Goal: Task Accomplishment & Management: Manage account settings

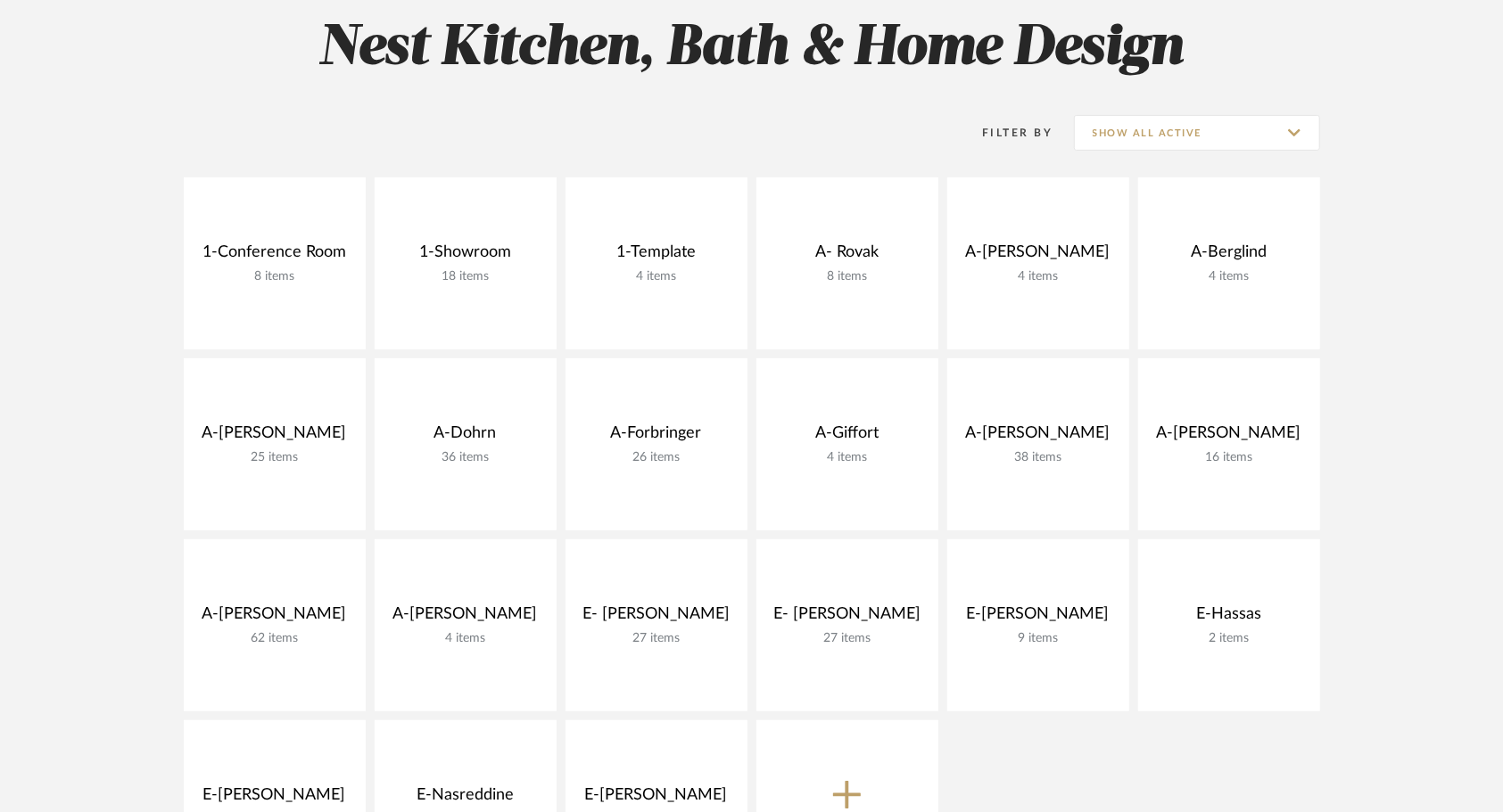
scroll to position [268, 0]
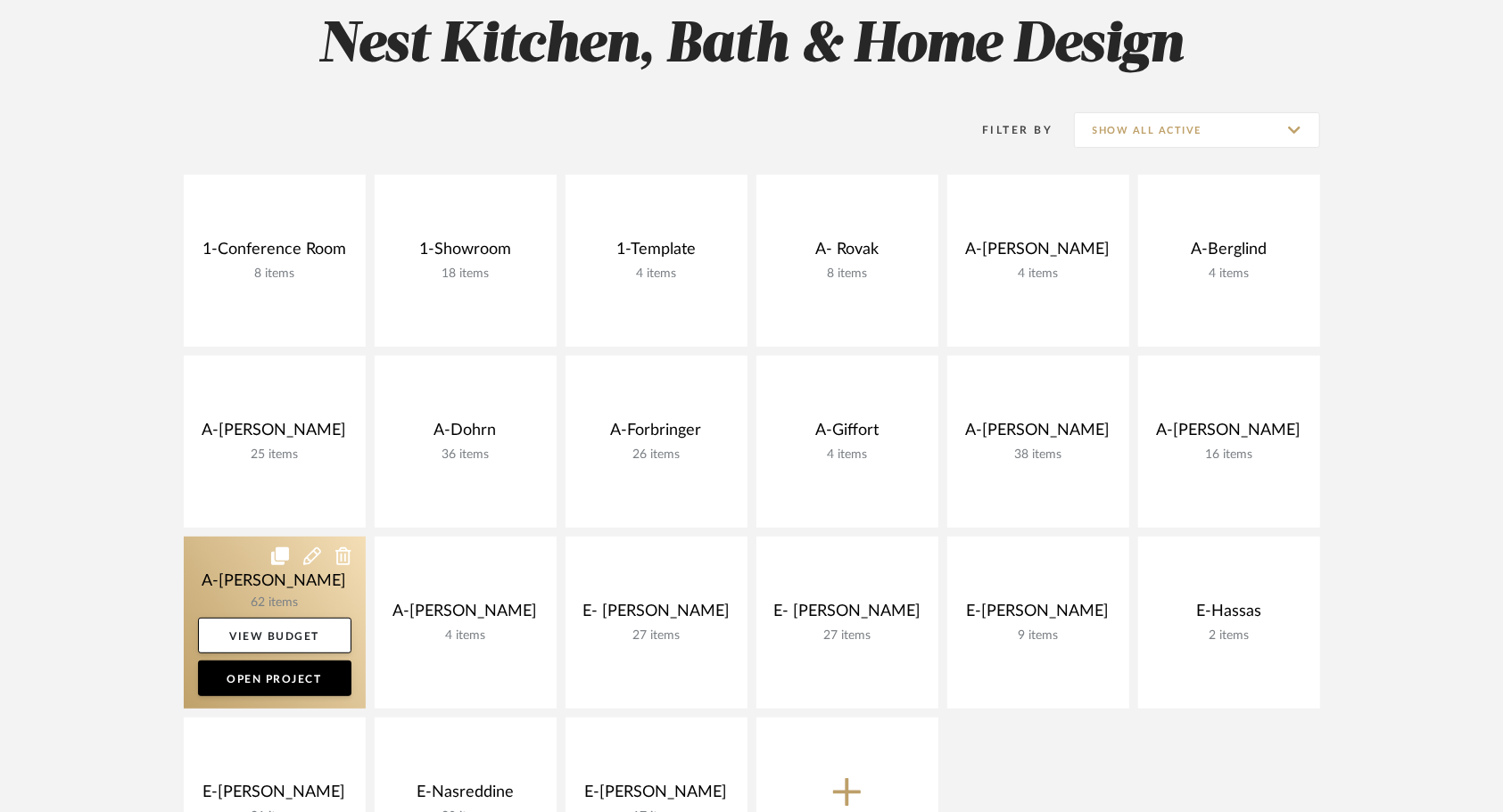
click at [281, 592] on link at bounding box center [275, 623] width 182 height 172
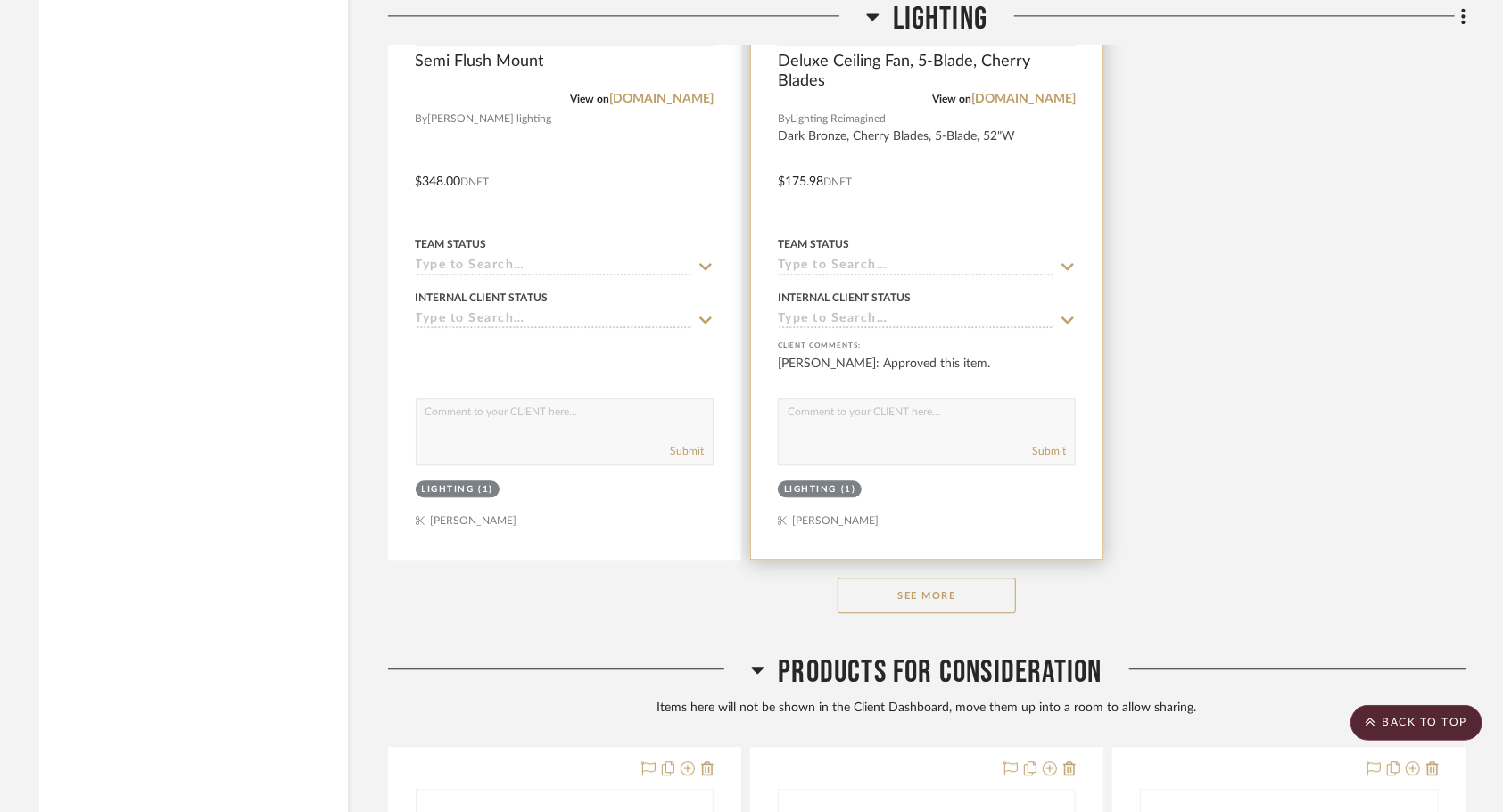
scroll to position [20777, 0]
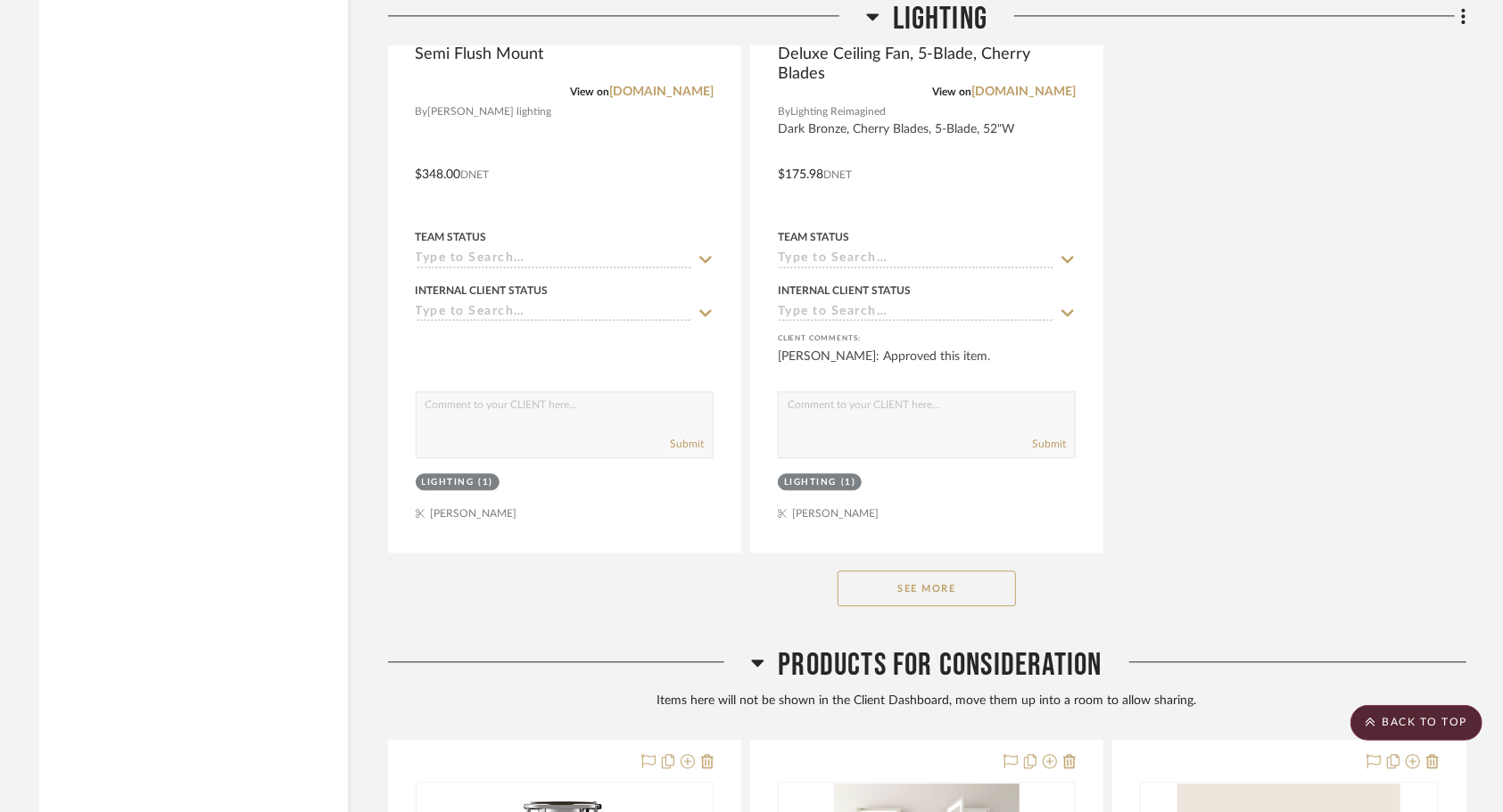
click at [936, 607] on button "See More" at bounding box center [927, 588] width 179 height 36
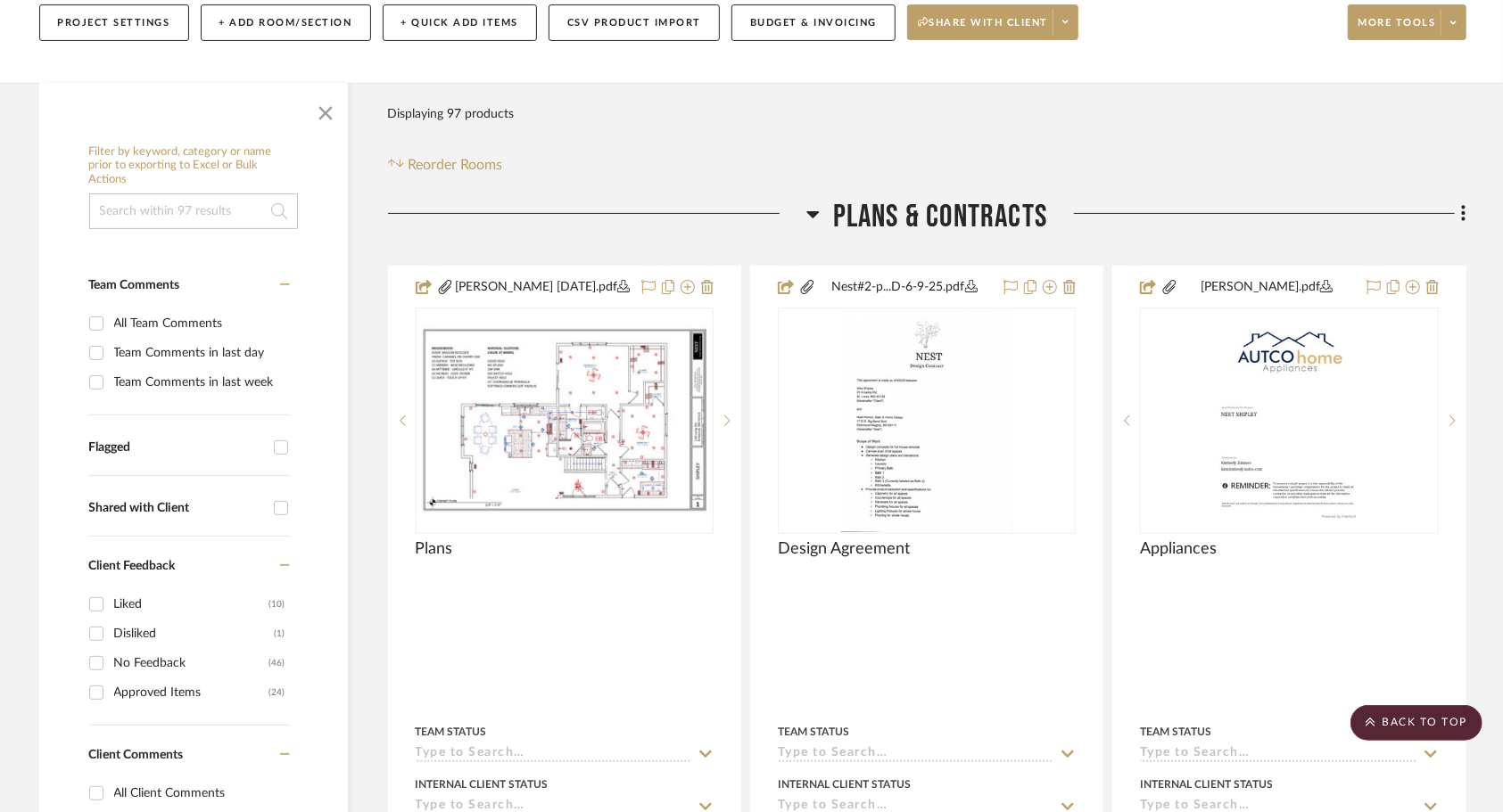
scroll to position [0, 0]
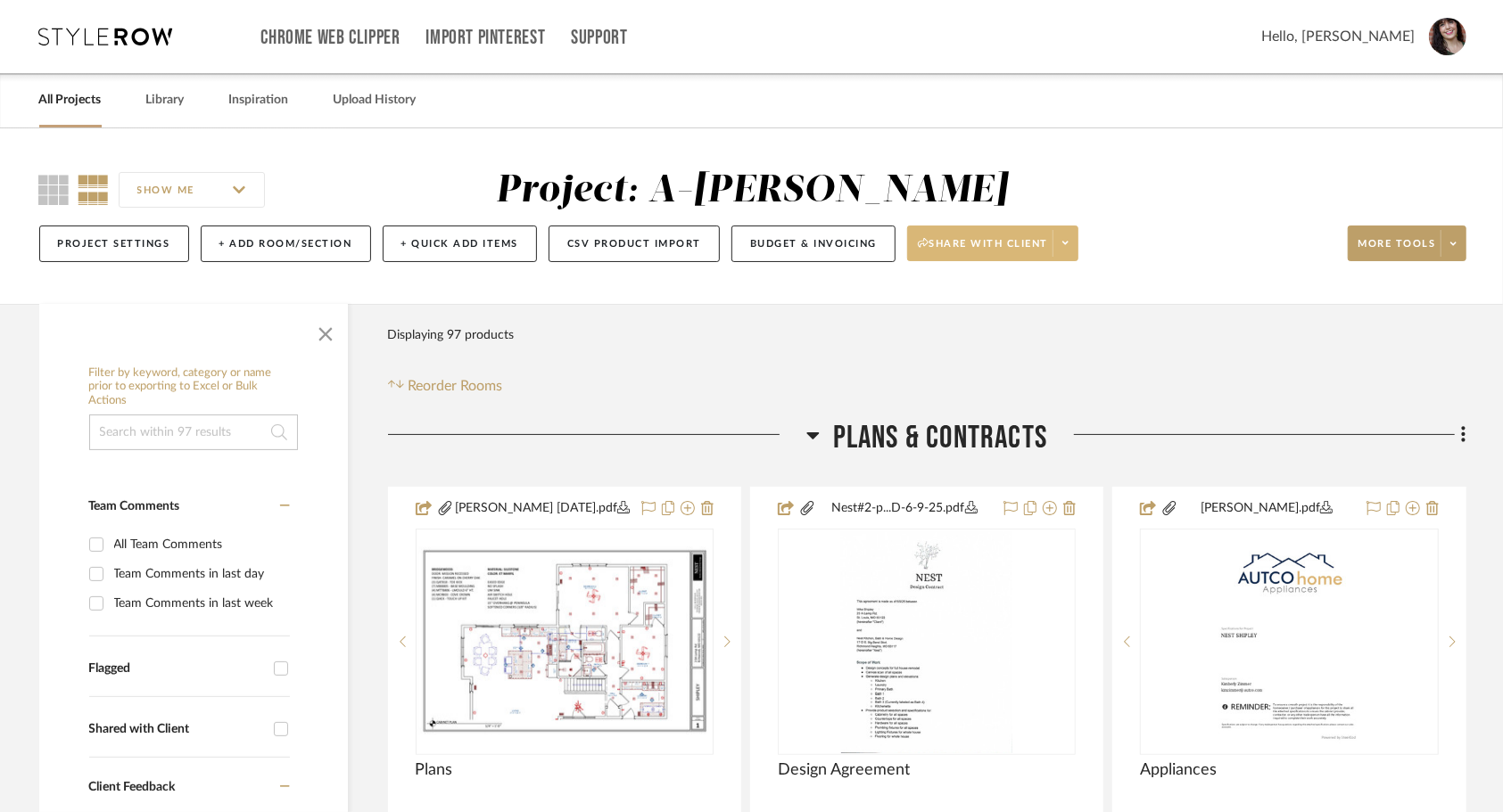
click at [1068, 251] on span at bounding box center [1066, 243] width 25 height 27
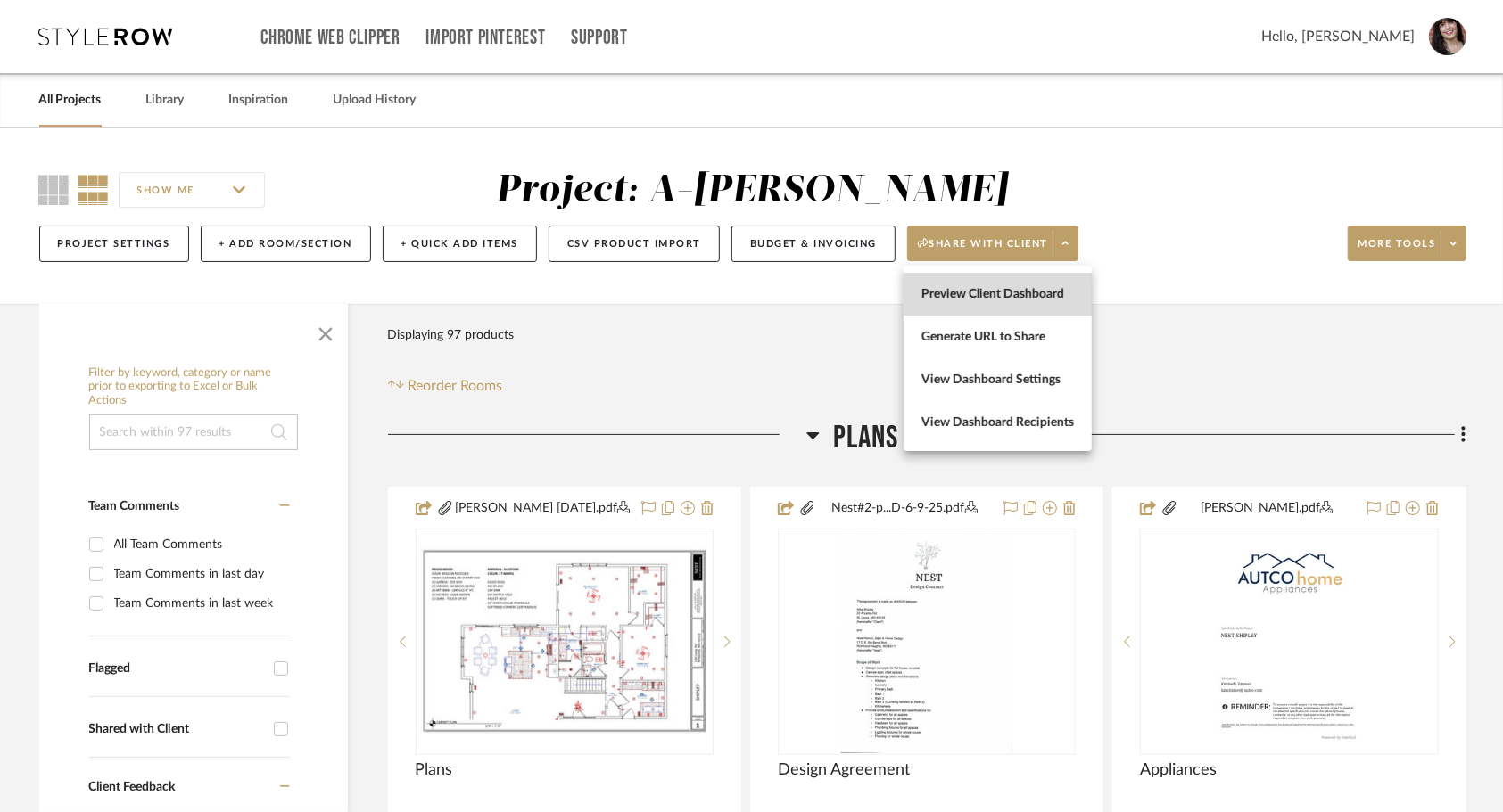
click at [1017, 297] on span "Preview Client Dashboard" at bounding box center [997, 295] width 152 height 15
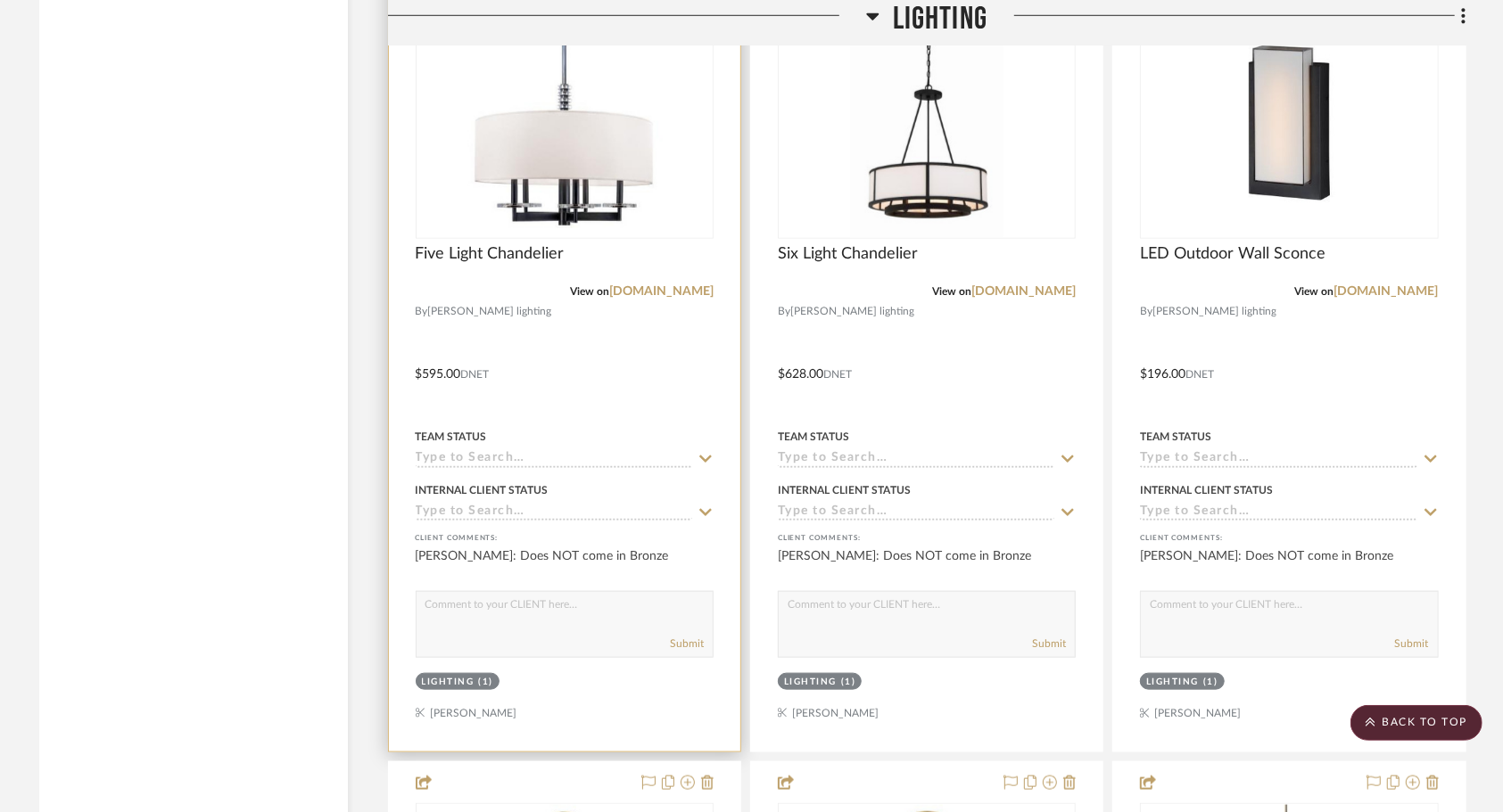
scroll to position [18995, 0]
click at [602, 383] on div at bounding box center [564, 361] width 352 height 780
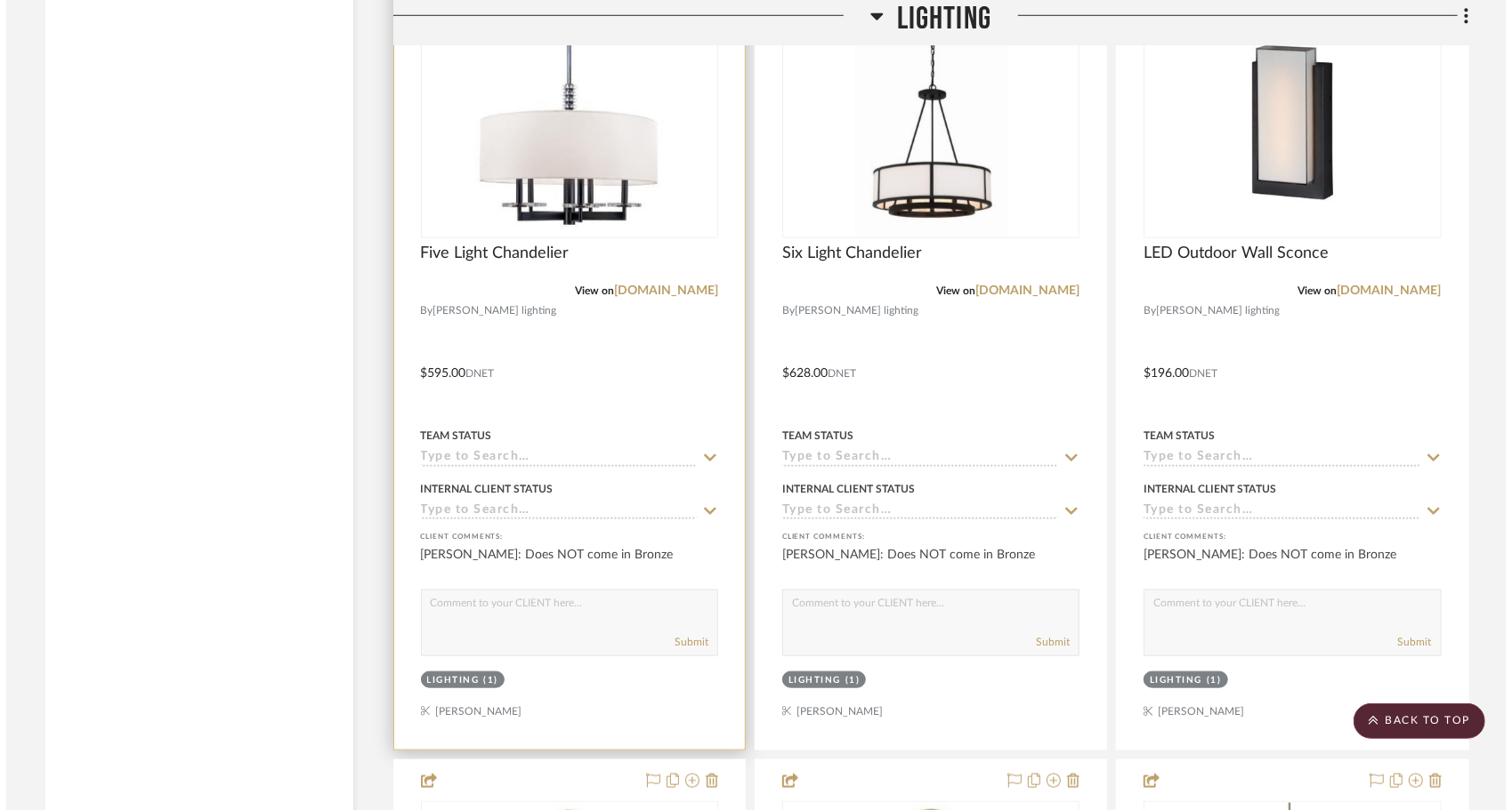
scroll to position [0, 0]
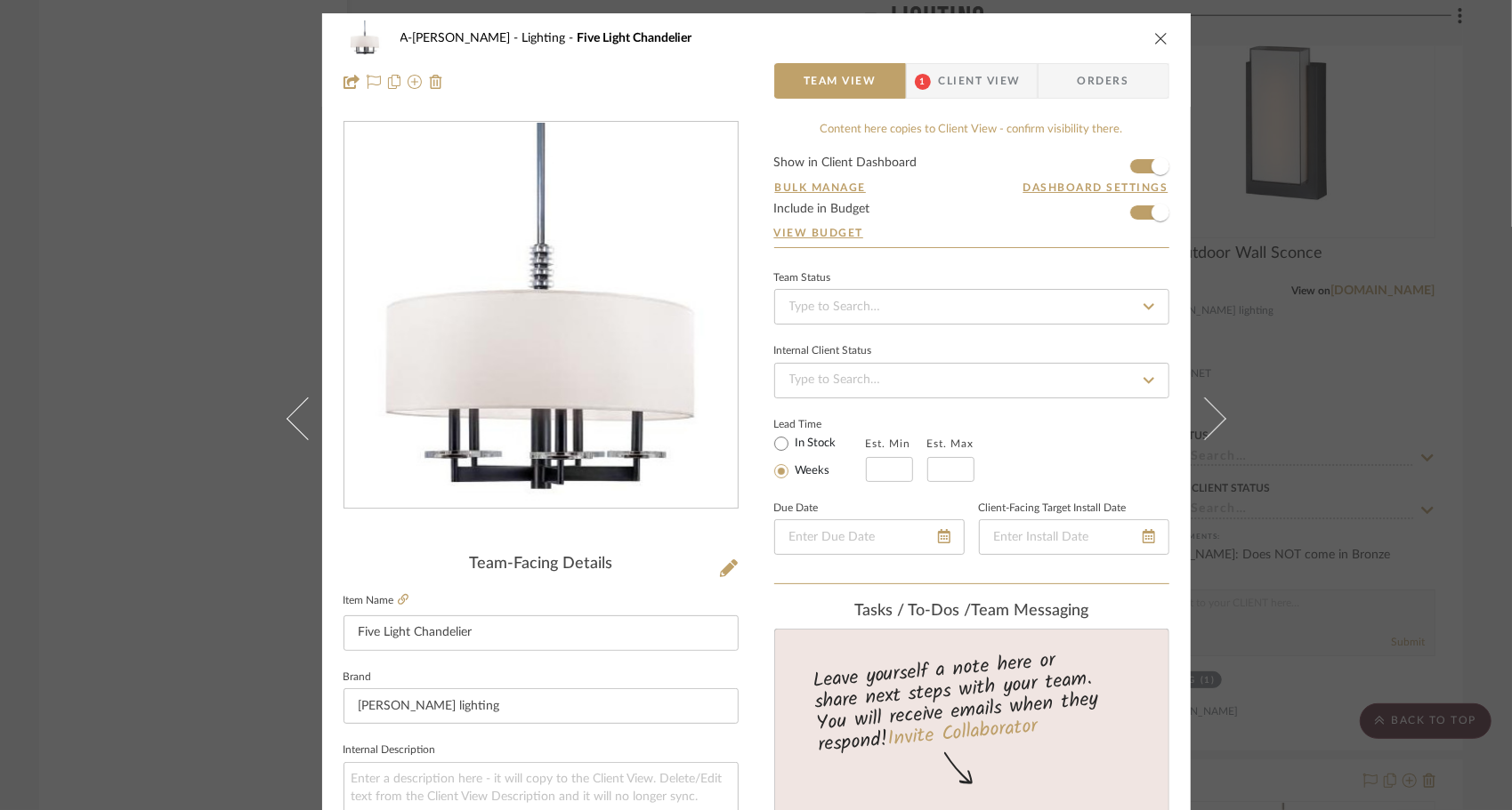
click at [979, 94] on span "Client View" at bounding box center [980, 81] width 82 height 36
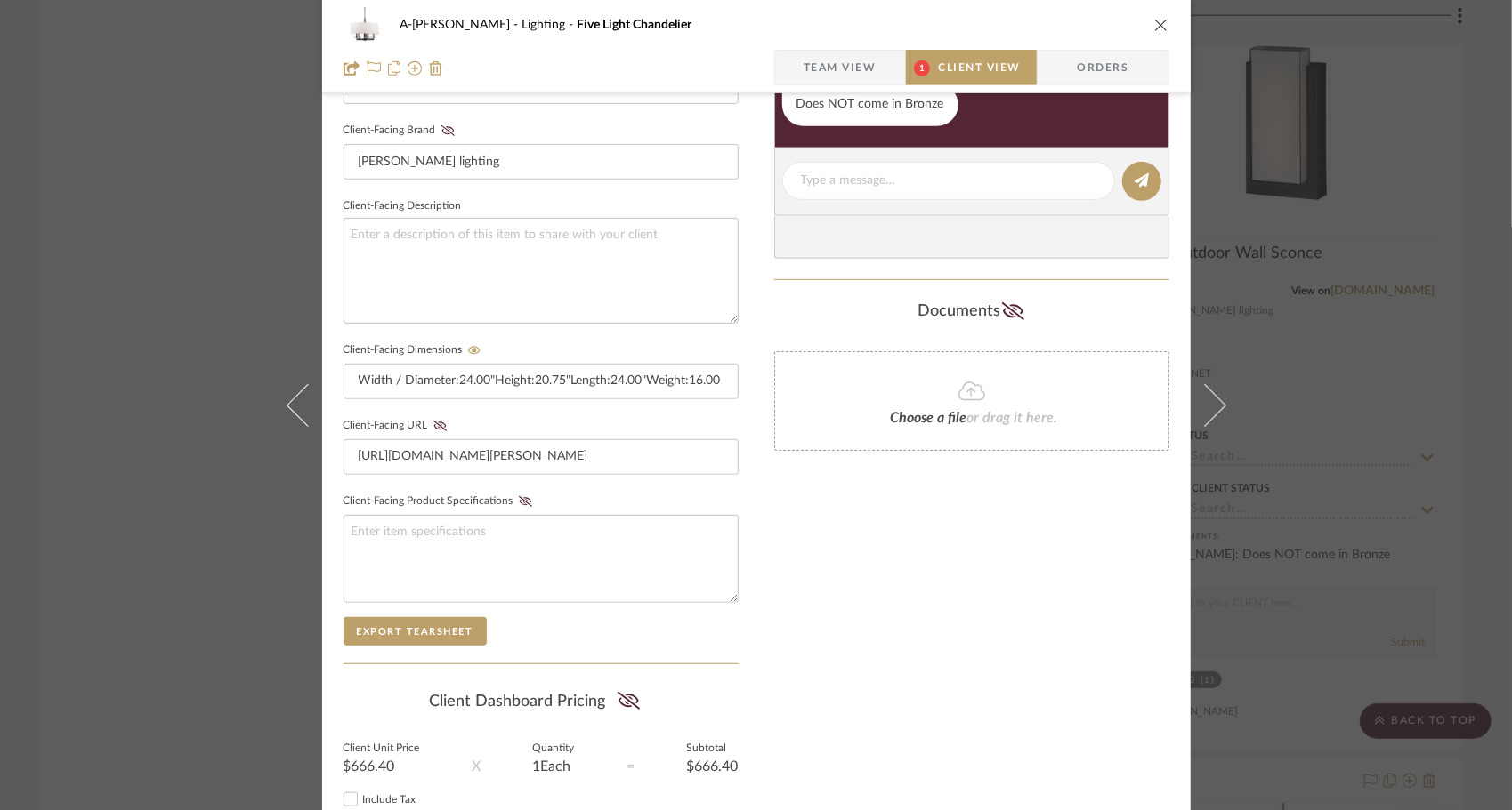
scroll to position [677, 0]
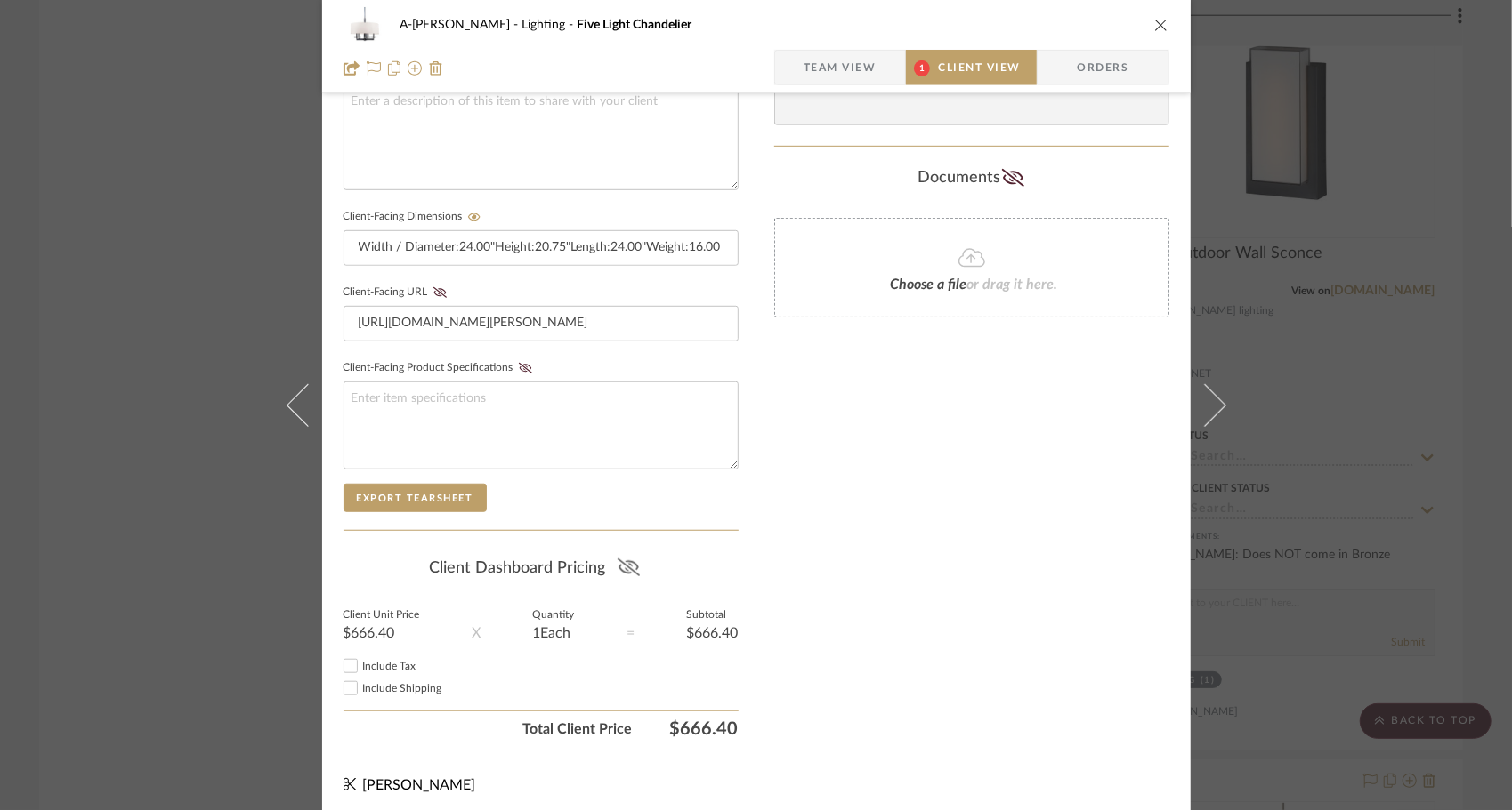
click at [629, 558] on icon at bounding box center [629, 567] width 22 height 18
drag, startPoint x: 349, startPoint y: 659, endPoint x: 351, endPoint y: 686, distance: 27.1
click at [350, 659] on input "Include Tax" at bounding box center [351, 666] width 22 height 22
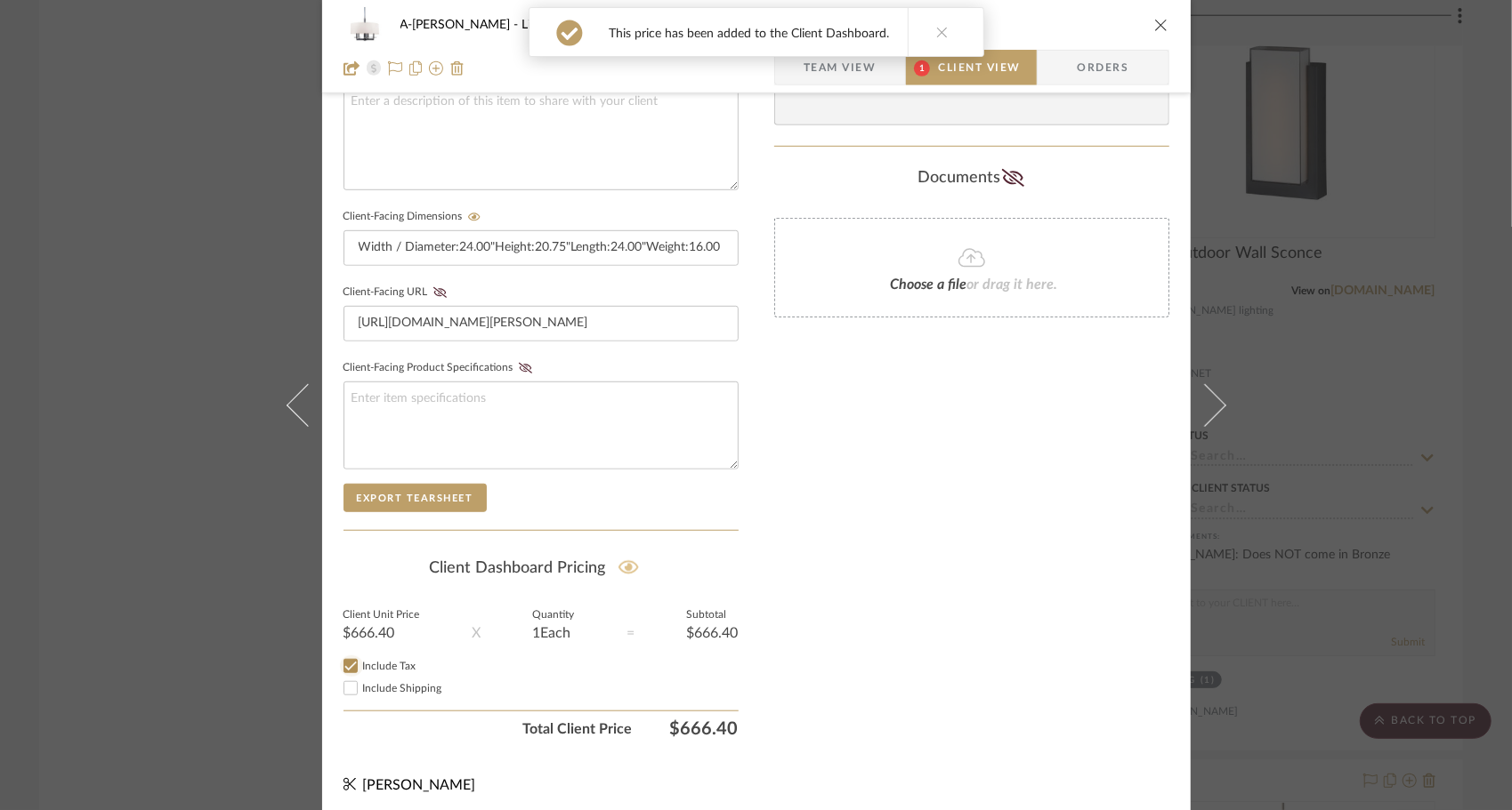
checkbox input "true"
click at [351, 687] on input "Include Shipping" at bounding box center [351, 689] width 22 height 22
checkbox input "true"
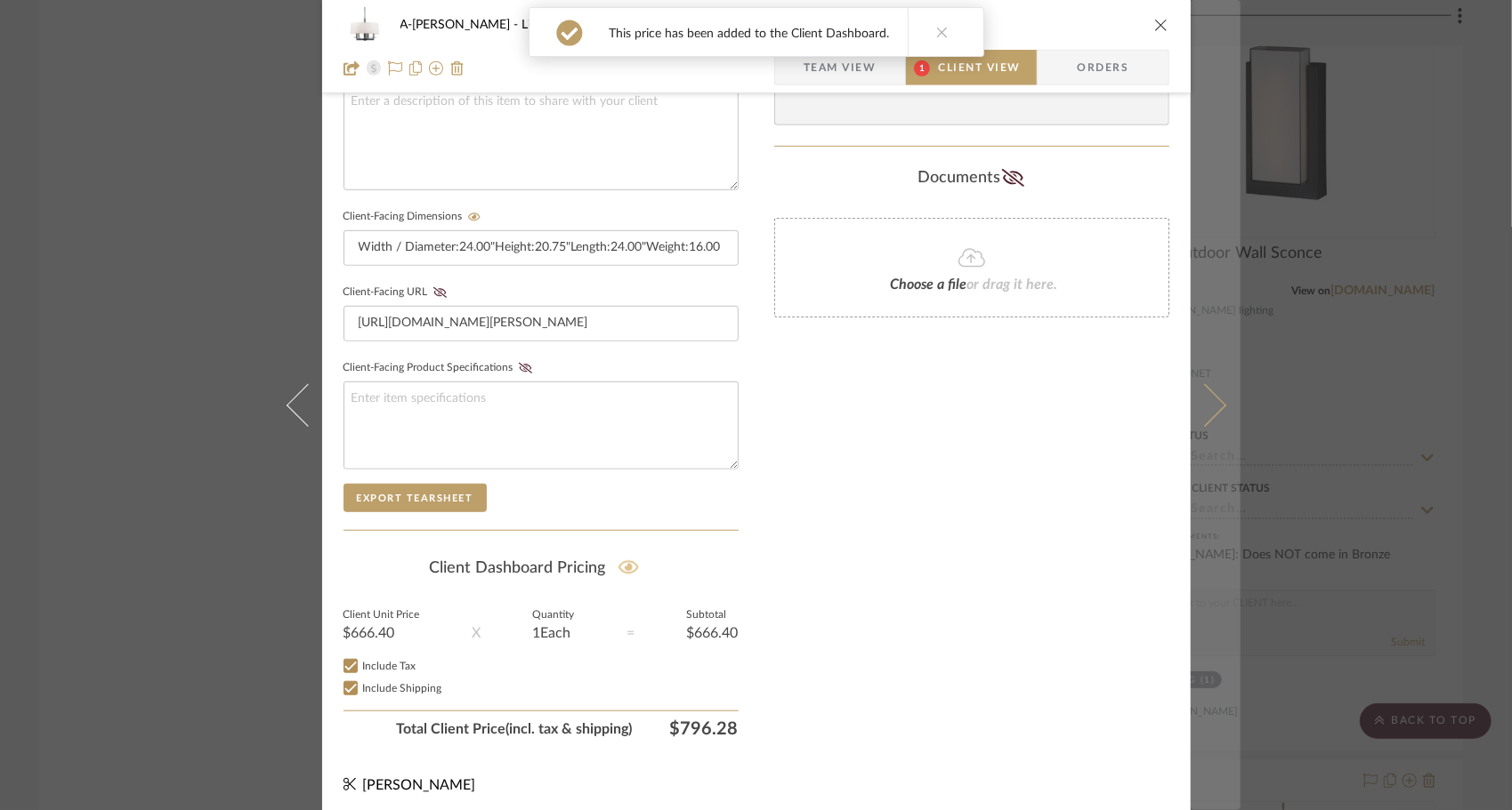
click at [1212, 427] on button at bounding box center [1215, 405] width 49 height 810
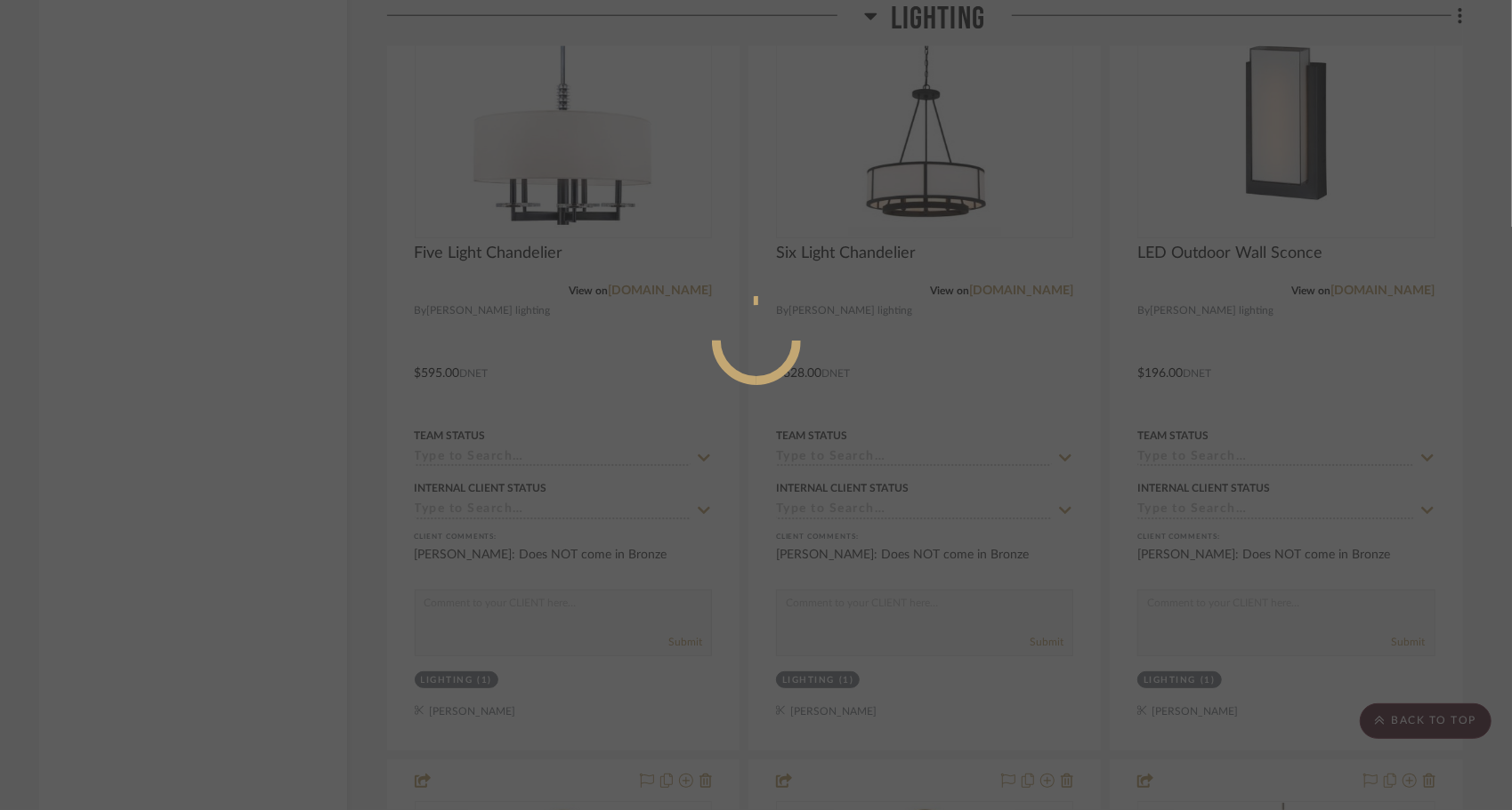
scroll to position [0, 0]
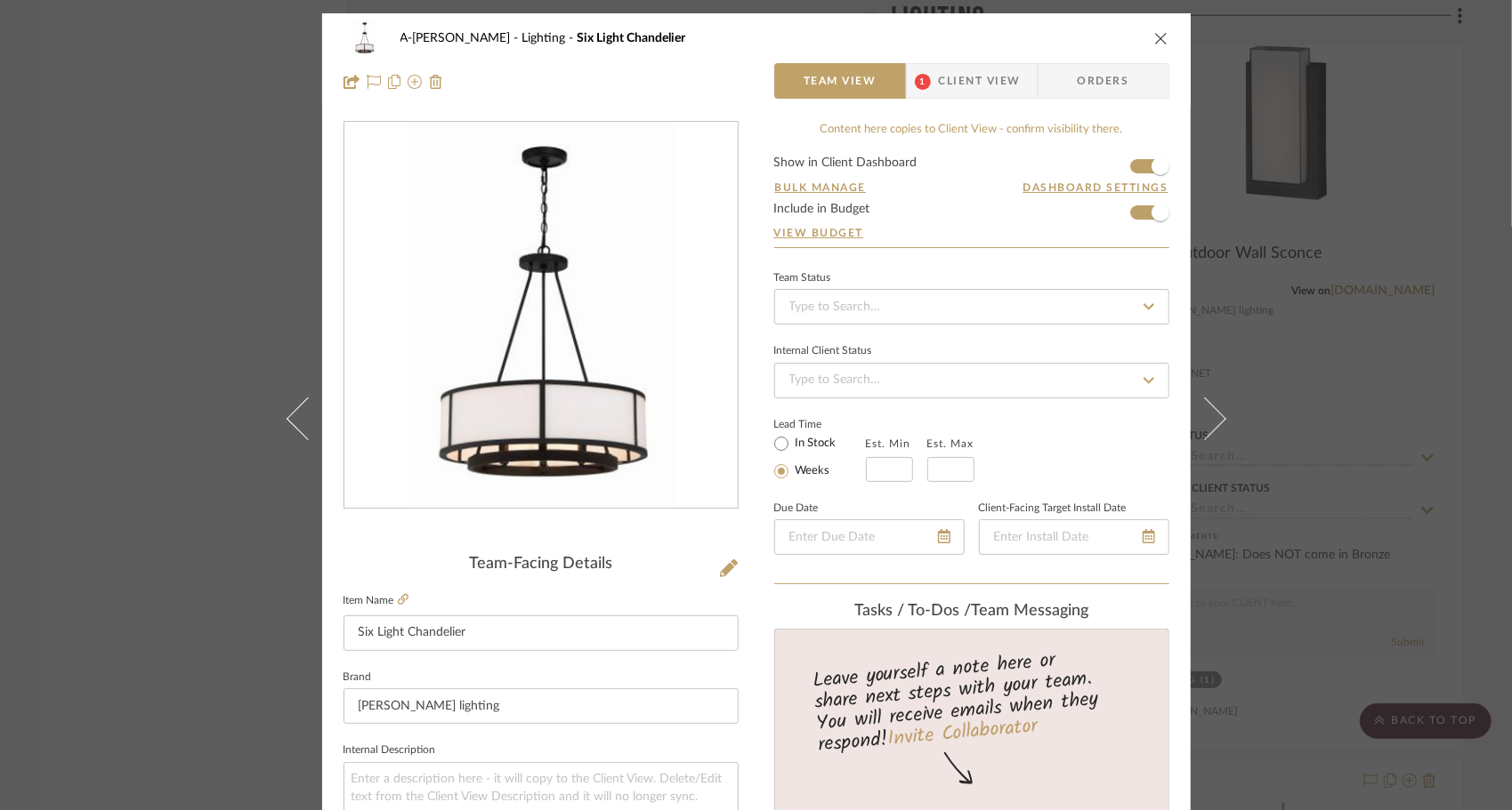
click at [1000, 100] on div "A-[PERSON_NAME] Lighting Six Light Chandelier Team View 1 Client View Orders" at bounding box center [756, 60] width 869 height 93
click at [997, 96] on span "Client View" at bounding box center [980, 81] width 82 height 36
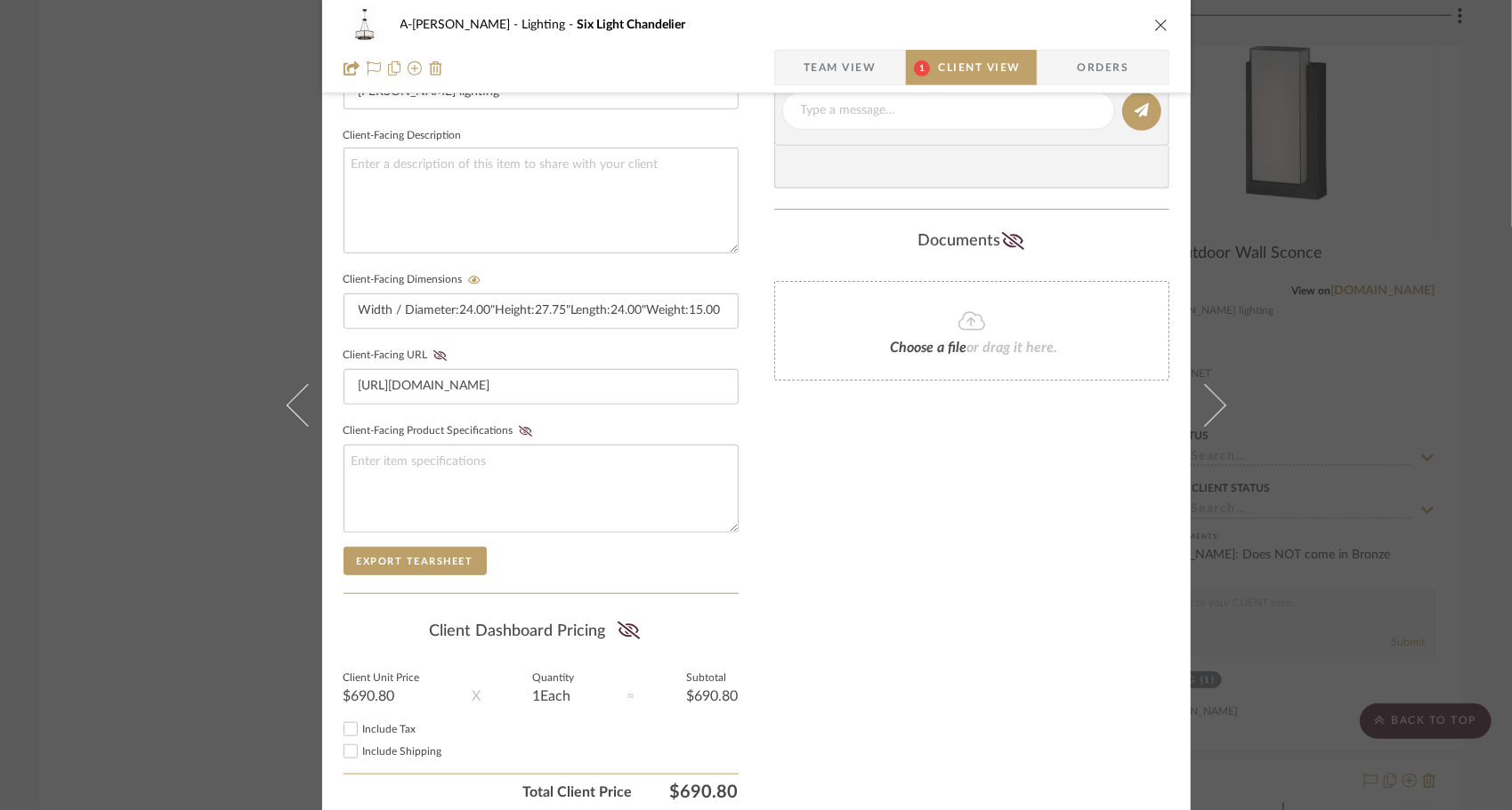
scroll to position [677, 0]
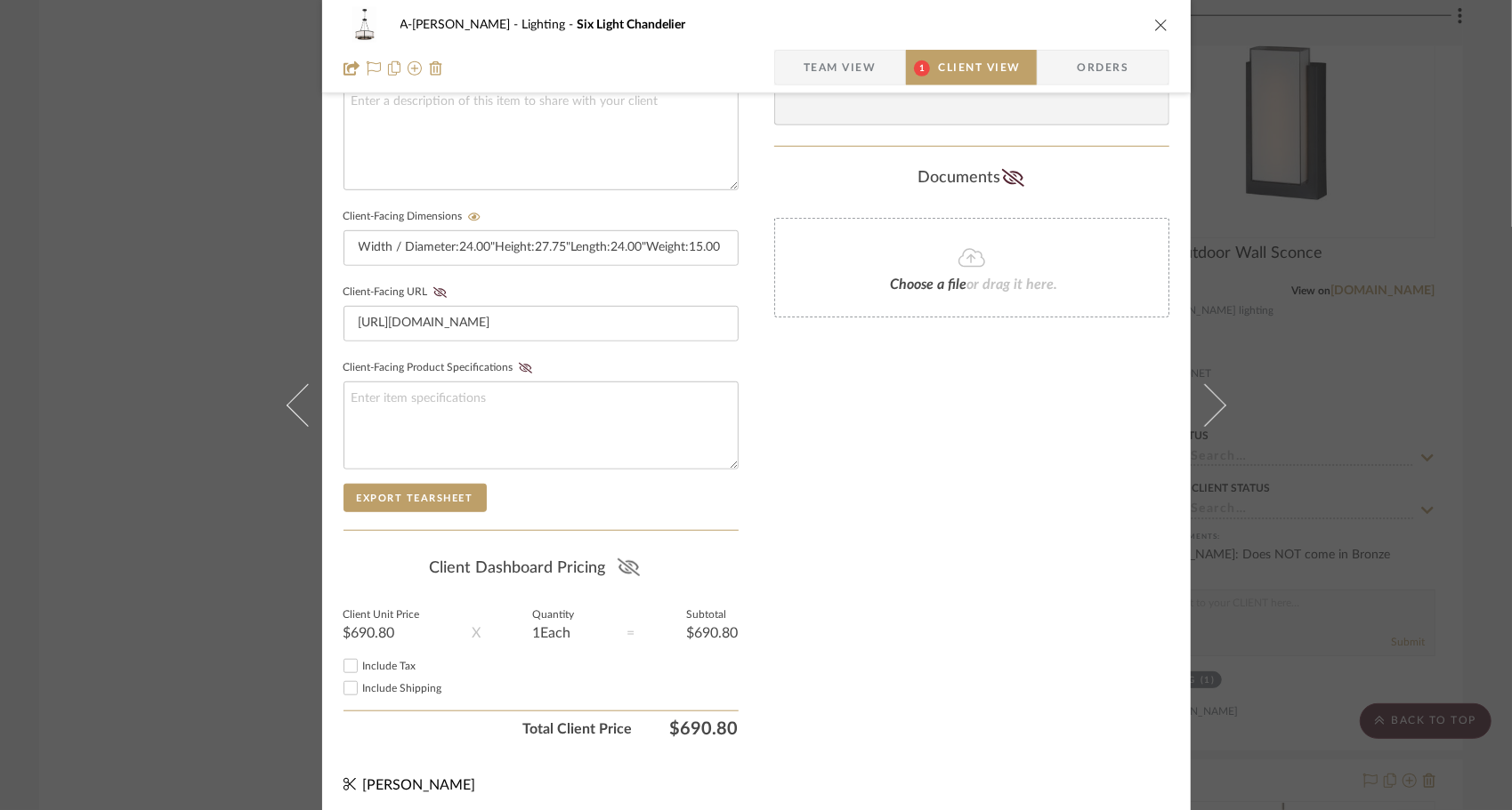
click at [624, 565] on icon at bounding box center [629, 567] width 22 height 18
click at [344, 660] on input "Include Tax" at bounding box center [351, 666] width 22 height 22
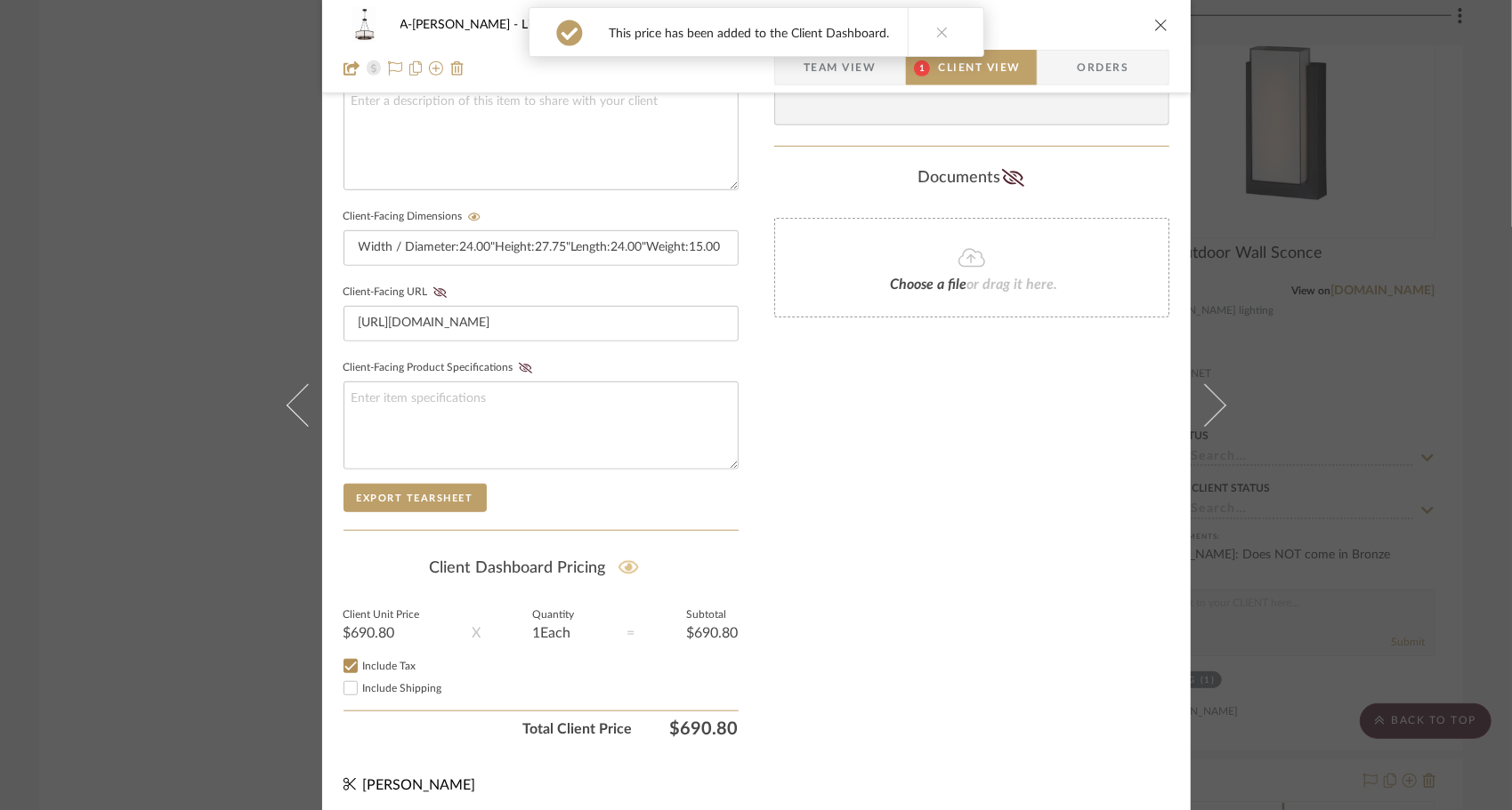
checkbox input "true"
click at [341, 688] on input "Include Shipping" at bounding box center [351, 689] width 22 height 22
checkbox input "true"
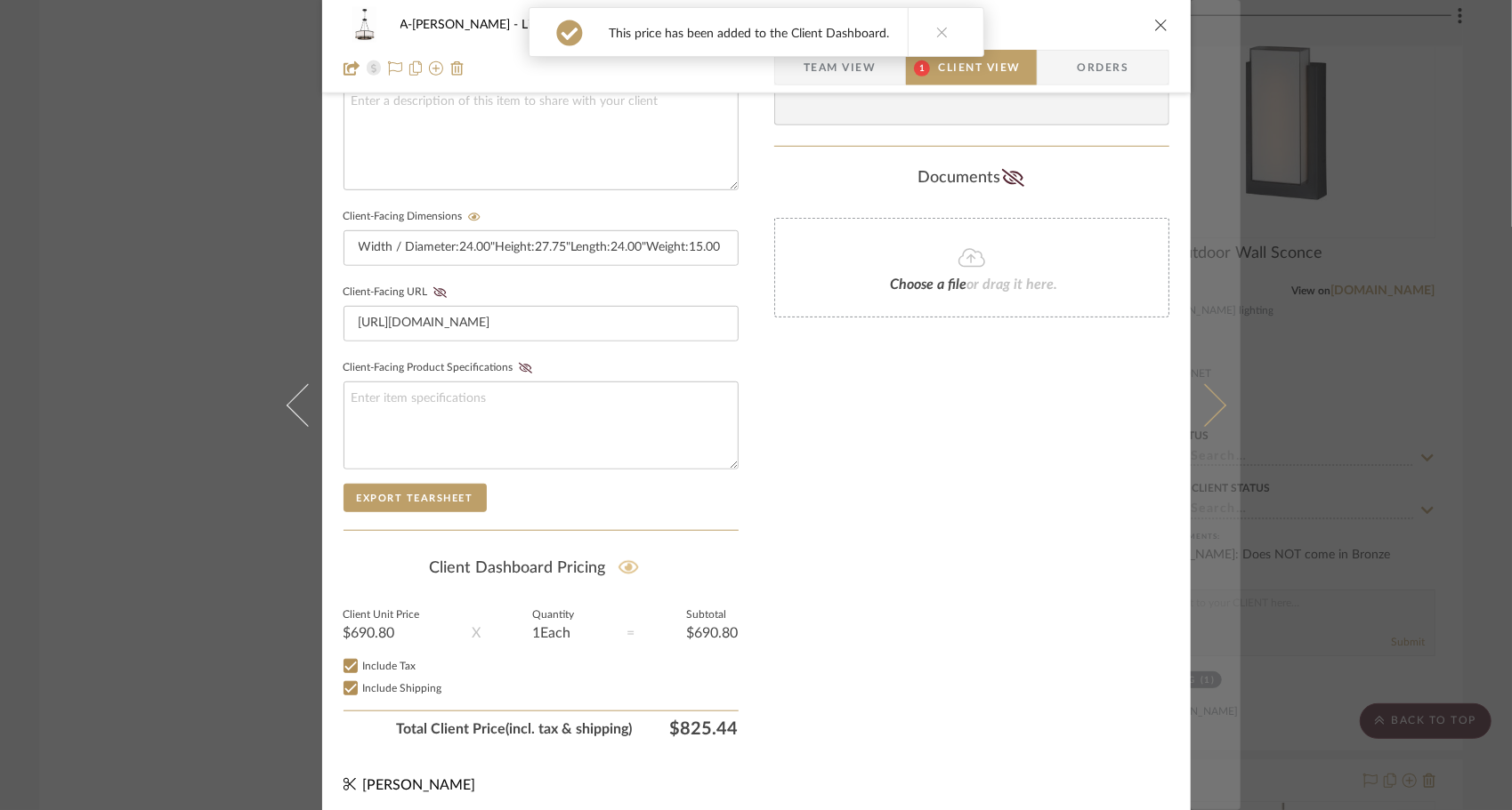
click at [1203, 420] on icon at bounding box center [1203, 404] width 42 height 42
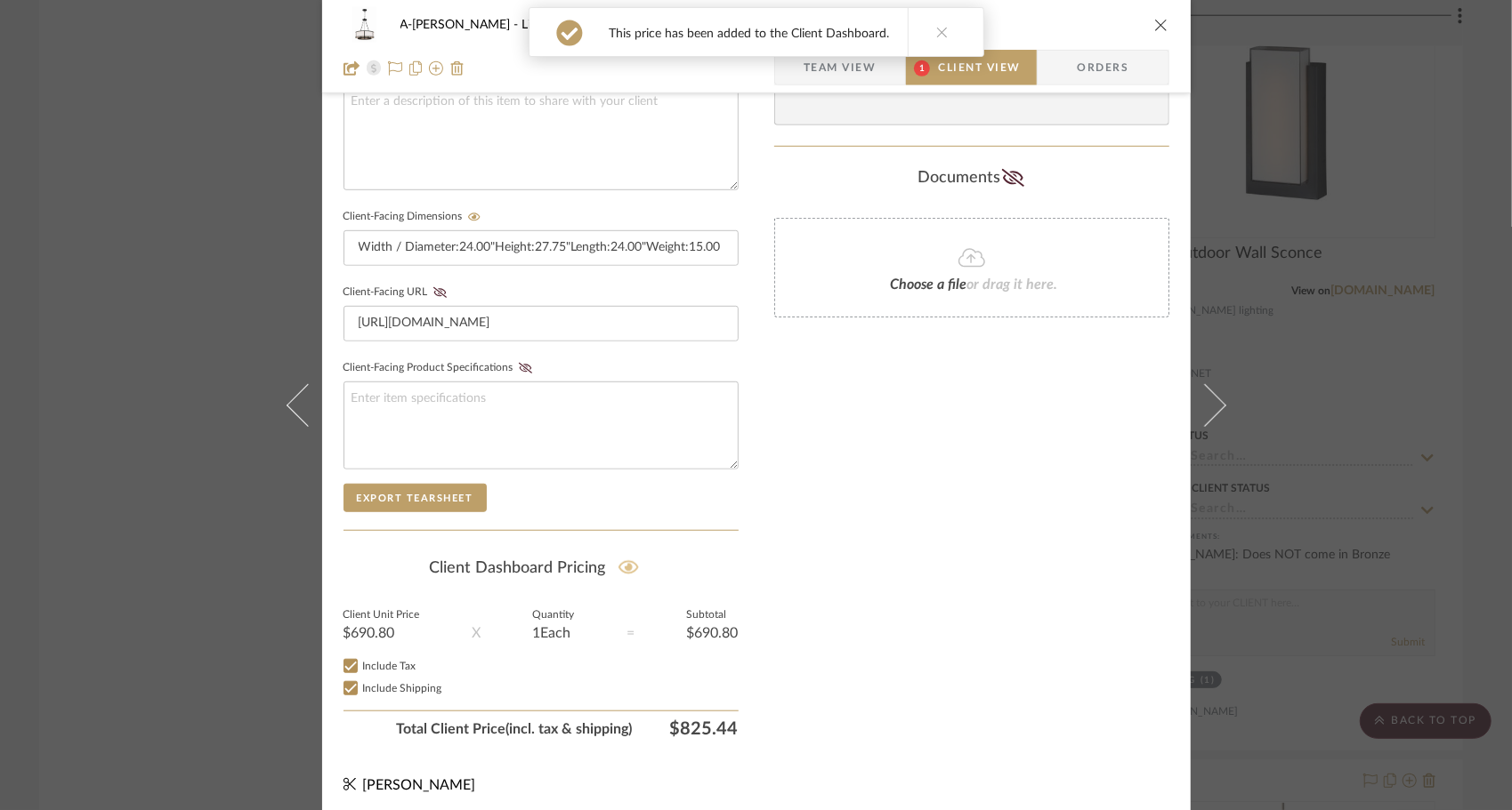
scroll to position [0, 0]
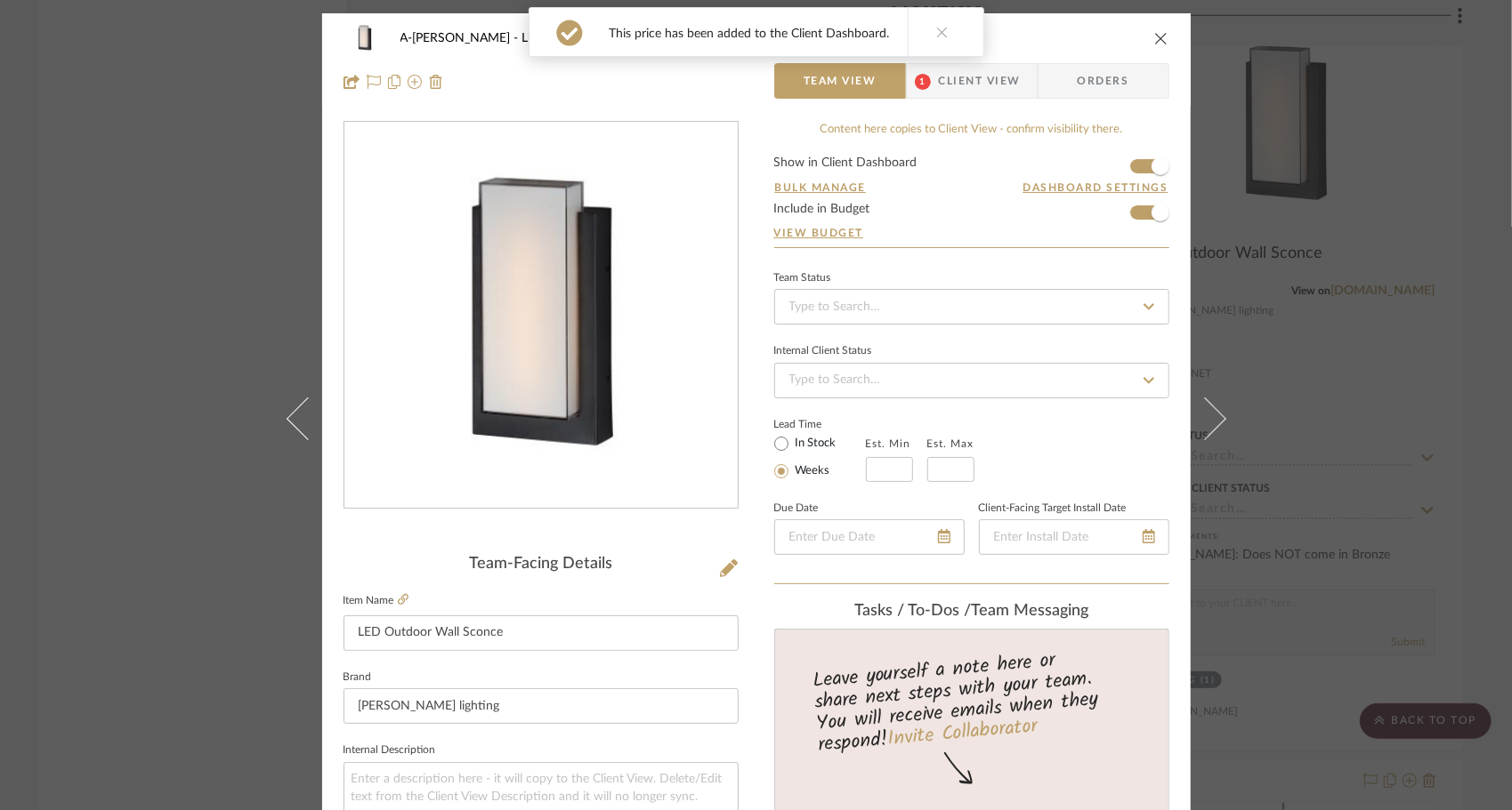
click at [962, 74] on span "Client View" at bounding box center [980, 81] width 82 height 36
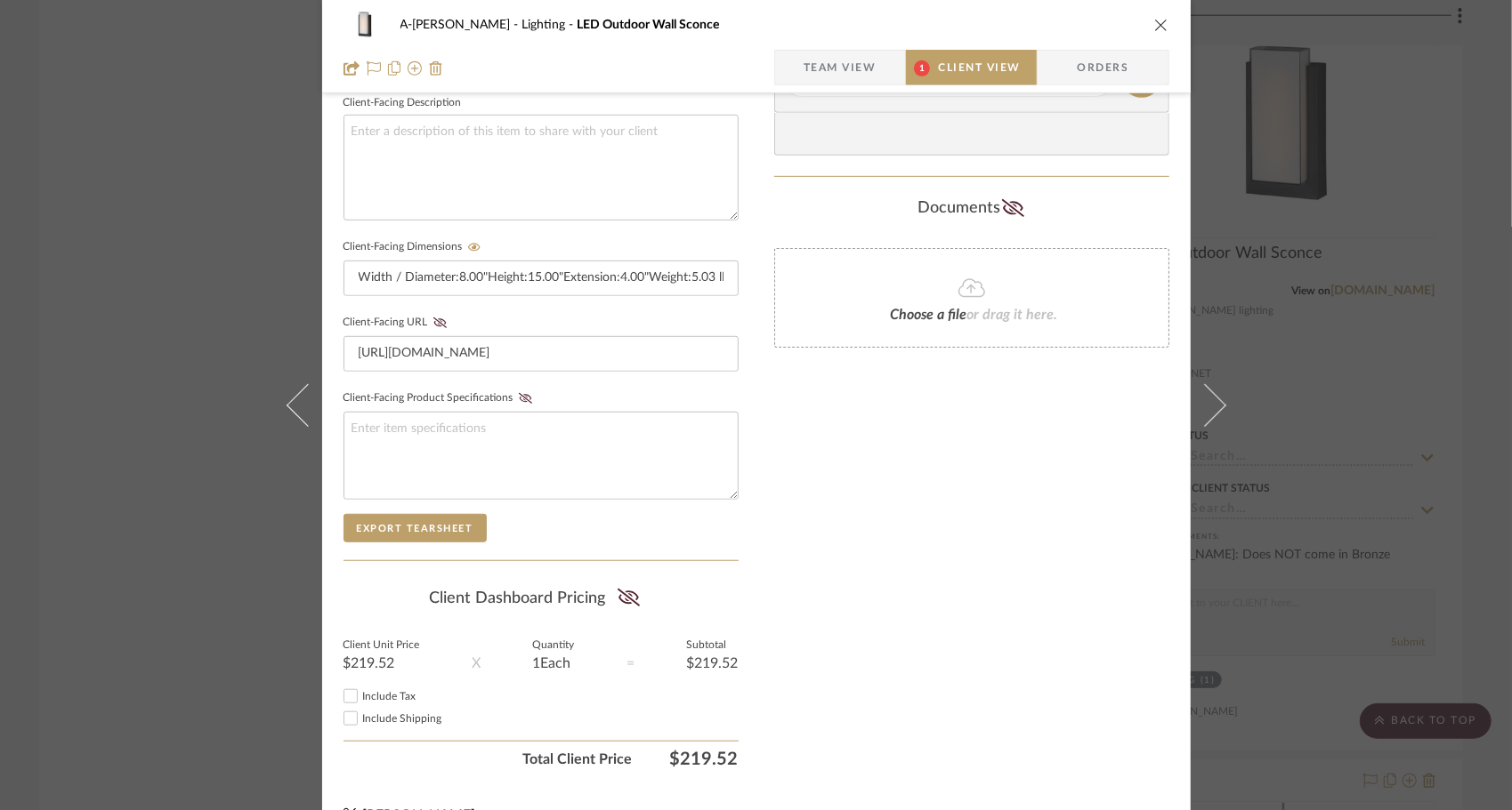
scroll to position [677, 0]
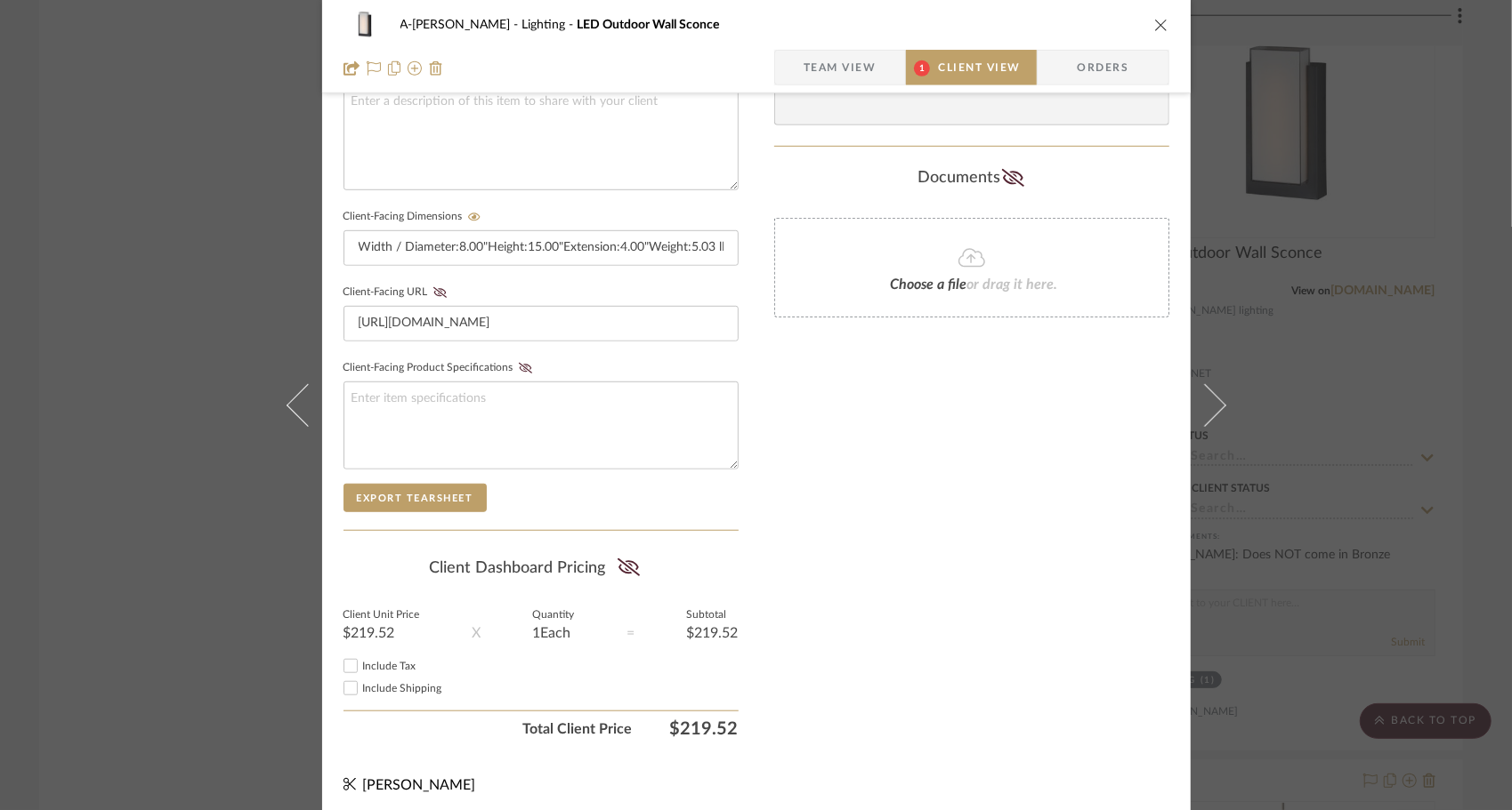
drag, startPoint x: 623, startPoint y: 556, endPoint x: 431, endPoint y: 628, distance: 205.1
click at [618, 559] on icon at bounding box center [629, 567] width 22 height 18
click at [371, 661] on span "Include Tax" at bounding box center [389, 666] width 53 height 11
click at [362, 656] on input "Include Tax" at bounding box center [351, 666] width 22 height 22
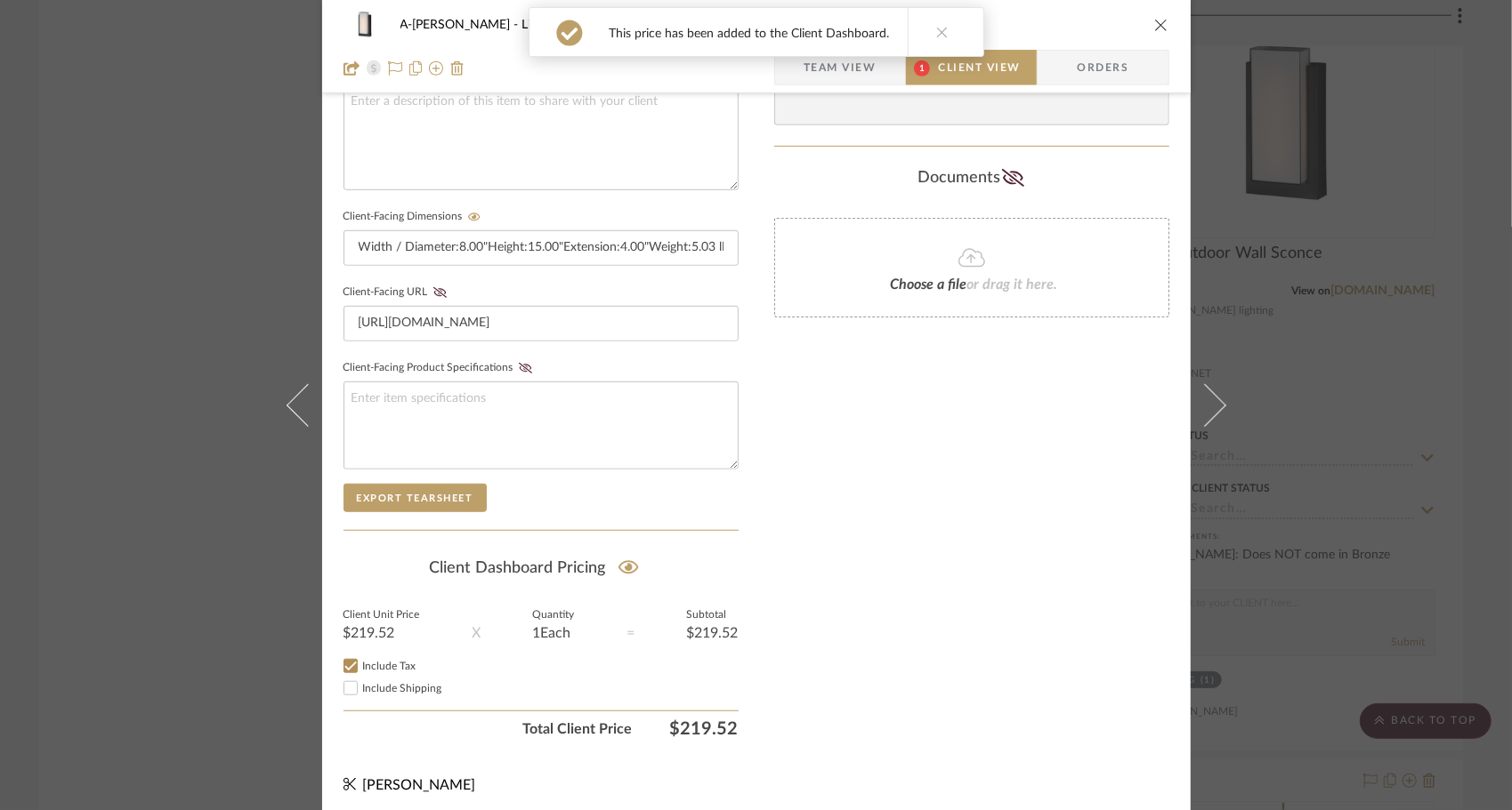
checkbox input "true"
click at [371, 683] on span "Include Shipping" at bounding box center [403, 689] width 79 height 11
click at [362, 678] on input "Include Shipping" at bounding box center [351, 689] width 22 height 22
checkbox input "true"
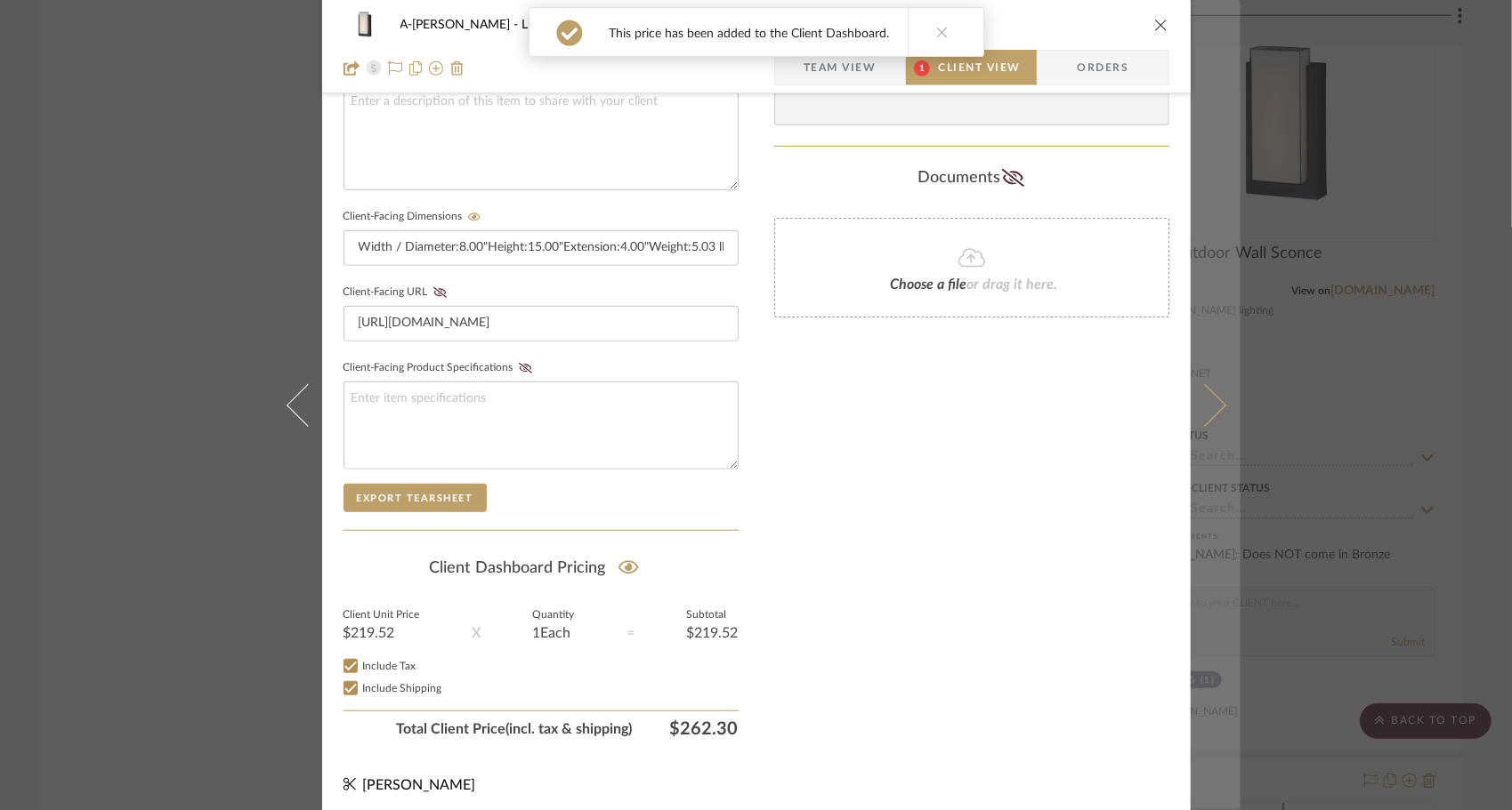
click at [1202, 404] on icon at bounding box center [1203, 404] width 42 height 42
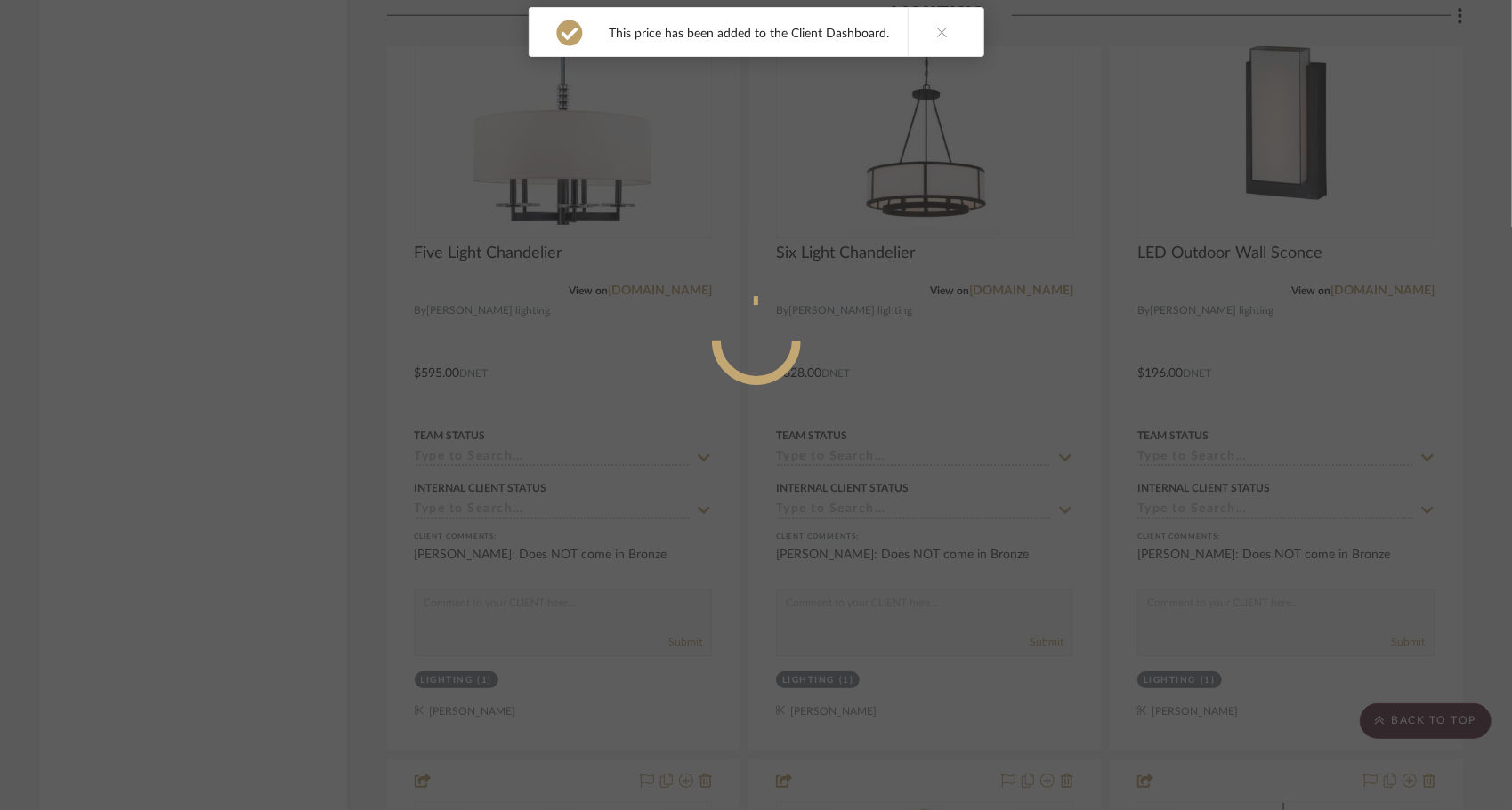
scroll to position [0, 0]
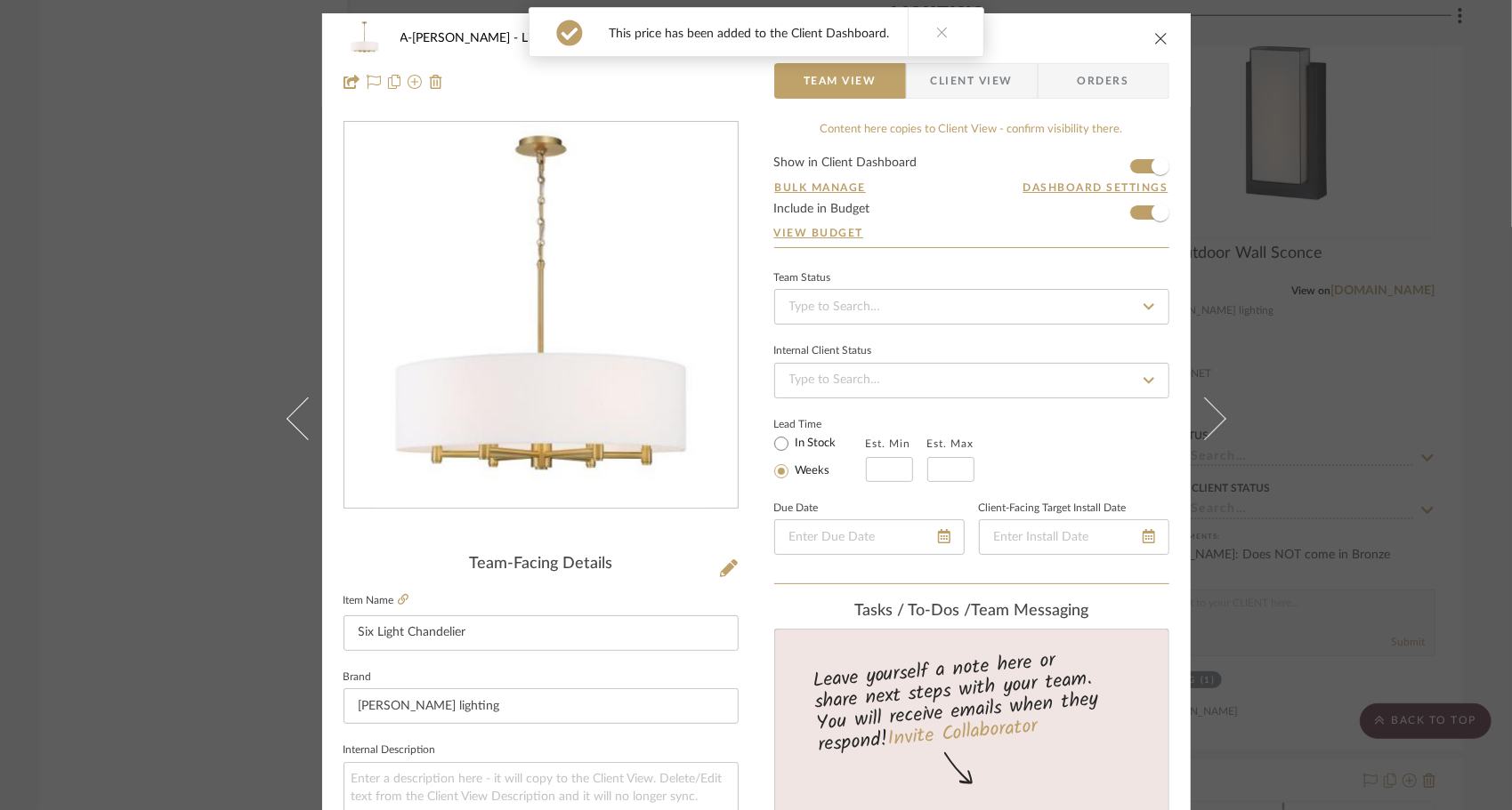
click at [967, 84] on span "Client View" at bounding box center [971, 81] width 82 height 36
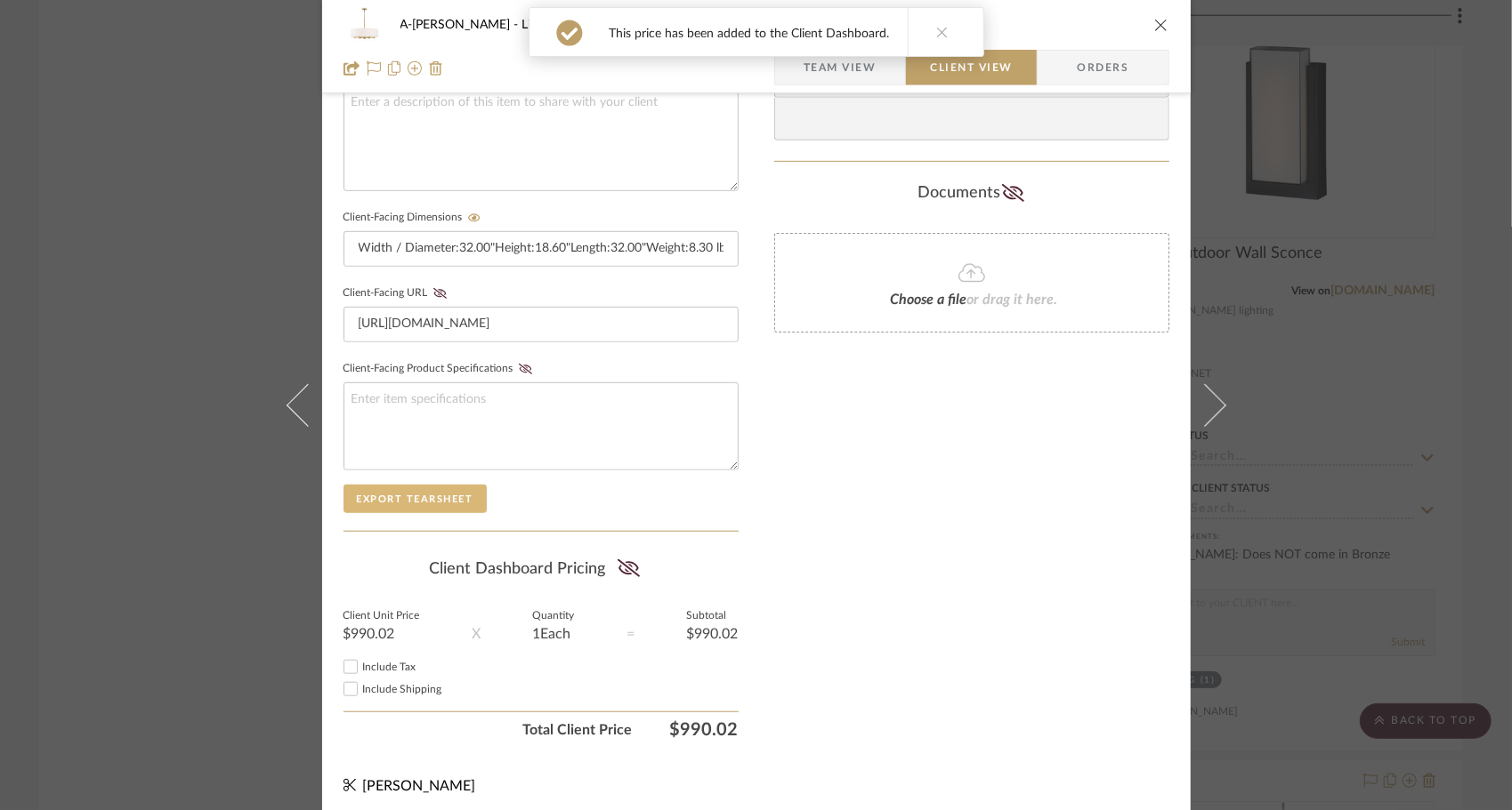
scroll to position [677, 0]
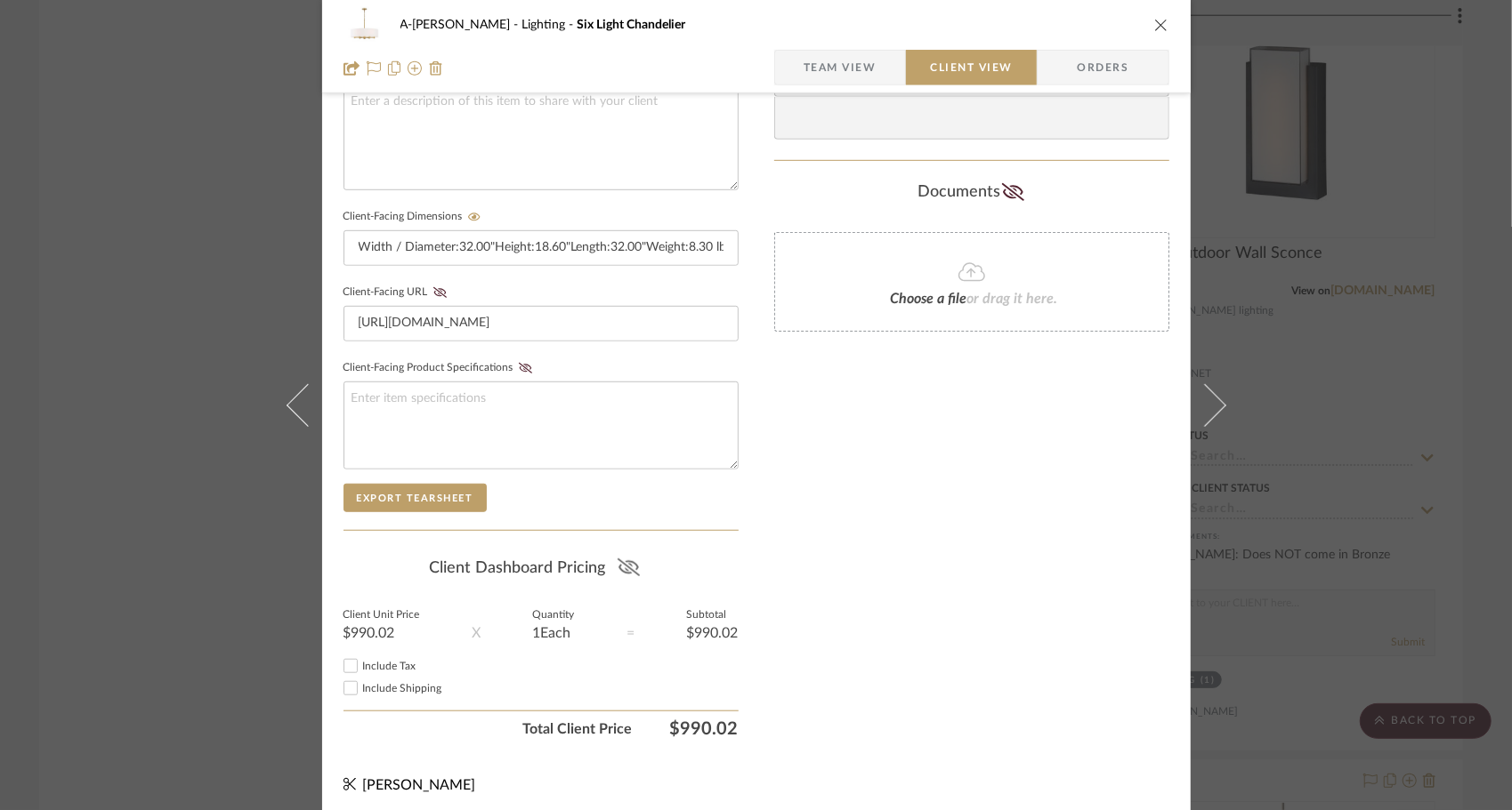
click at [622, 565] on icon at bounding box center [629, 567] width 22 height 18
click at [374, 661] on span "Include Tax" at bounding box center [389, 666] width 53 height 11
click at [362, 660] on input "Include Tax" at bounding box center [351, 666] width 22 height 22
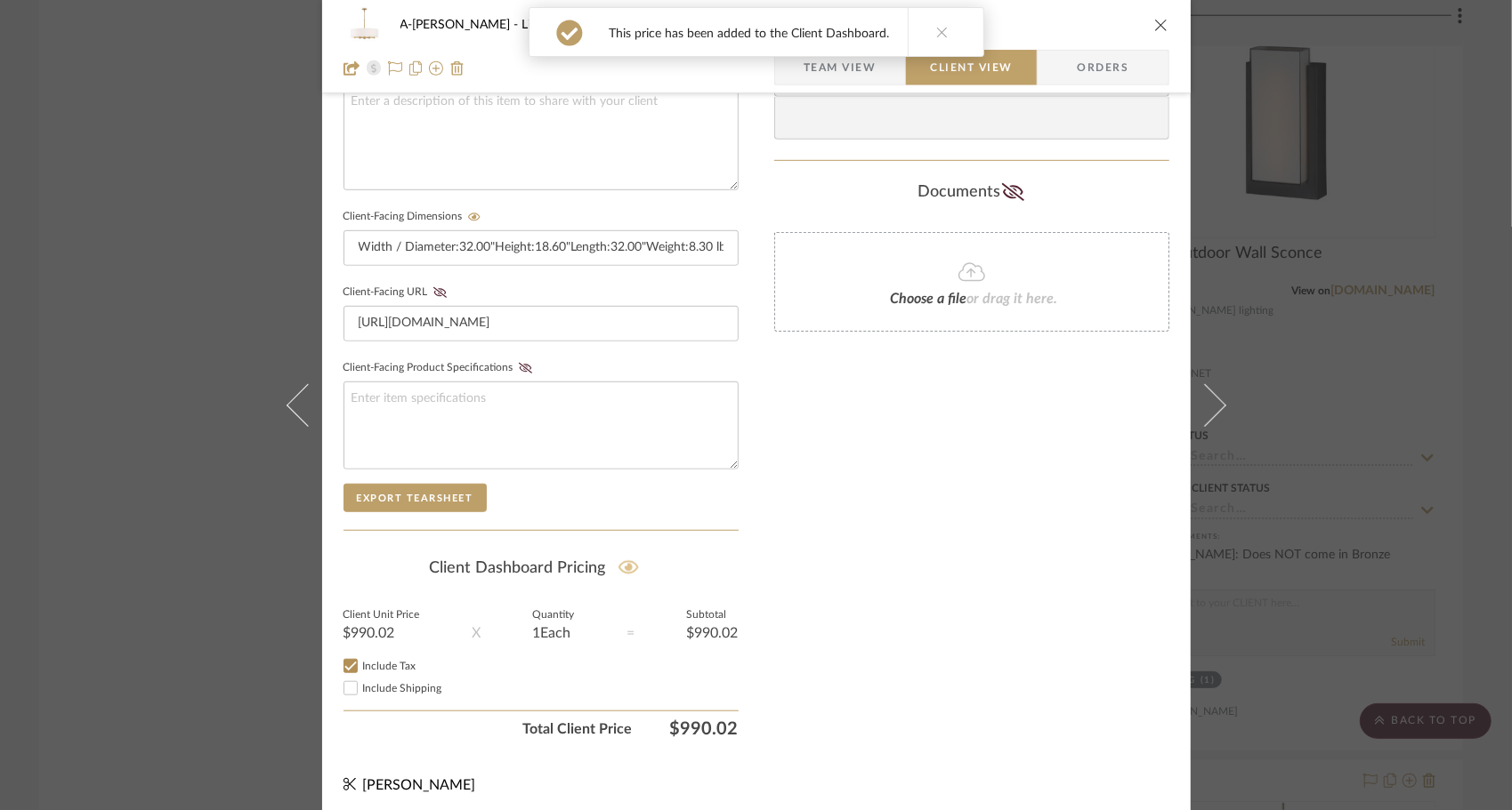
checkbox input "true"
drag, startPoint x: 363, startPoint y: 679, endPoint x: 401, endPoint y: 675, distance: 38.2
click at [364, 683] on span "Include Shipping" at bounding box center [403, 689] width 79 height 11
click at [362, 681] on input "Include Shipping" at bounding box center [351, 689] width 22 height 22
checkbox input "true"
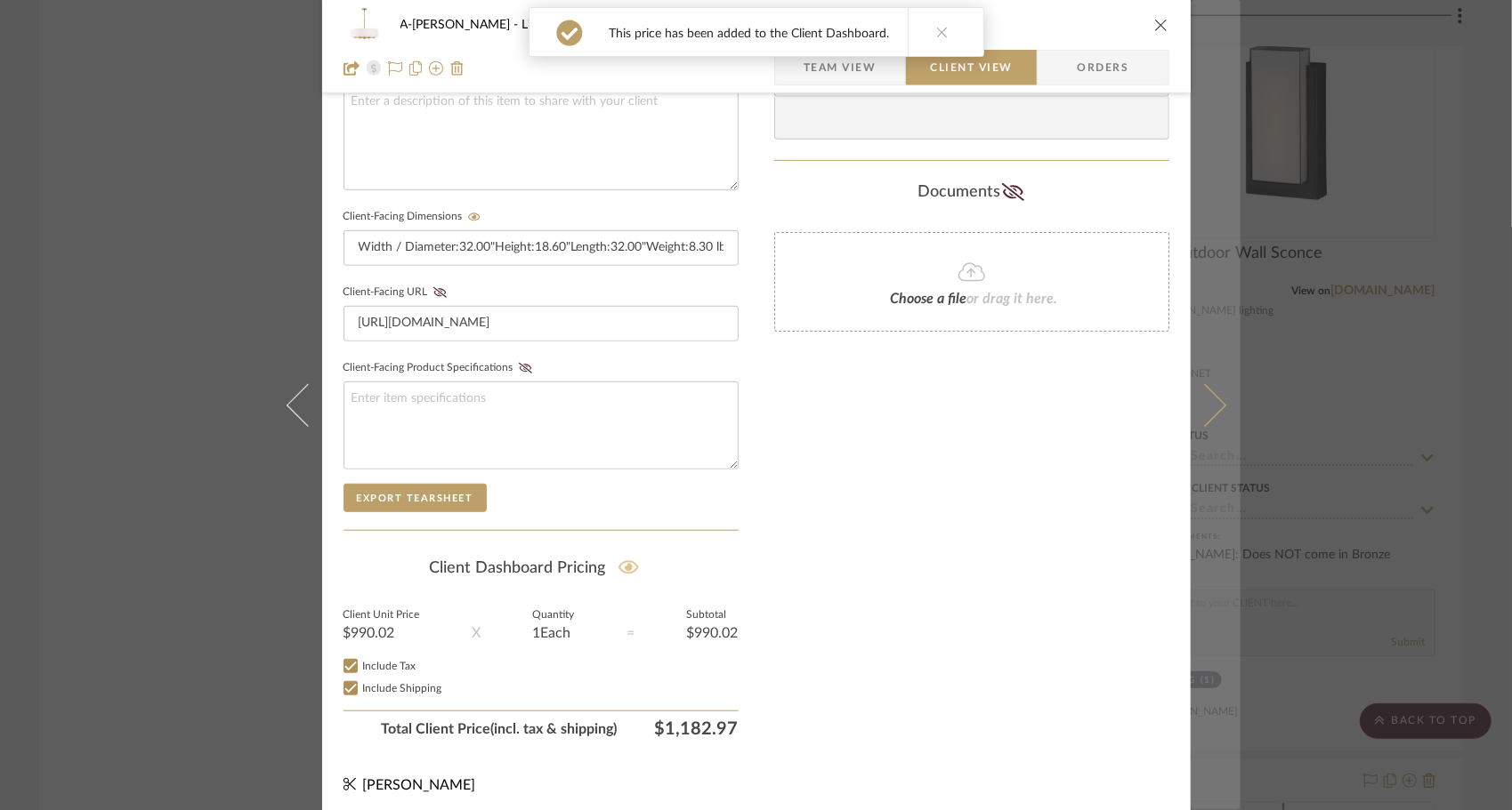
click at [1203, 395] on icon at bounding box center [1203, 404] width 42 height 42
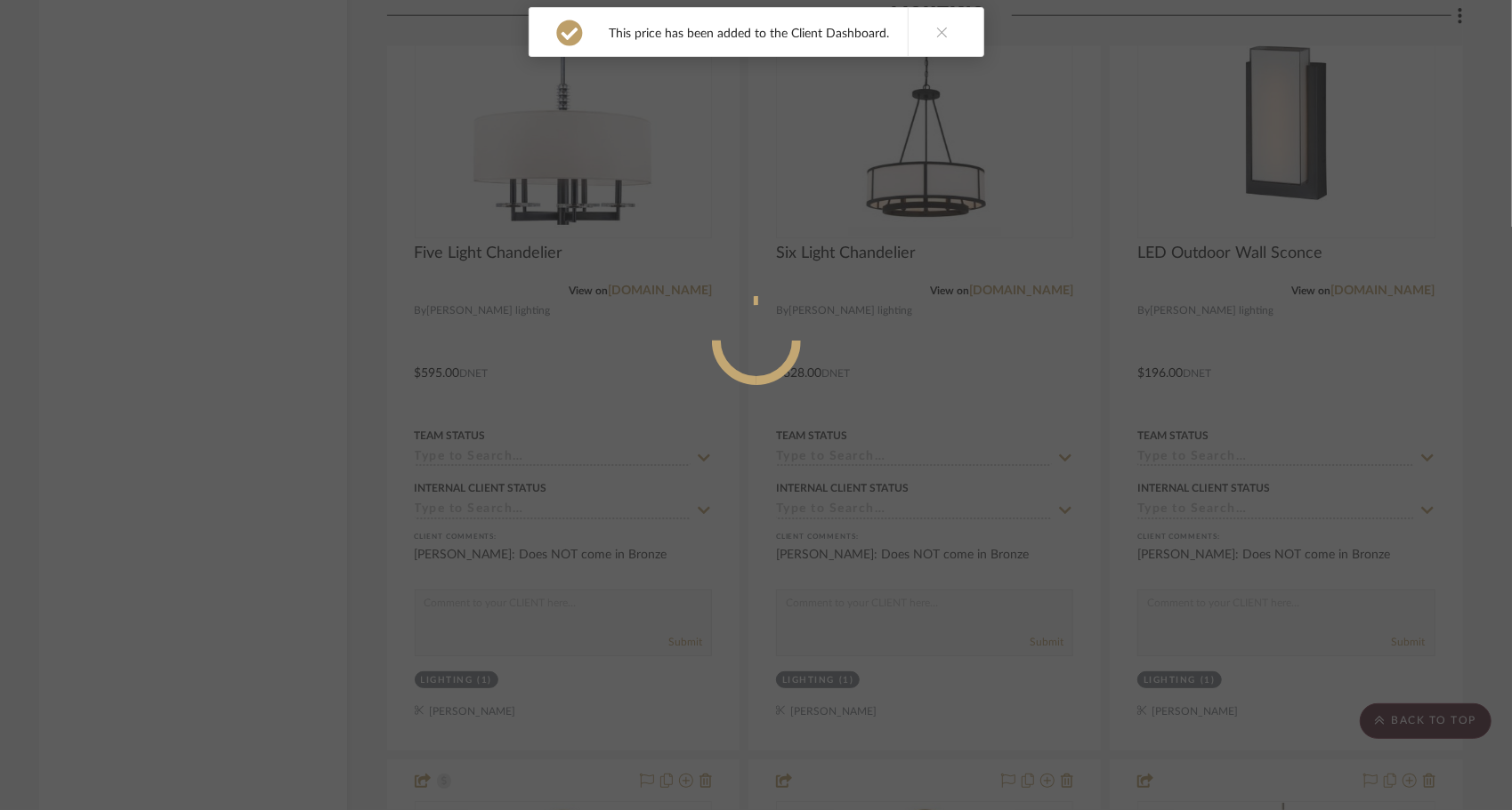
scroll to position [0, 0]
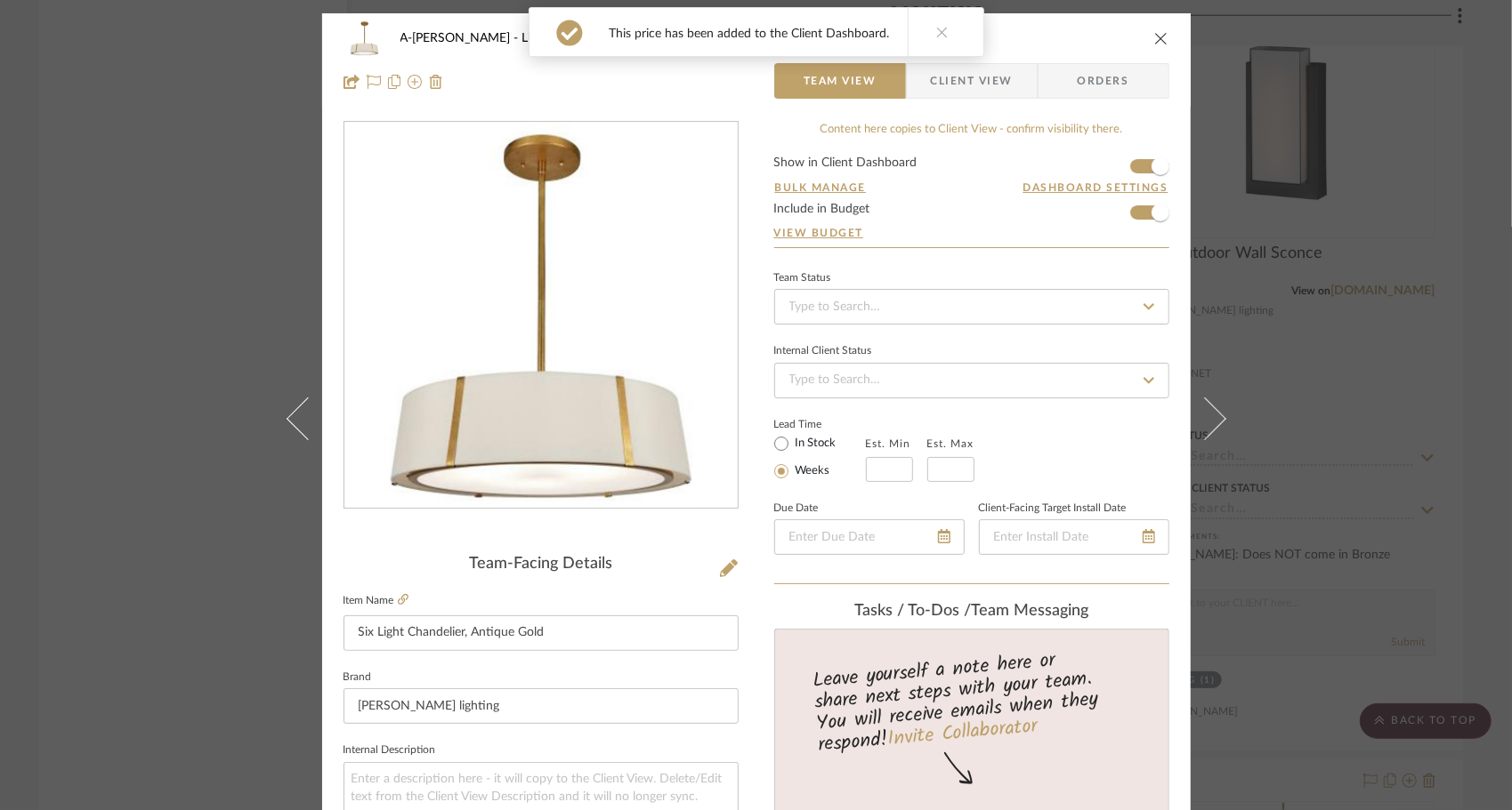
click at [971, 84] on span "Client View" at bounding box center [971, 81] width 82 height 36
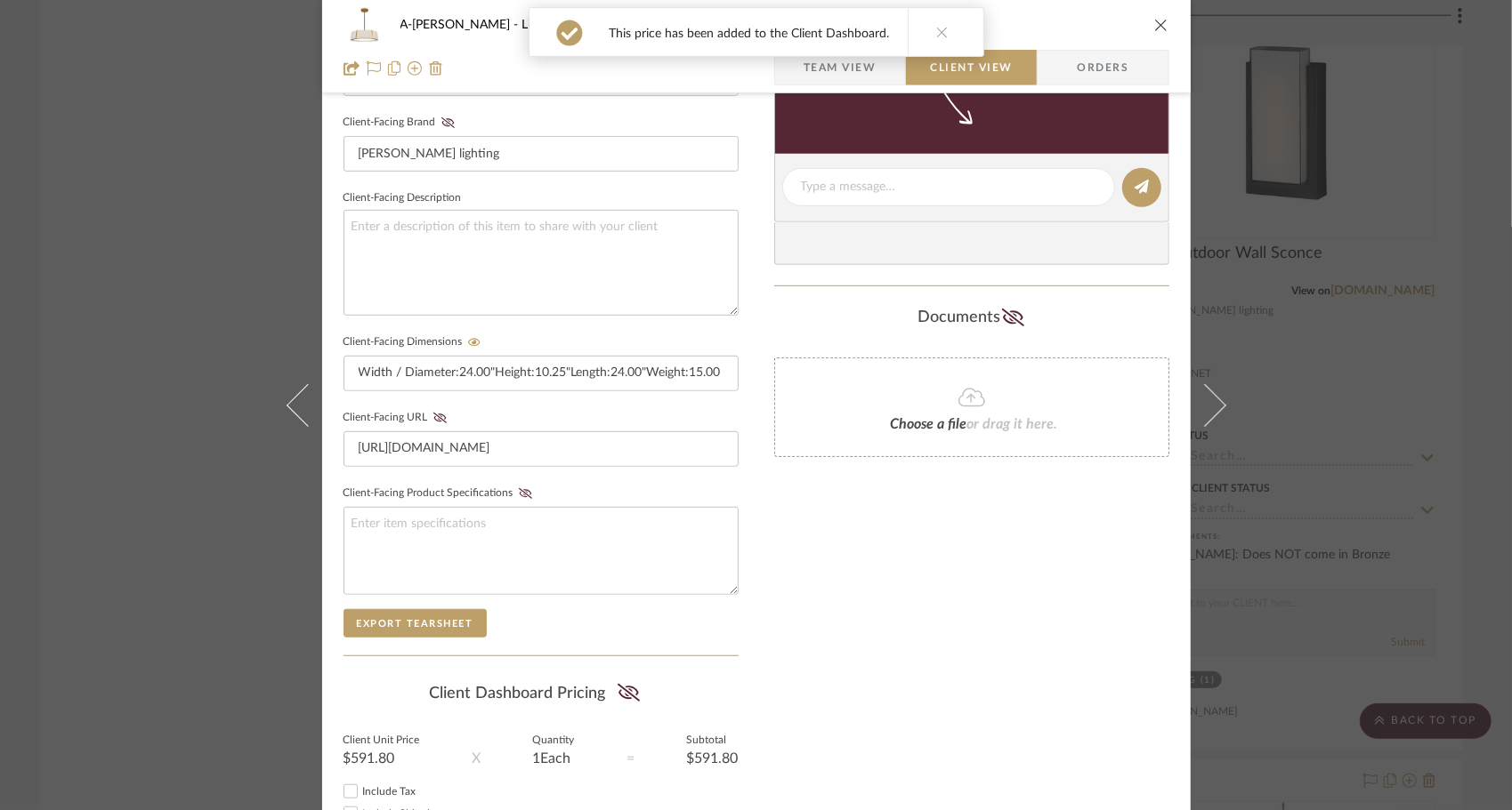
scroll to position [677, 0]
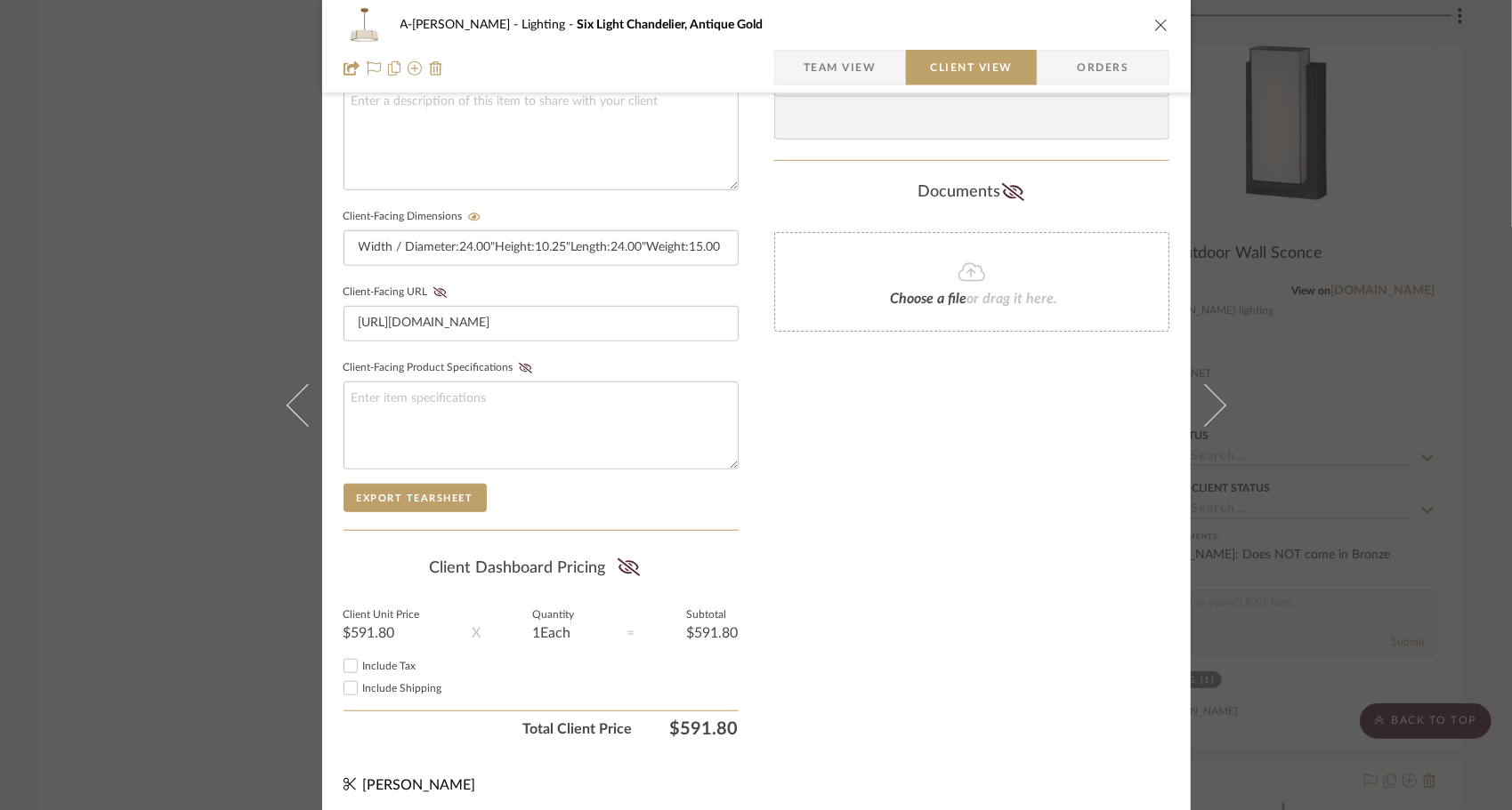
drag, startPoint x: 620, startPoint y: 558, endPoint x: 407, endPoint y: 604, distance: 217.9
click at [609, 563] on summary-project-share-button at bounding box center [629, 569] width 47 height 41
click at [349, 660] on input "Include Tax" at bounding box center [351, 666] width 22 height 22
checkbox input "true"
drag, startPoint x: 352, startPoint y: 683, endPoint x: 429, endPoint y: 656, distance: 81.6
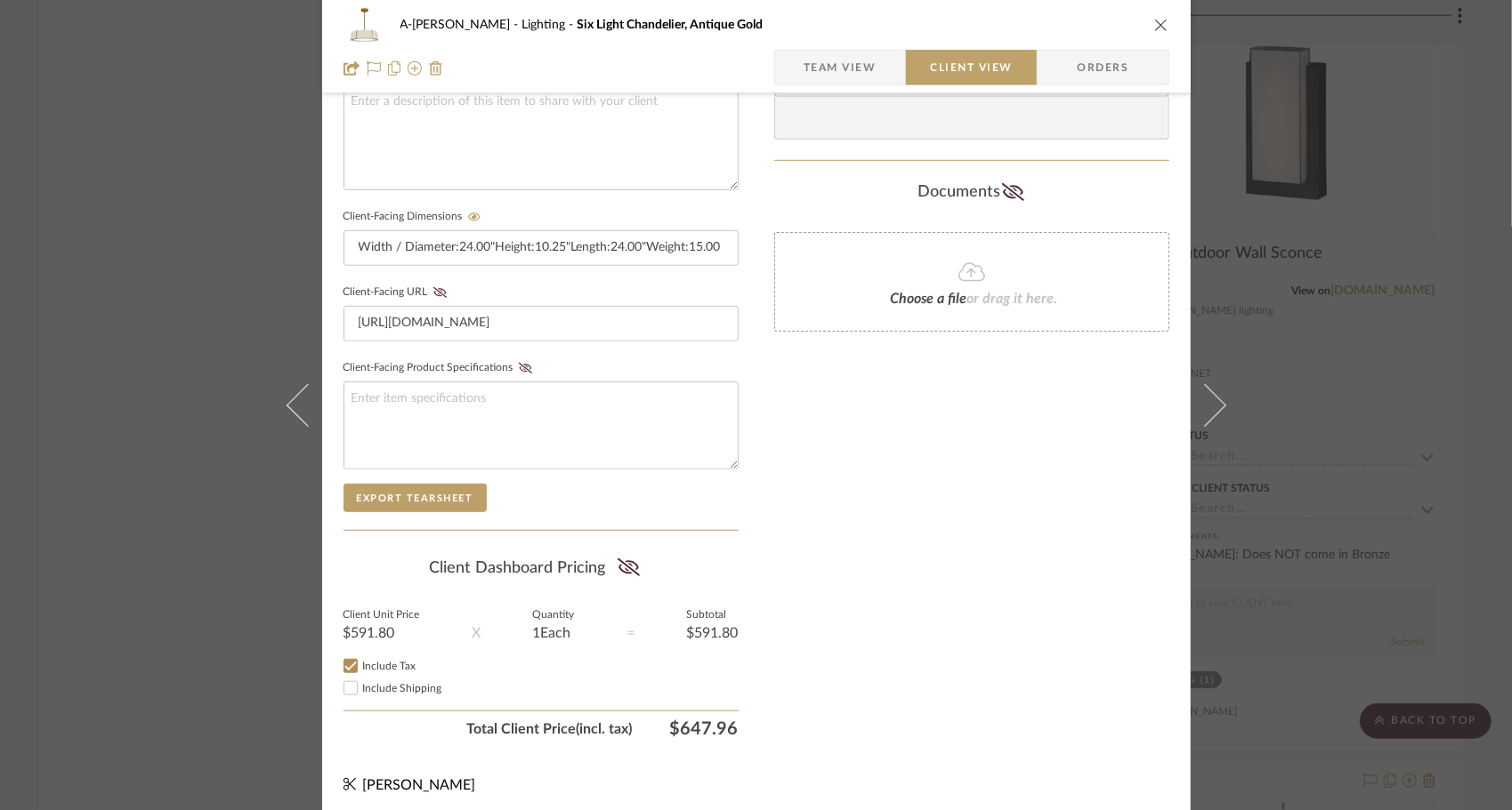
click at [353, 683] on input "Include Shipping" at bounding box center [351, 689] width 22 height 22
checkbox input "true"
click at [627, 568] on icon at bounding box center [629, 567] width 22 height 18
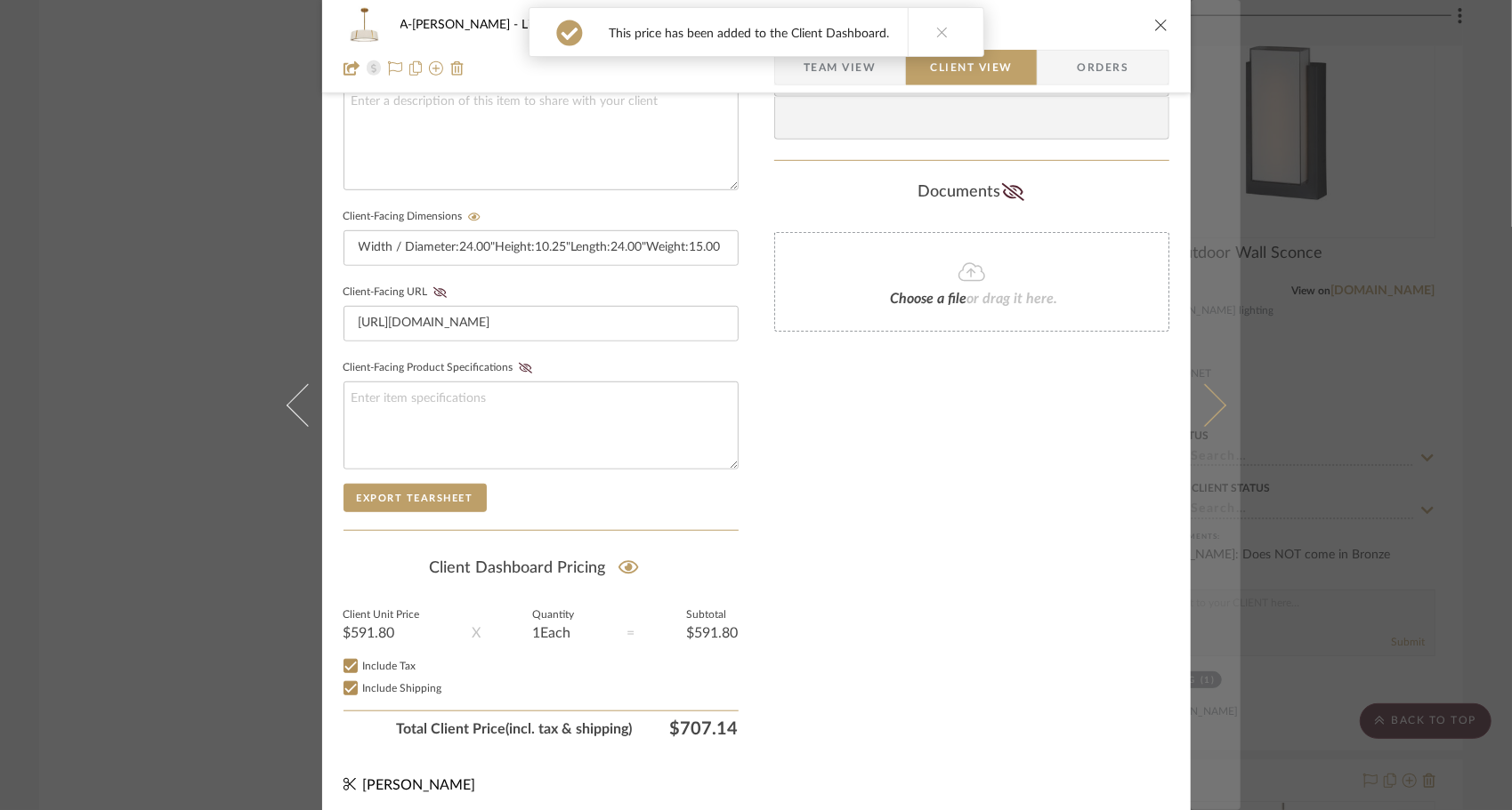
click at [1207, 405] on icon at bounding box center [1203, 404] width 42 height 42
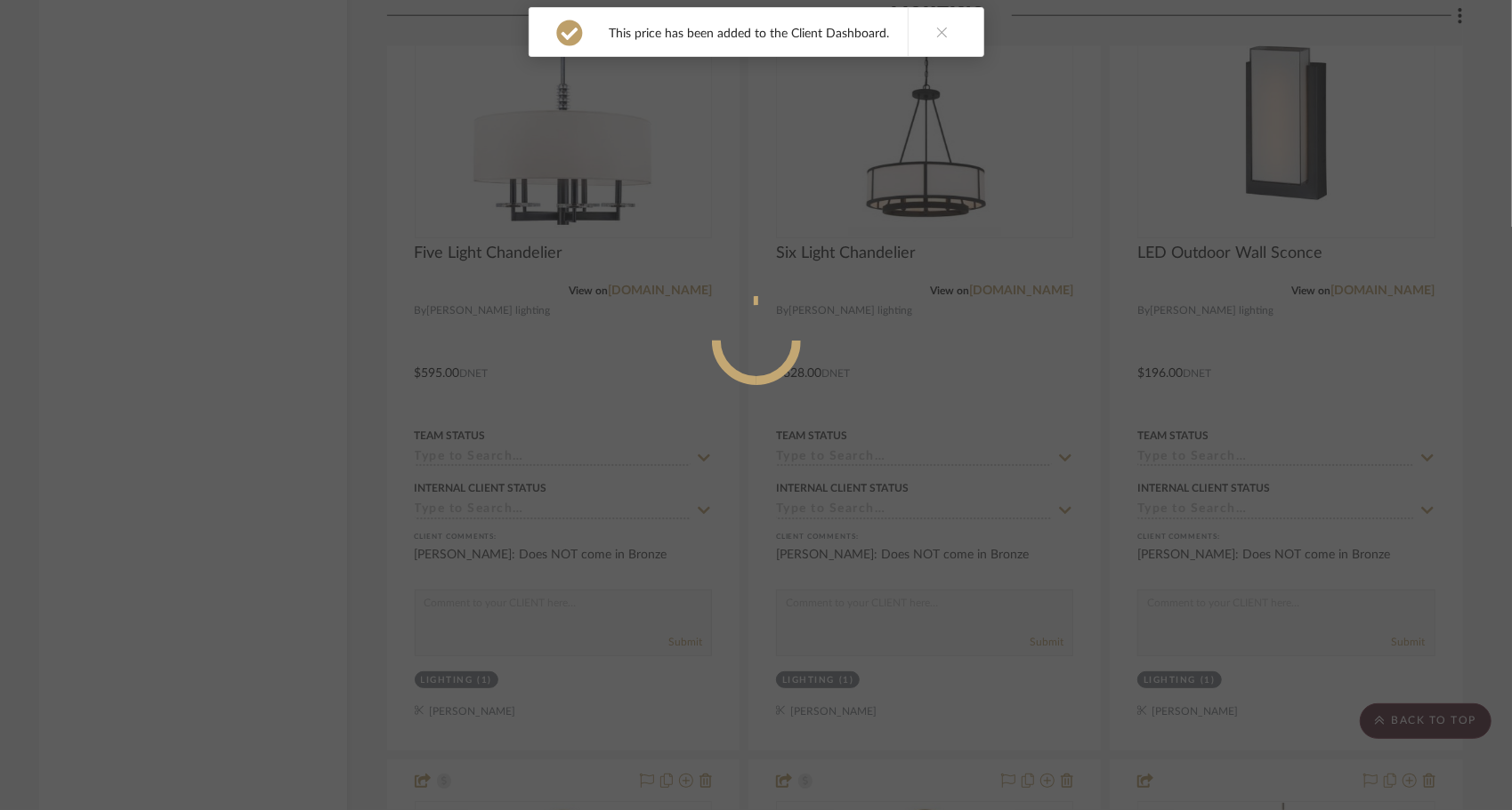
scroll to position [0, 0]
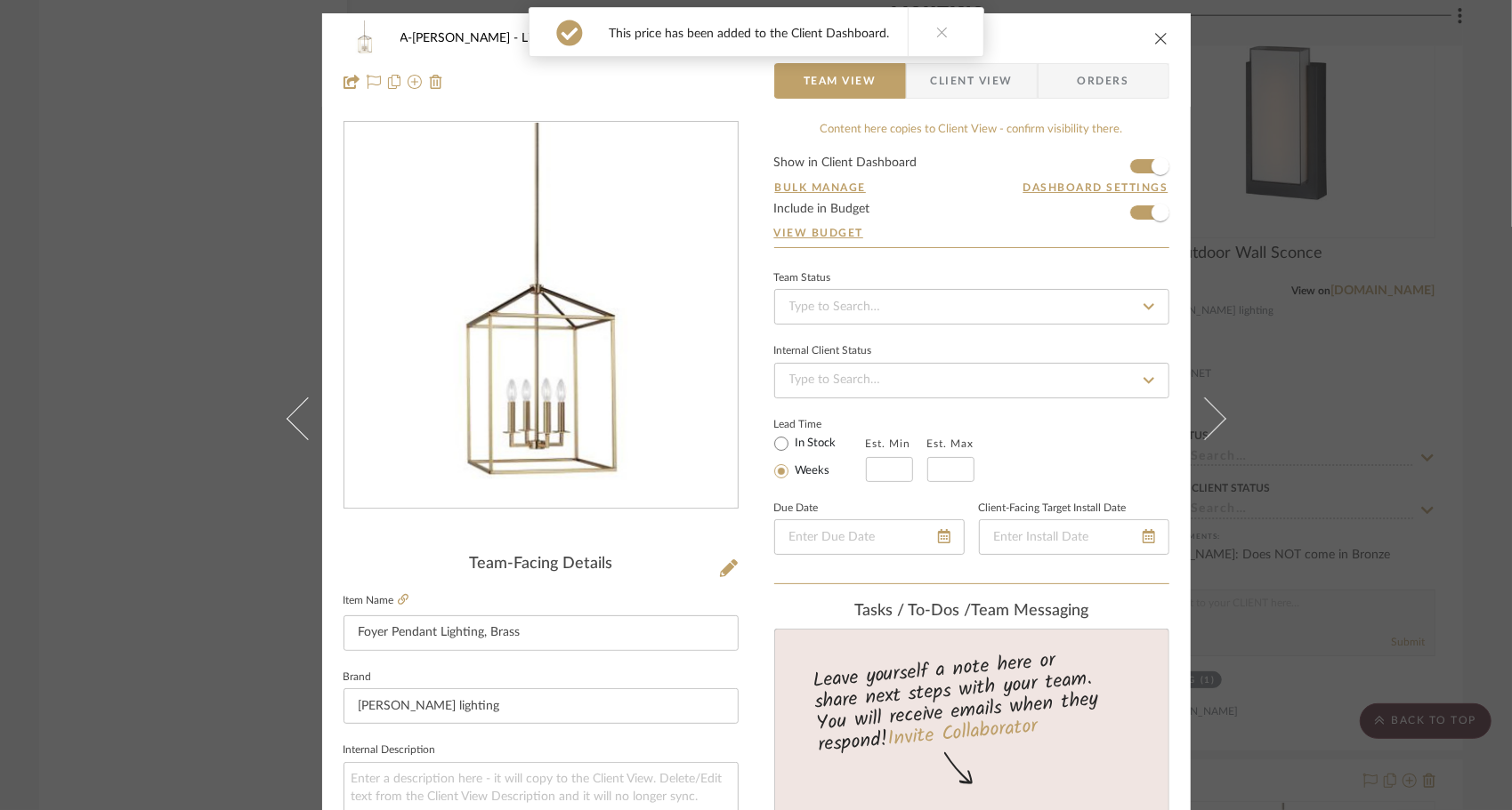
click at [982, 94] on span "Client View" at bounding box center [971, 81] width 82 height 36
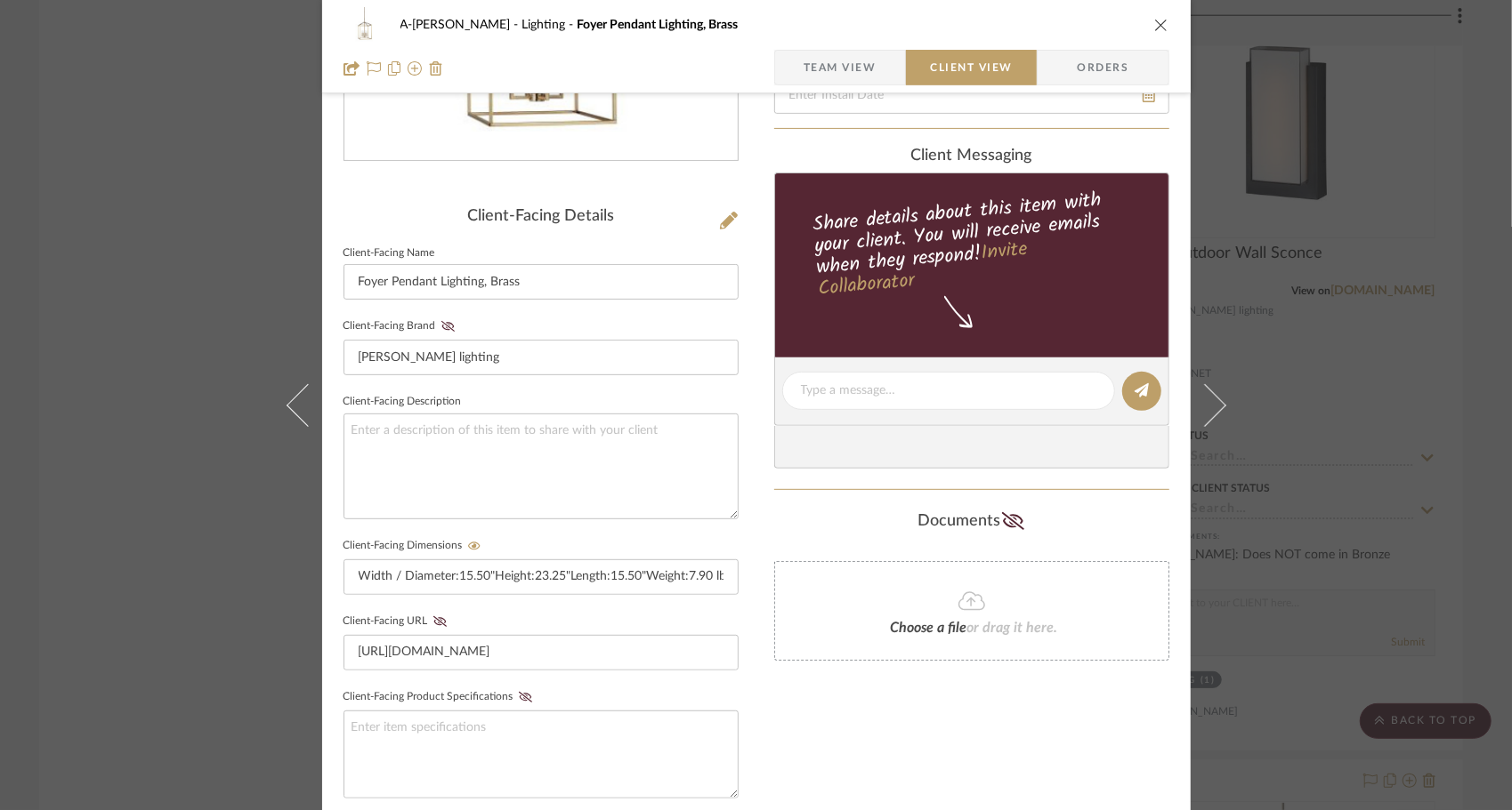
scroll to position [623, 0]
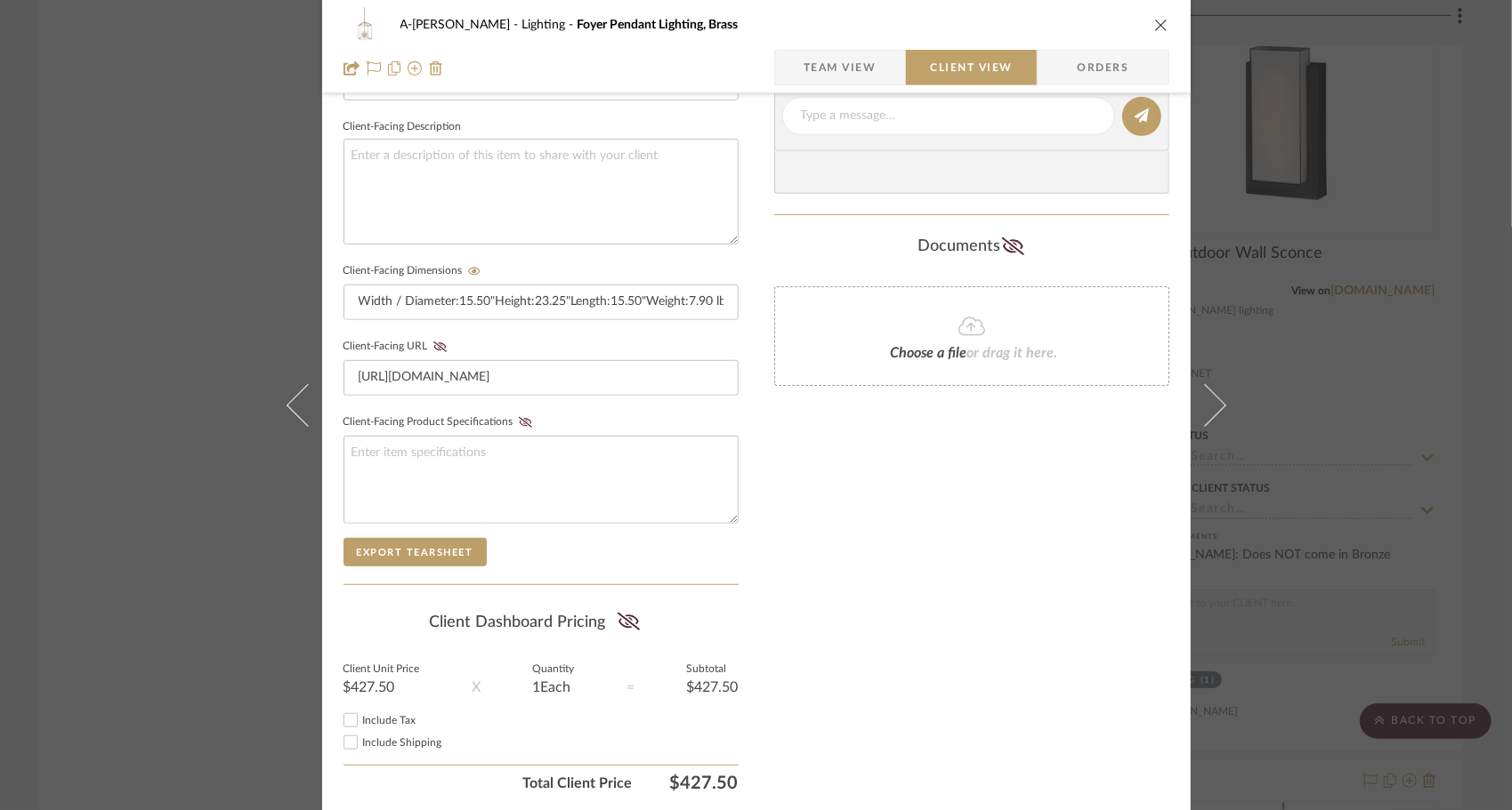
drag, startPoint x: 620, startPoint y: 616, endPoint x: 466, endPoint y: 663, distance: 161.0
click at [618, 619] on icon at bounding box center [629, 622] width 22 height 18
click at [368, 716] on span "Include Tax" at bounding box center [389, 721] width 53 height 11
click at [362, 714] on input "Include Tax" at bounding box center [351, 721] width 22 height 22
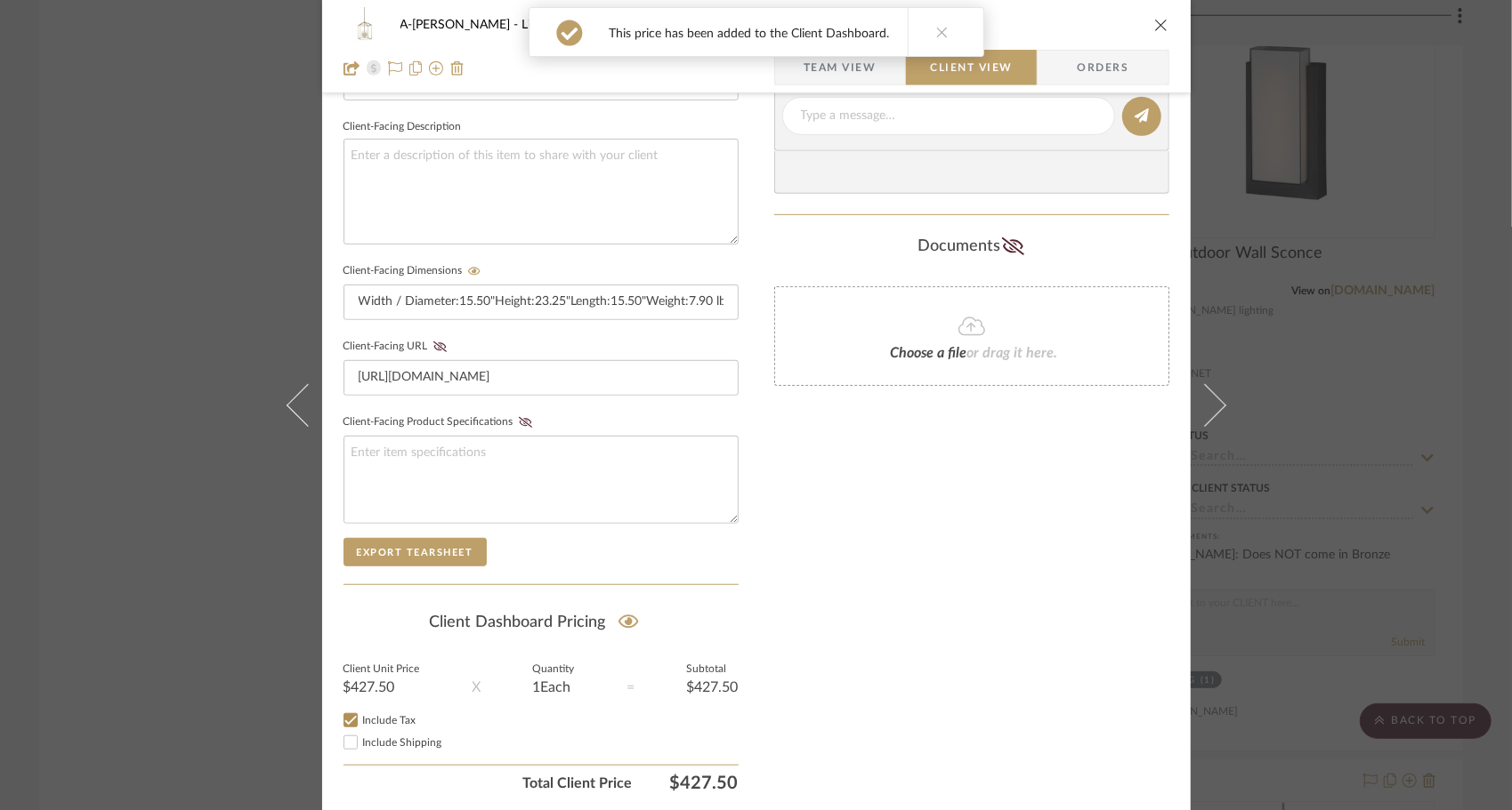
checkbox input "true"
drag, startPoint x: 378, startPoint y: 736, endPoint x: 586, endPoint y: 690, distance: 213.0
click at [378, 737] on span "Include Shipping" at bounding box center [403, 743] width 79 height 11
click at [362, 735] on input "Include Shipping" at bounding box center [351, 743] width 22 height 22
checkbox input "true"
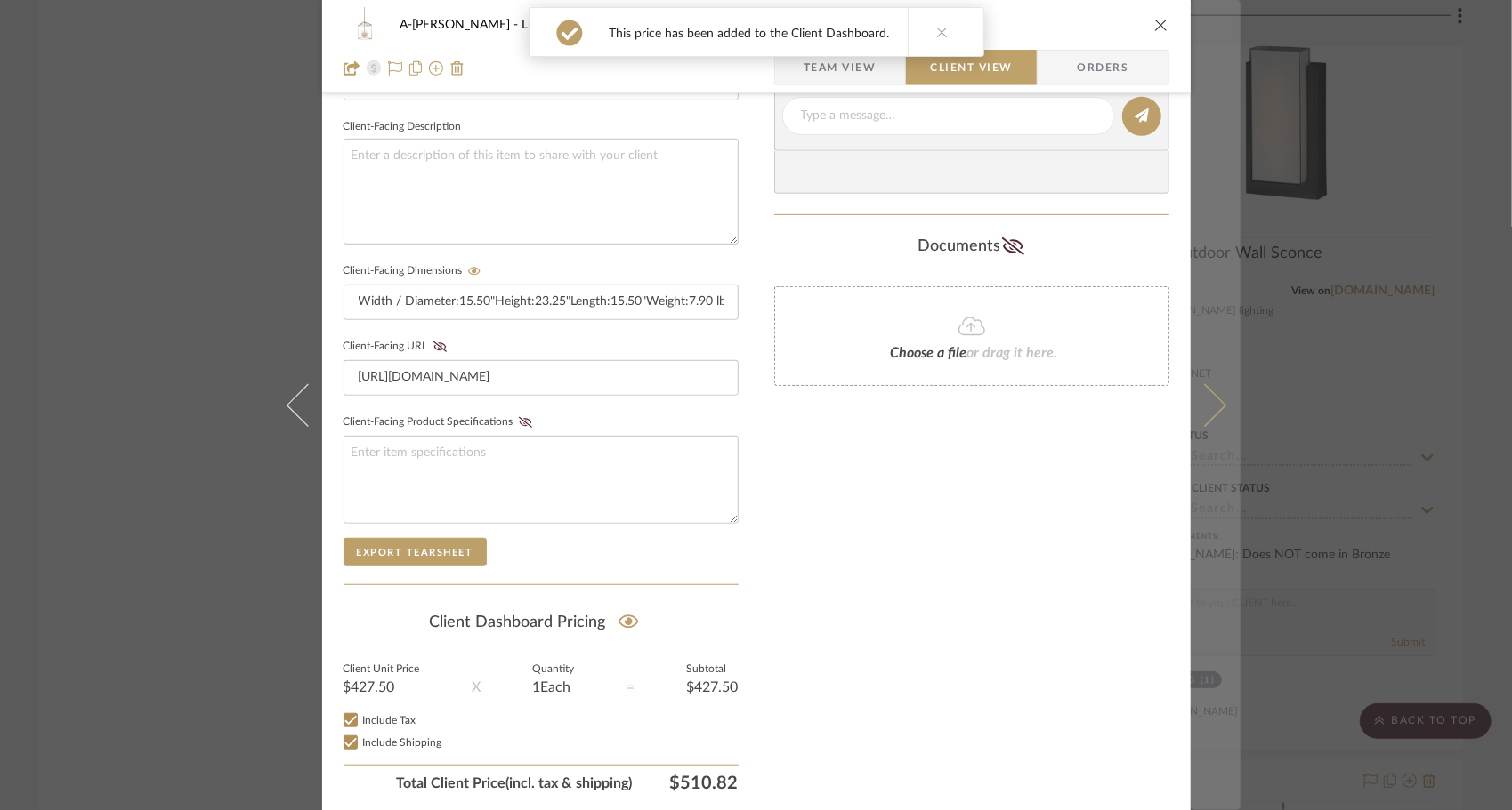
click at [1222, 412] on button at bounding box center [1215, 405] width 49 height 810
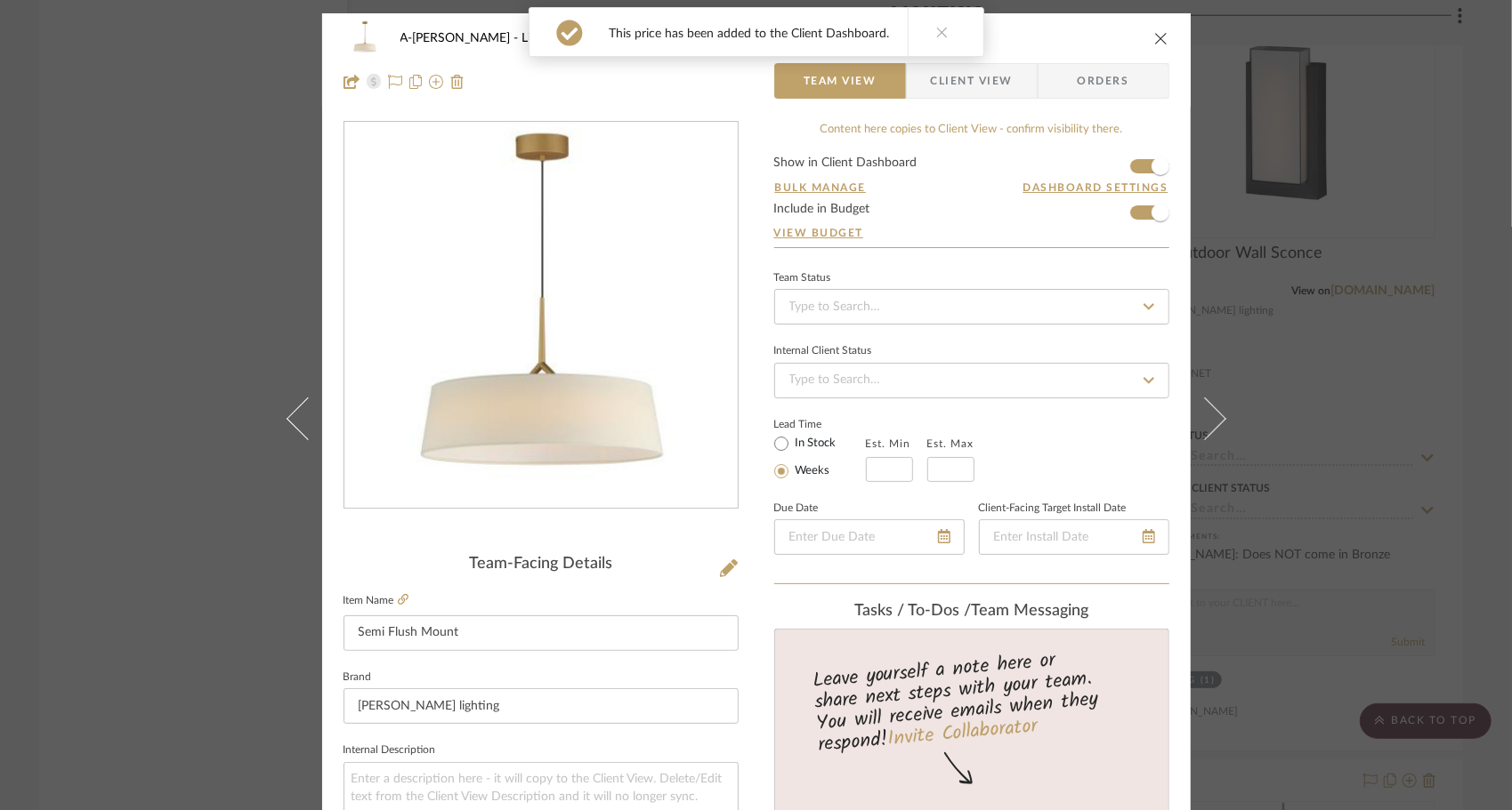
click at [967, 89] on span "Client View" at bounding box center [971, 81] width 82 height 36
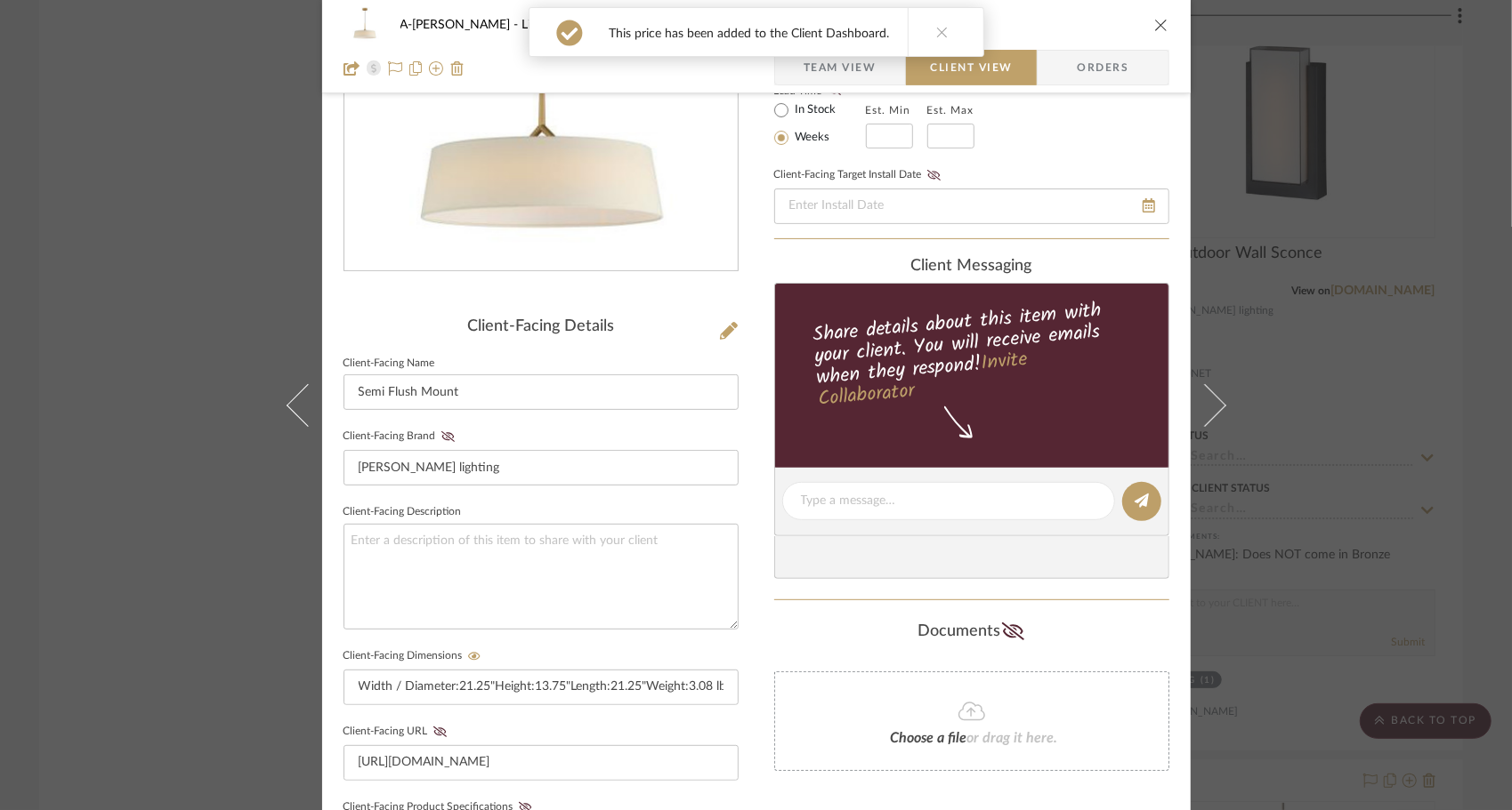
scroll to position [677, 0]
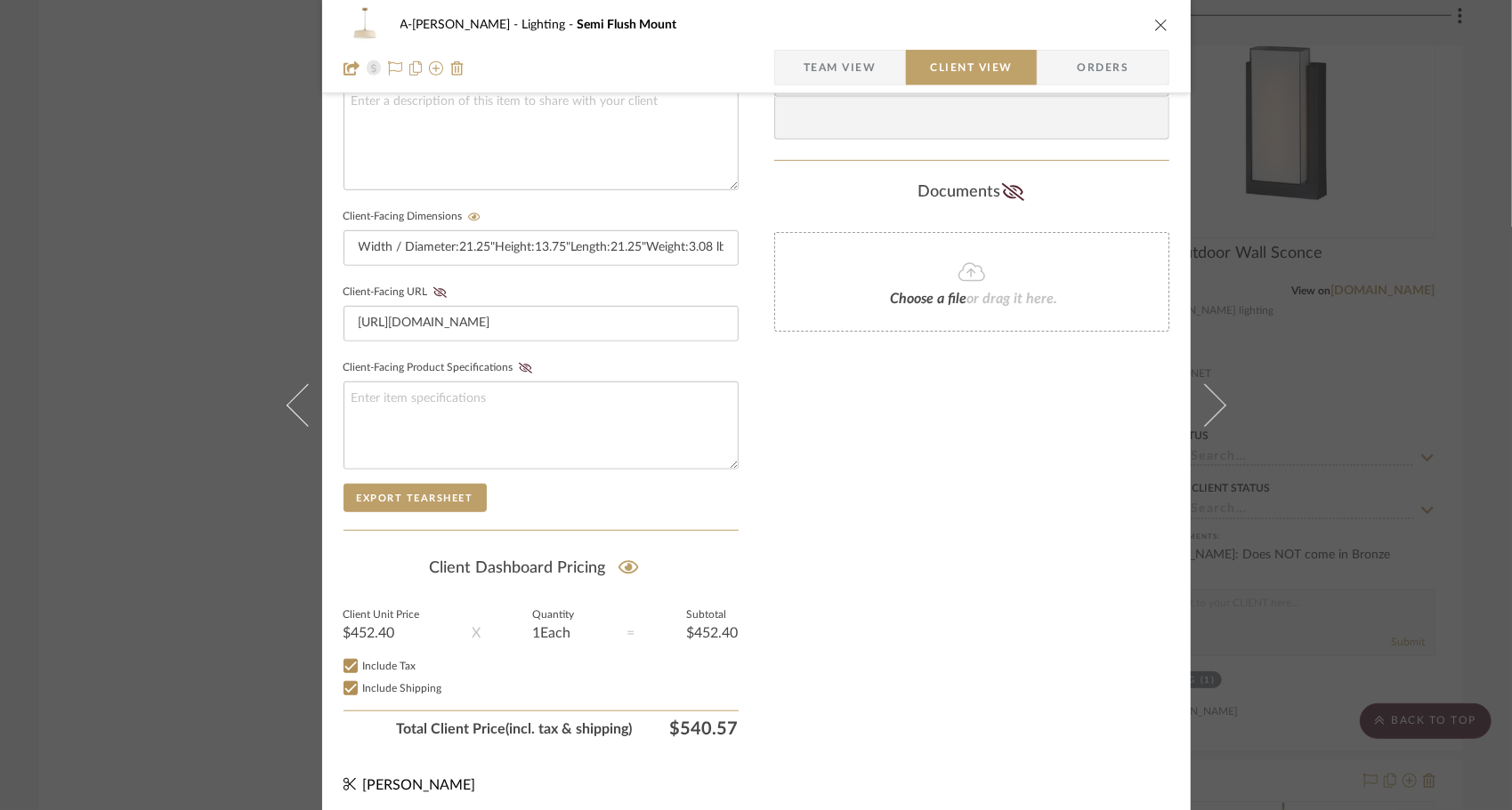
click at [1204, 394] on icon at bounding box center [1203, 404] width 42 height 42
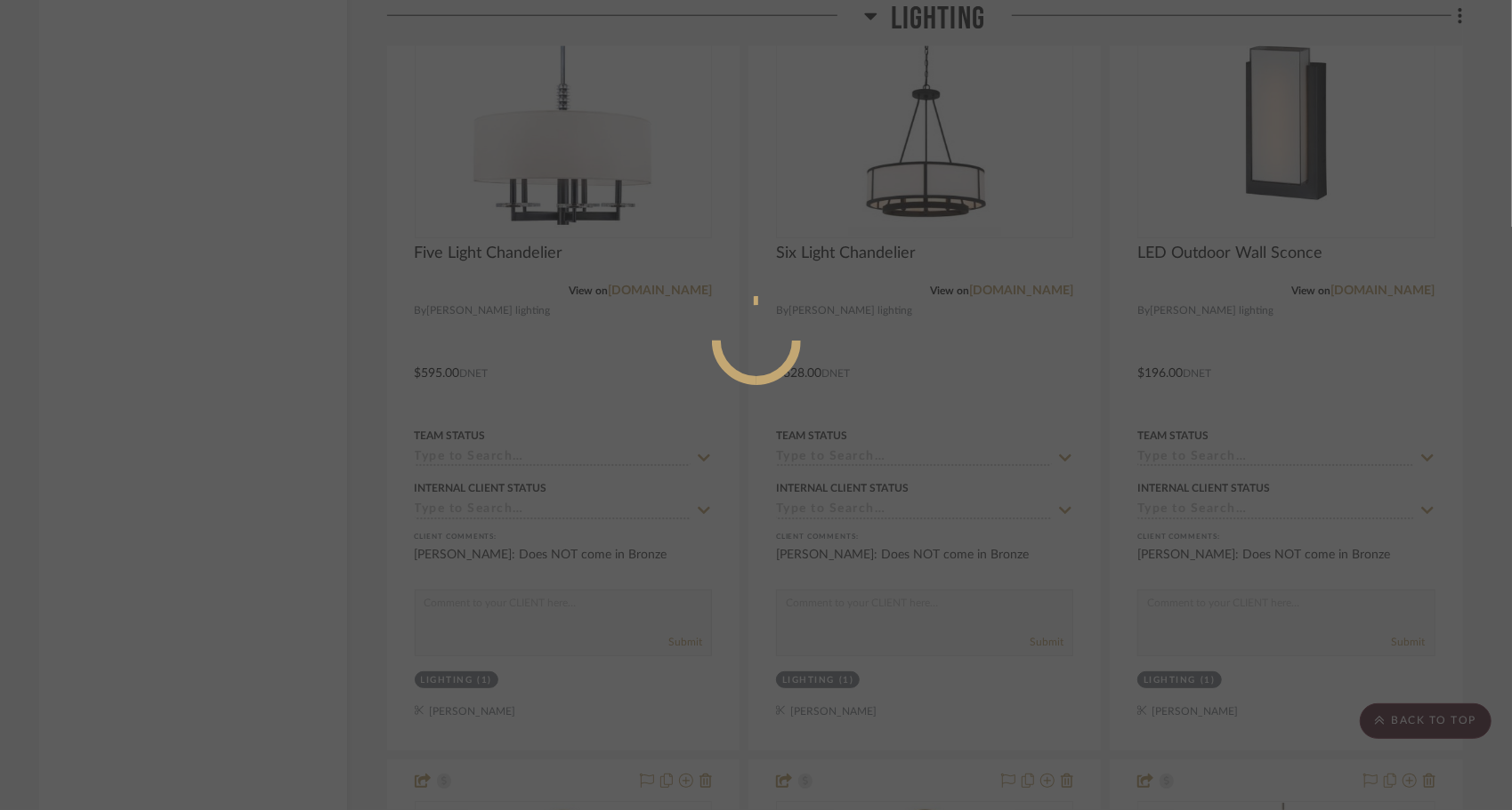
scroll to position [0, 0]
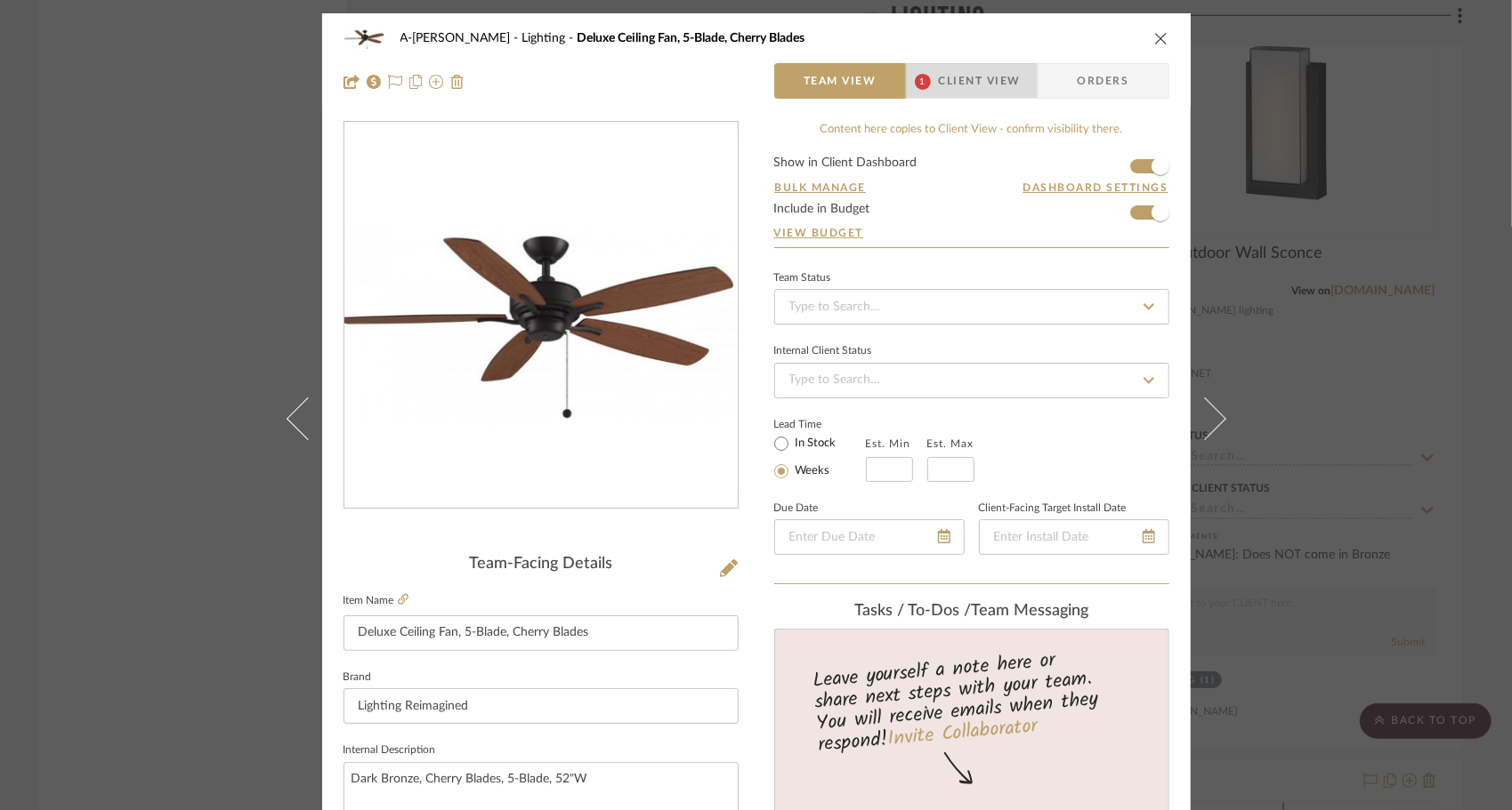
drag, startPoint x: 950, startPoint y: 87, endPoint x: 949, endPoint y: 121, distance: 34.0
click at [952, 87] on span "Client View" at bounding box center [980, 81] width 82 height 36
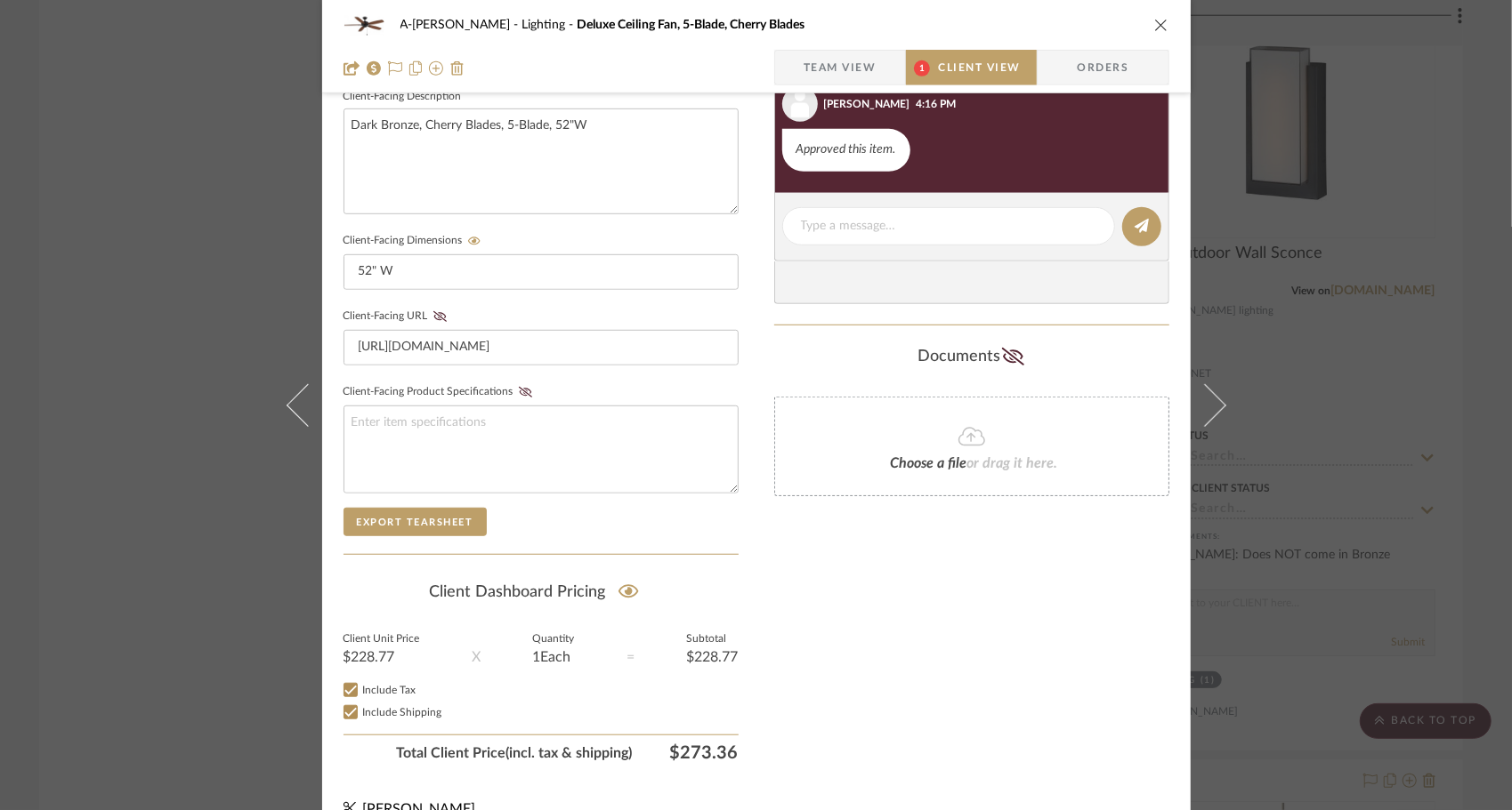
scroll to position [677, 0]
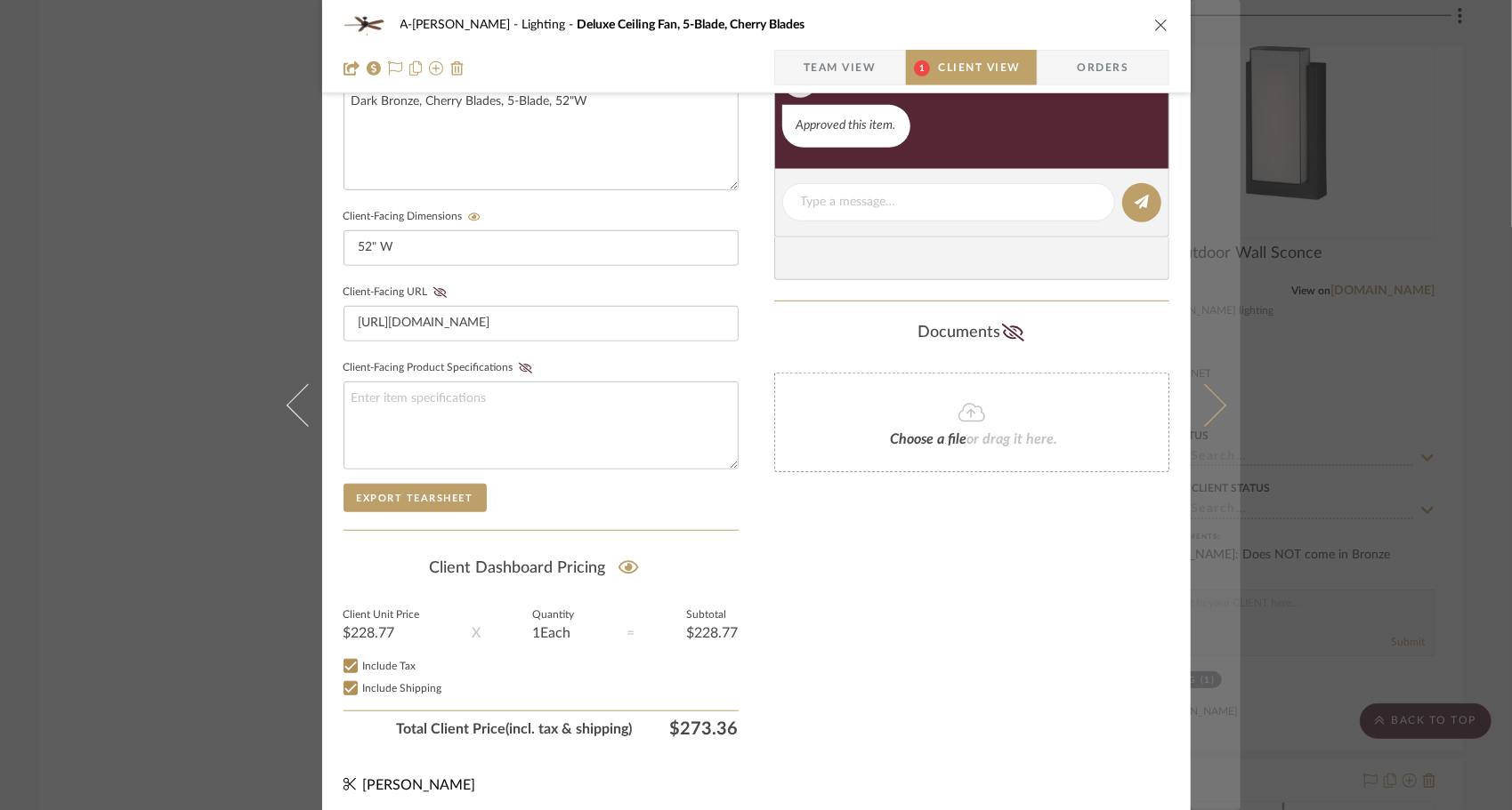
click at [1212, 406] on icon at bounding box center [1203, 404] width 42 height 42
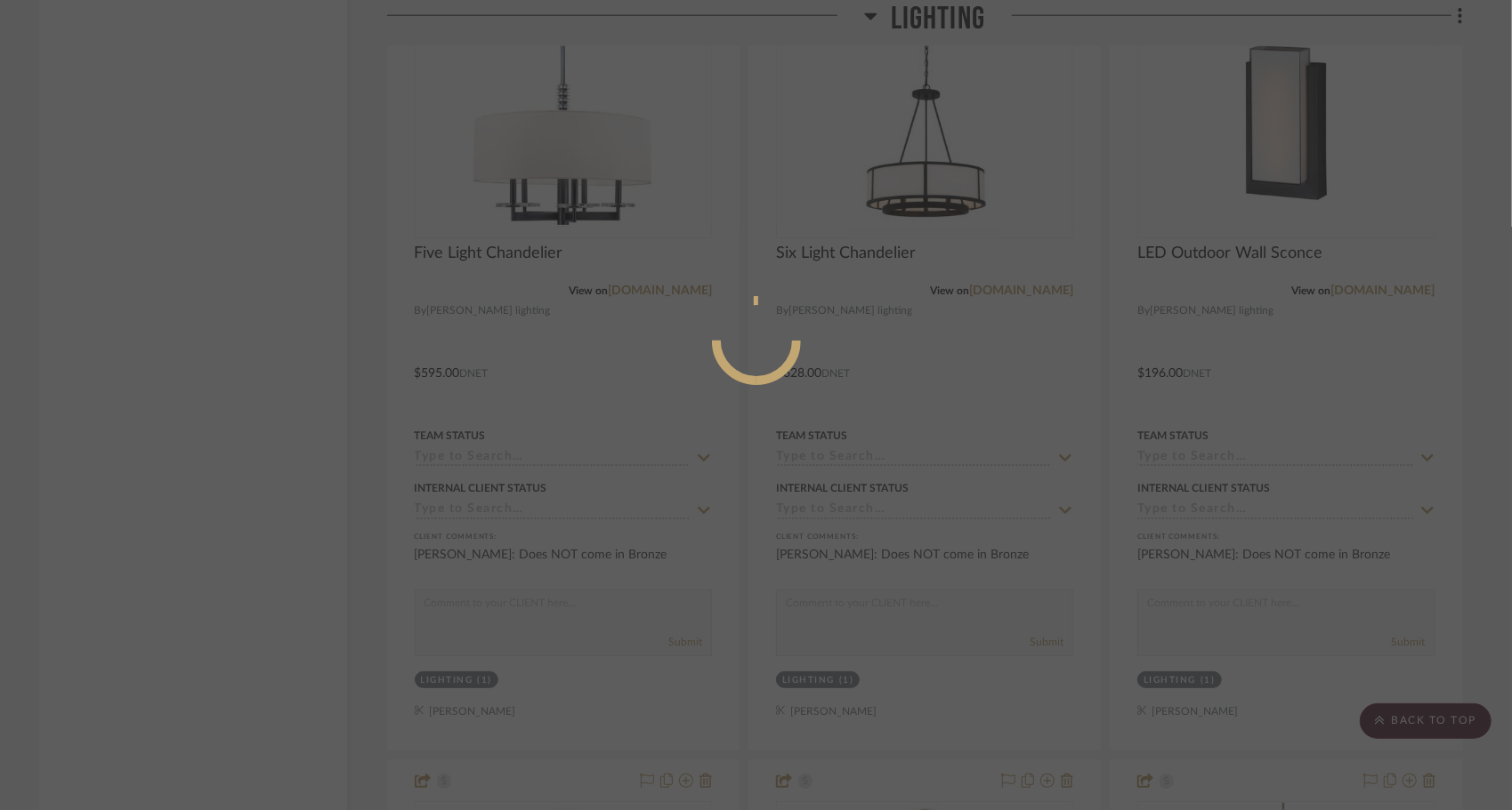
scroll to position [0, 0]
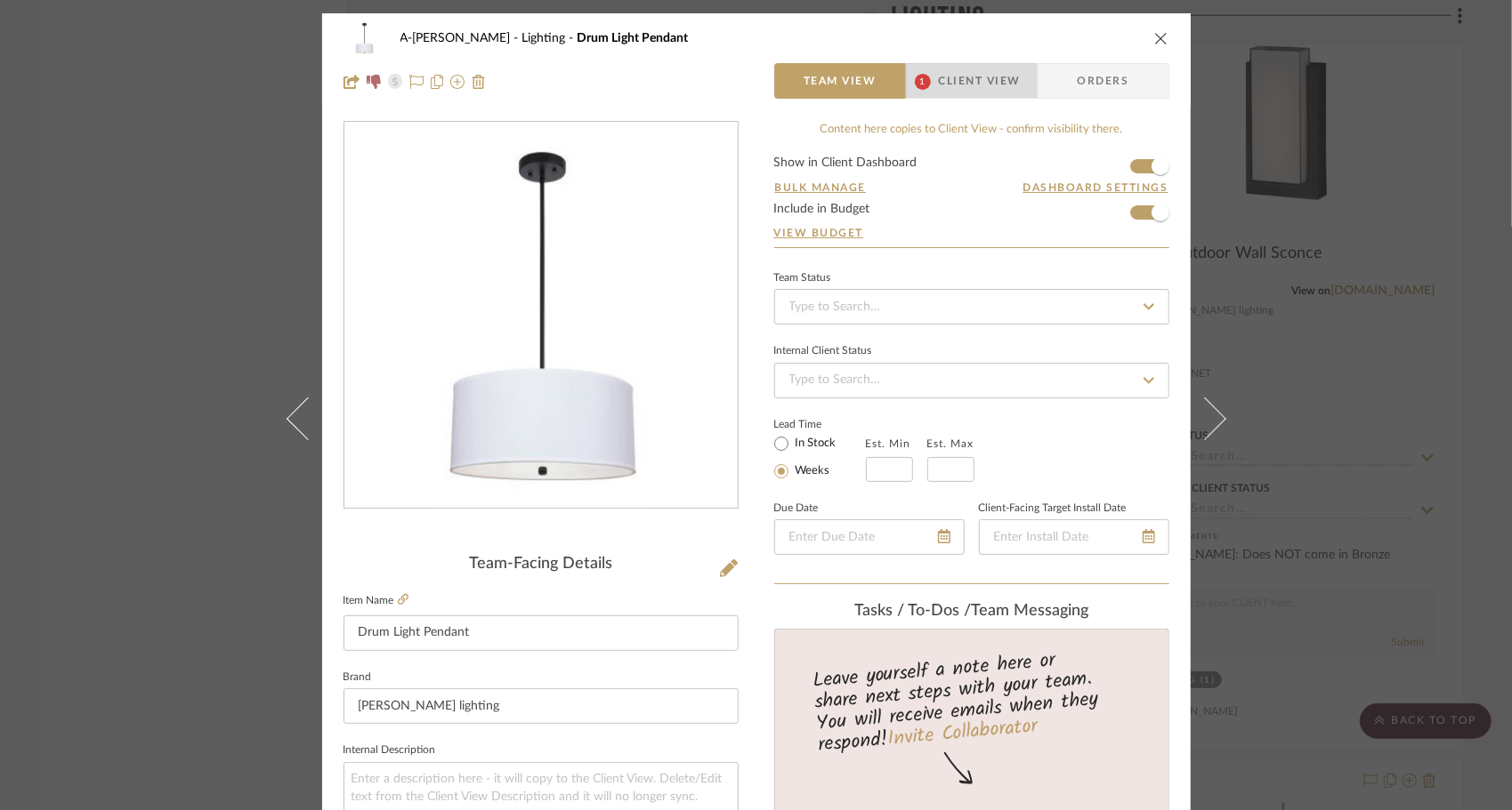
click at [986, 87] on span "Client View" at bounding box center [980, 81] width 82 height 36
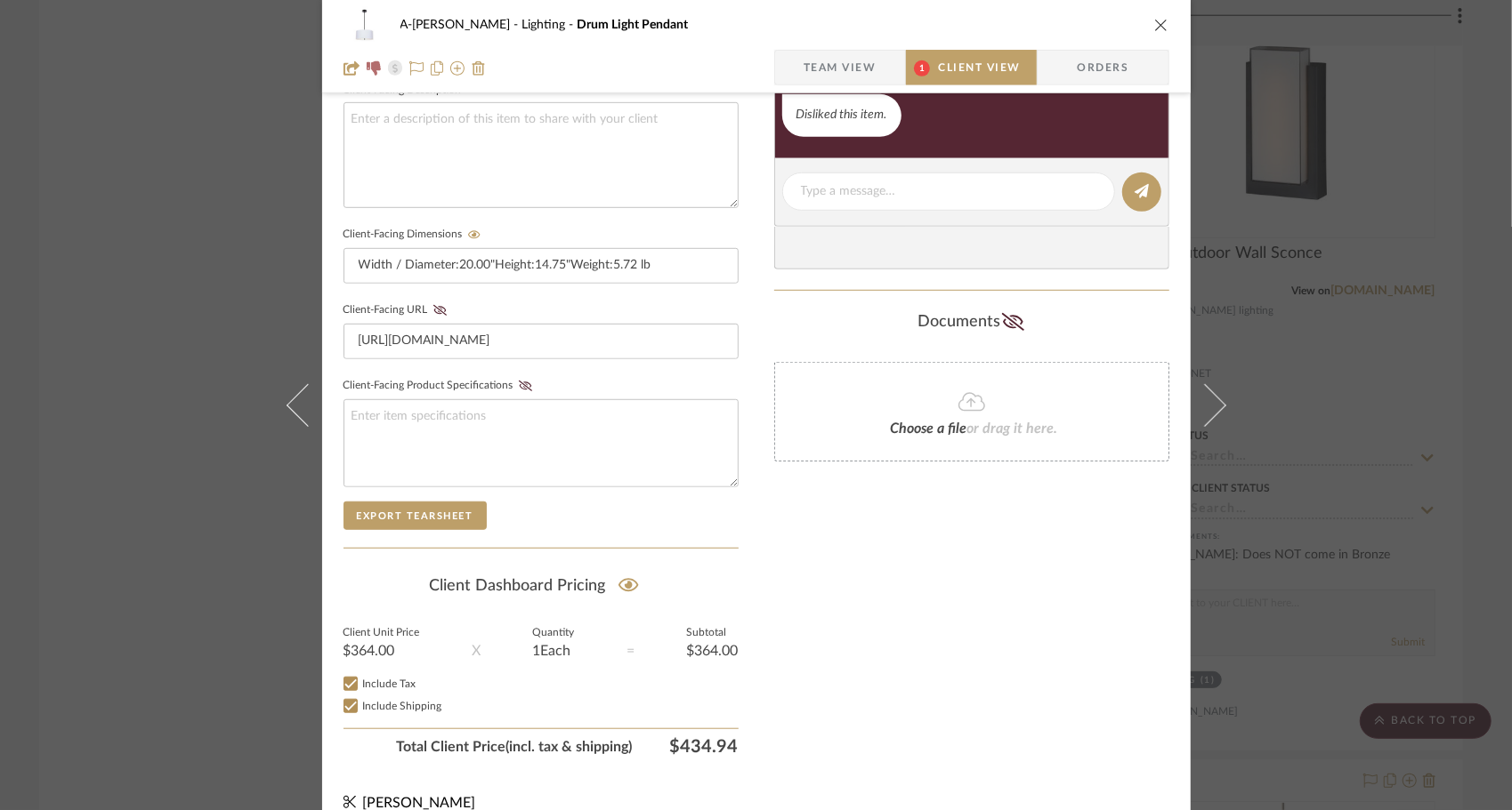
scroll to position [677, 0]
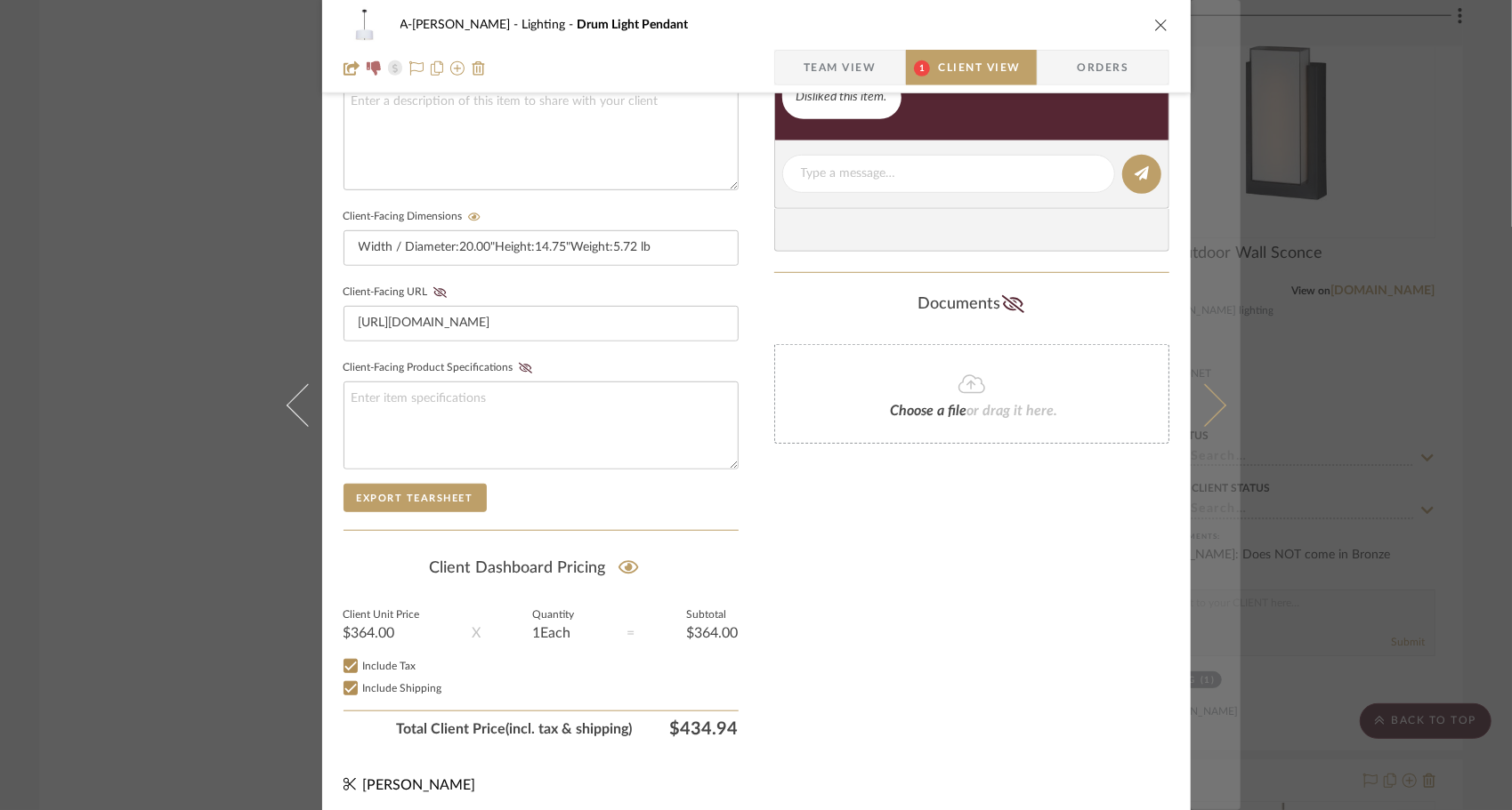
click at [1220, 404] on button at bounding box center [1215, 405] width 49 height 810
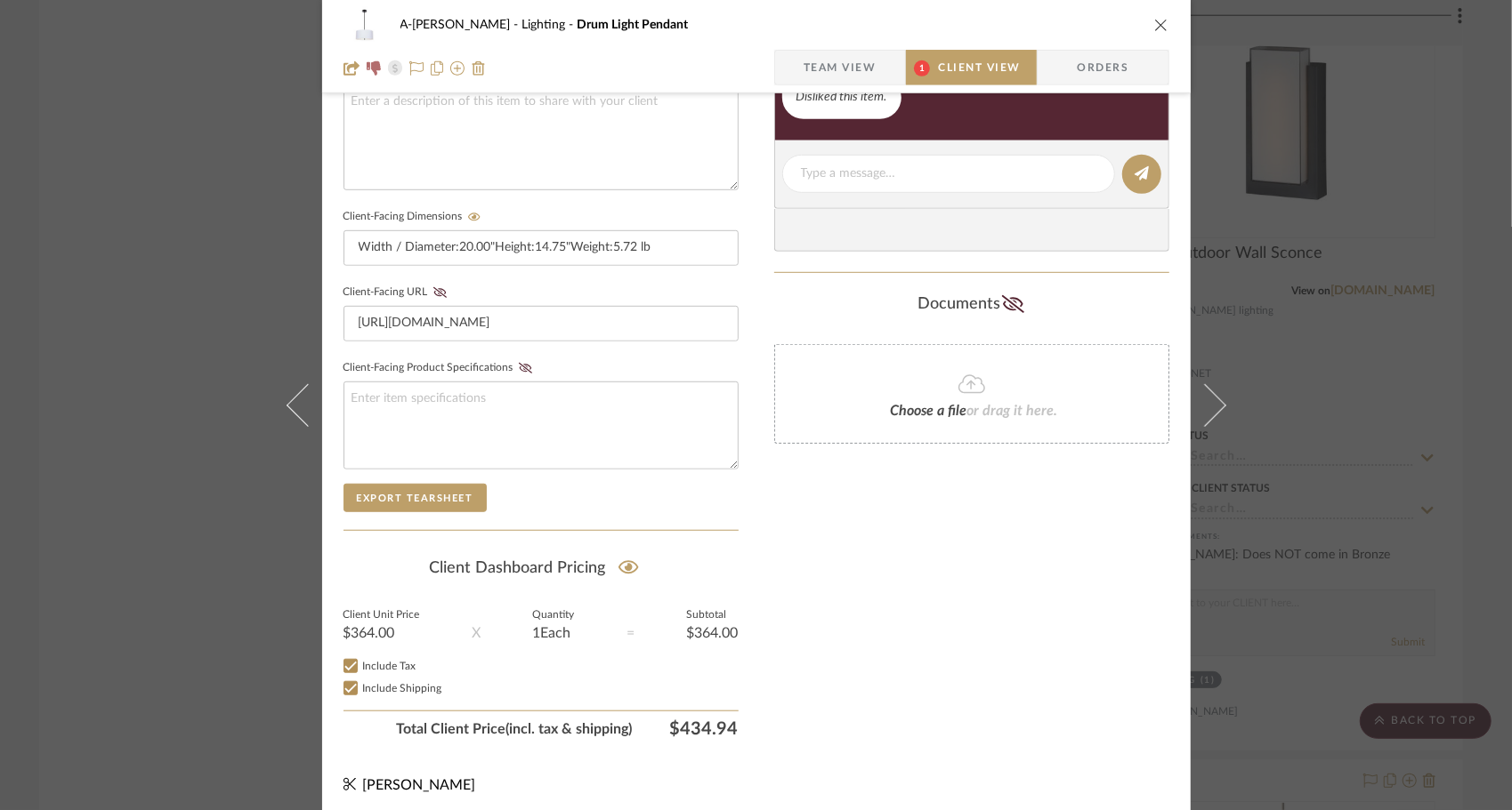
scroll to position [0, 0]
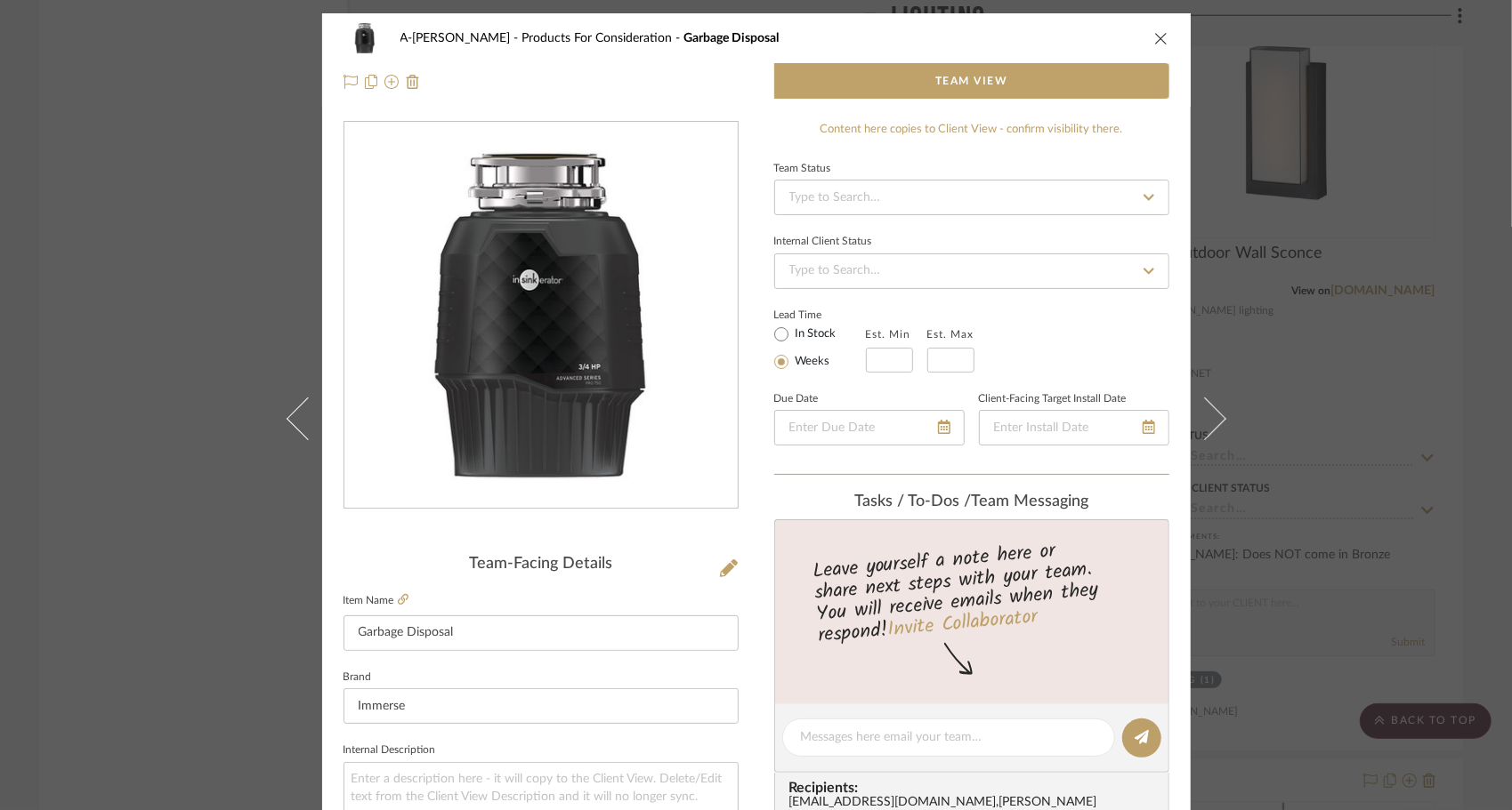
click at [1159, 38] on icon "close" at bounding box center [1161, 39] width 14 height 14
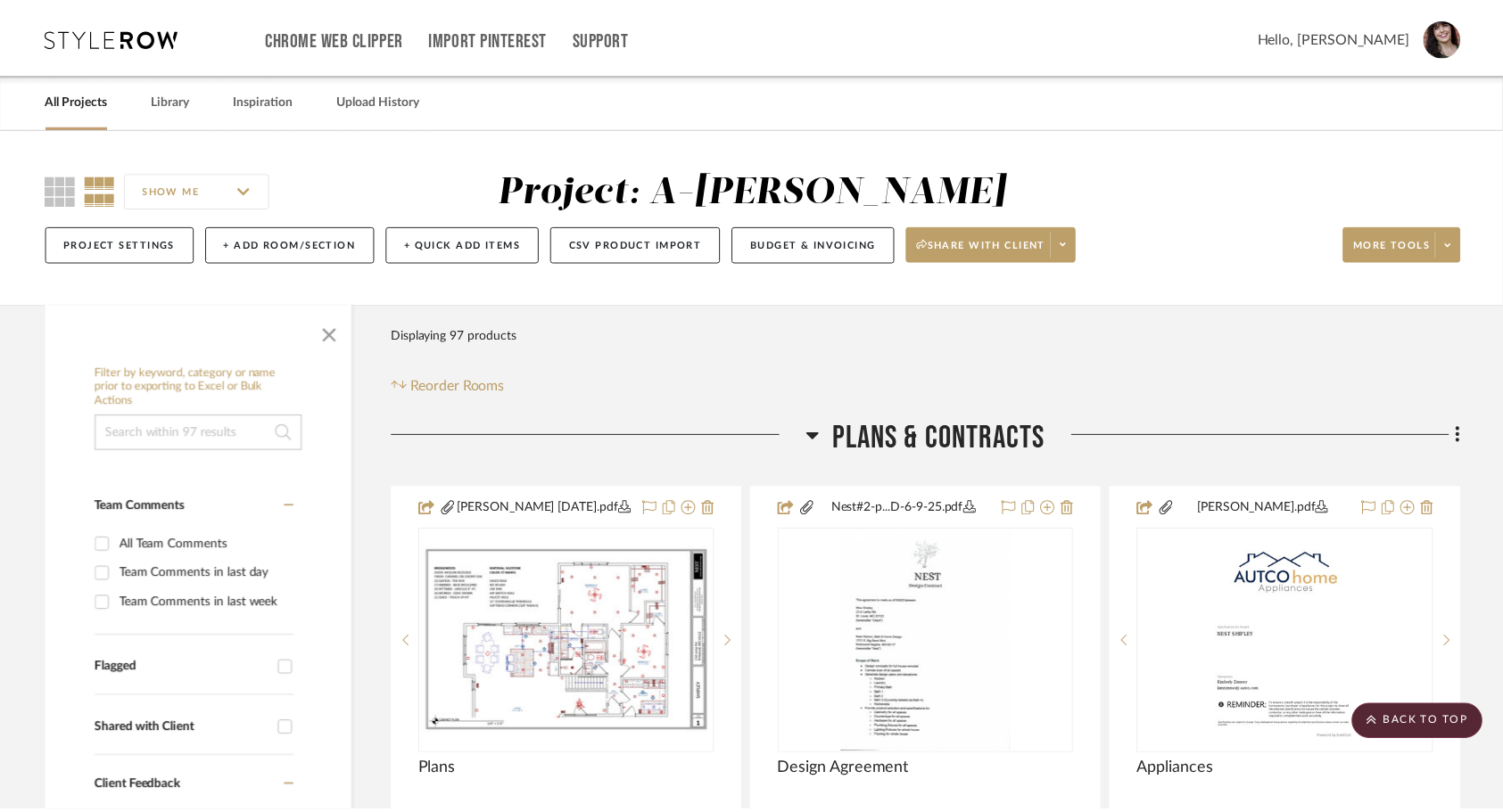
scroll to position [18995, 0]
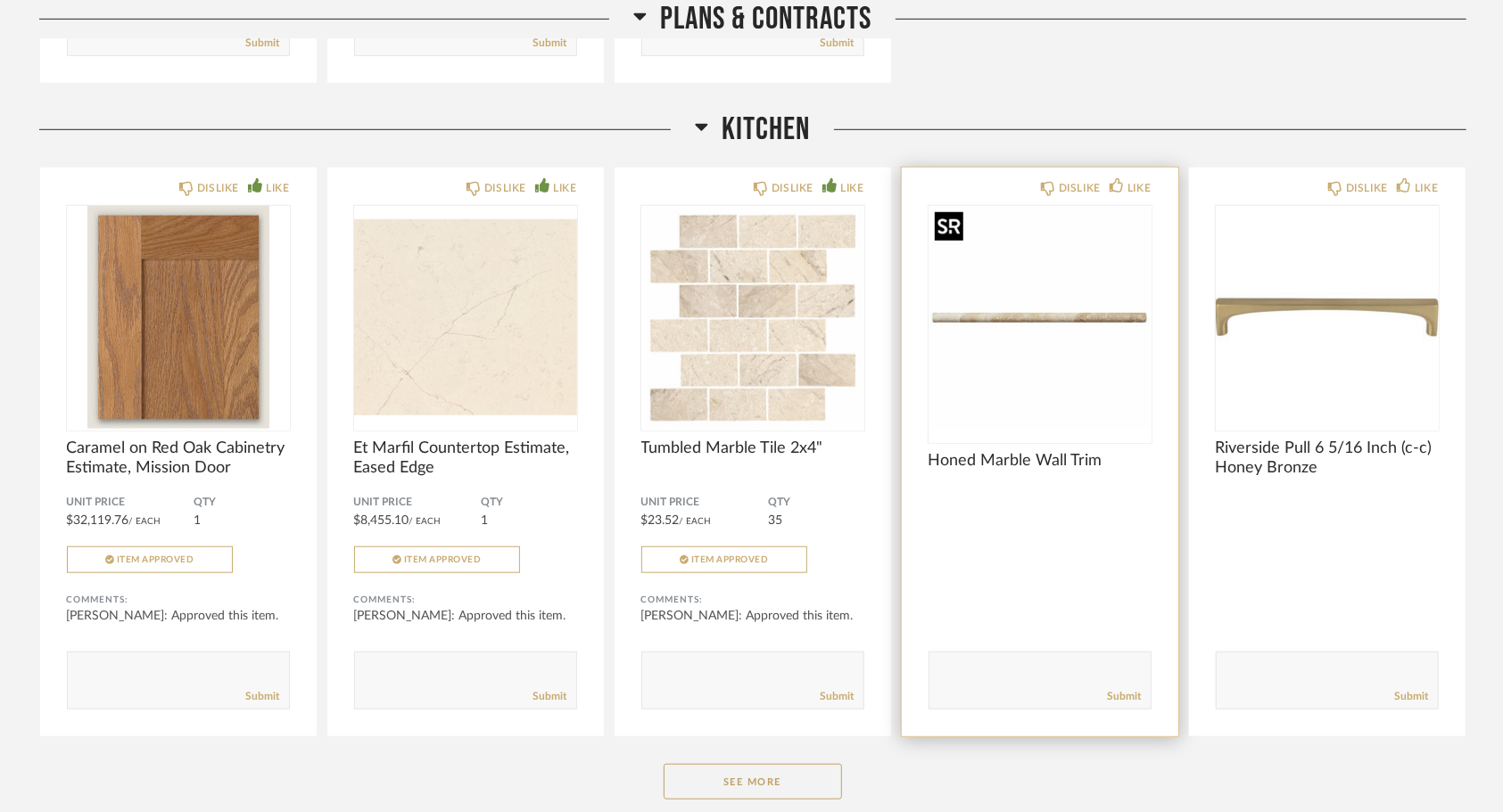
scroll to position [802, 0]
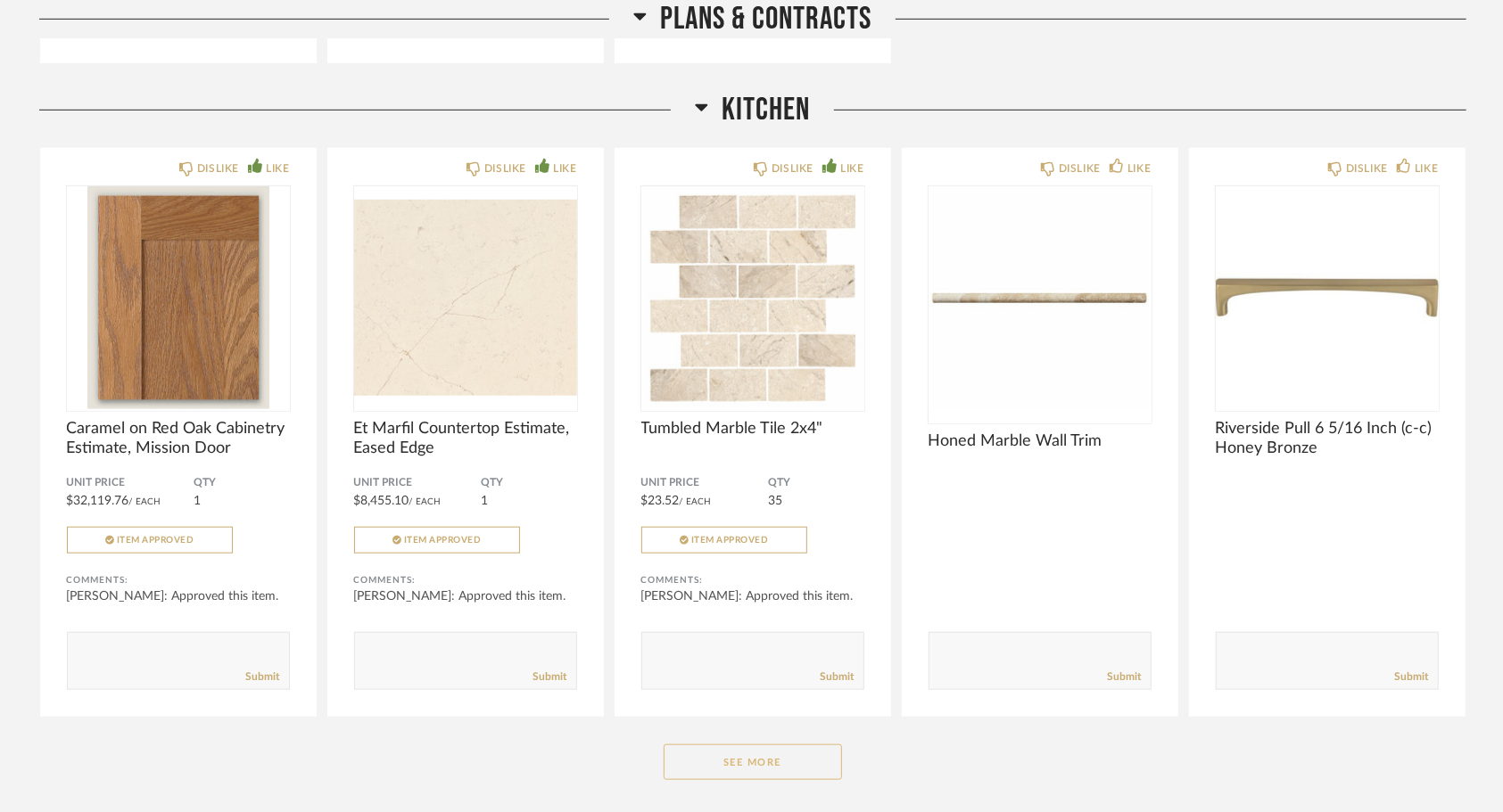
click at [773, 762] on button "See More" at bounding box center [753, 762] width 179 height 36
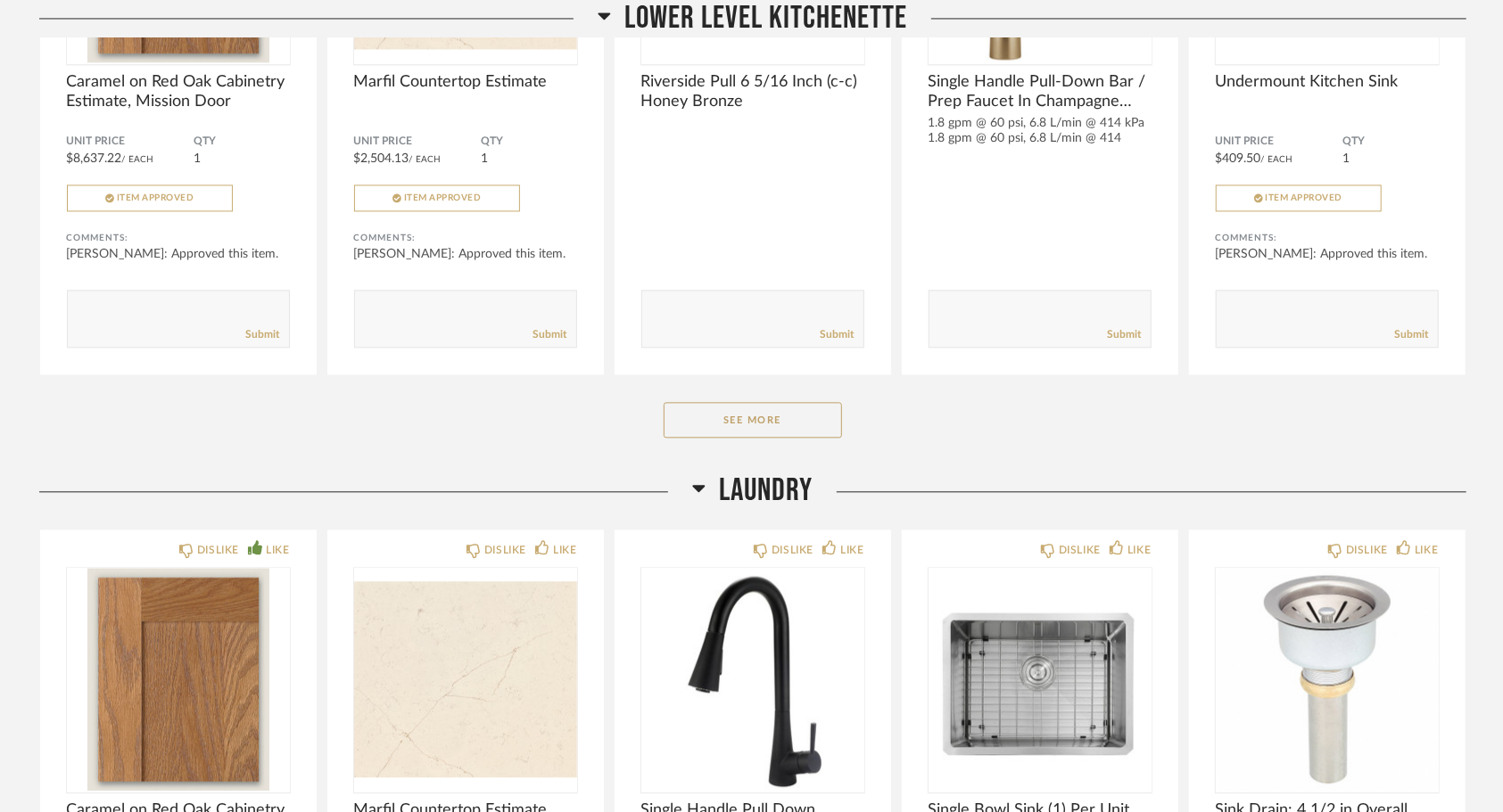
scroll to position [2586, 0]
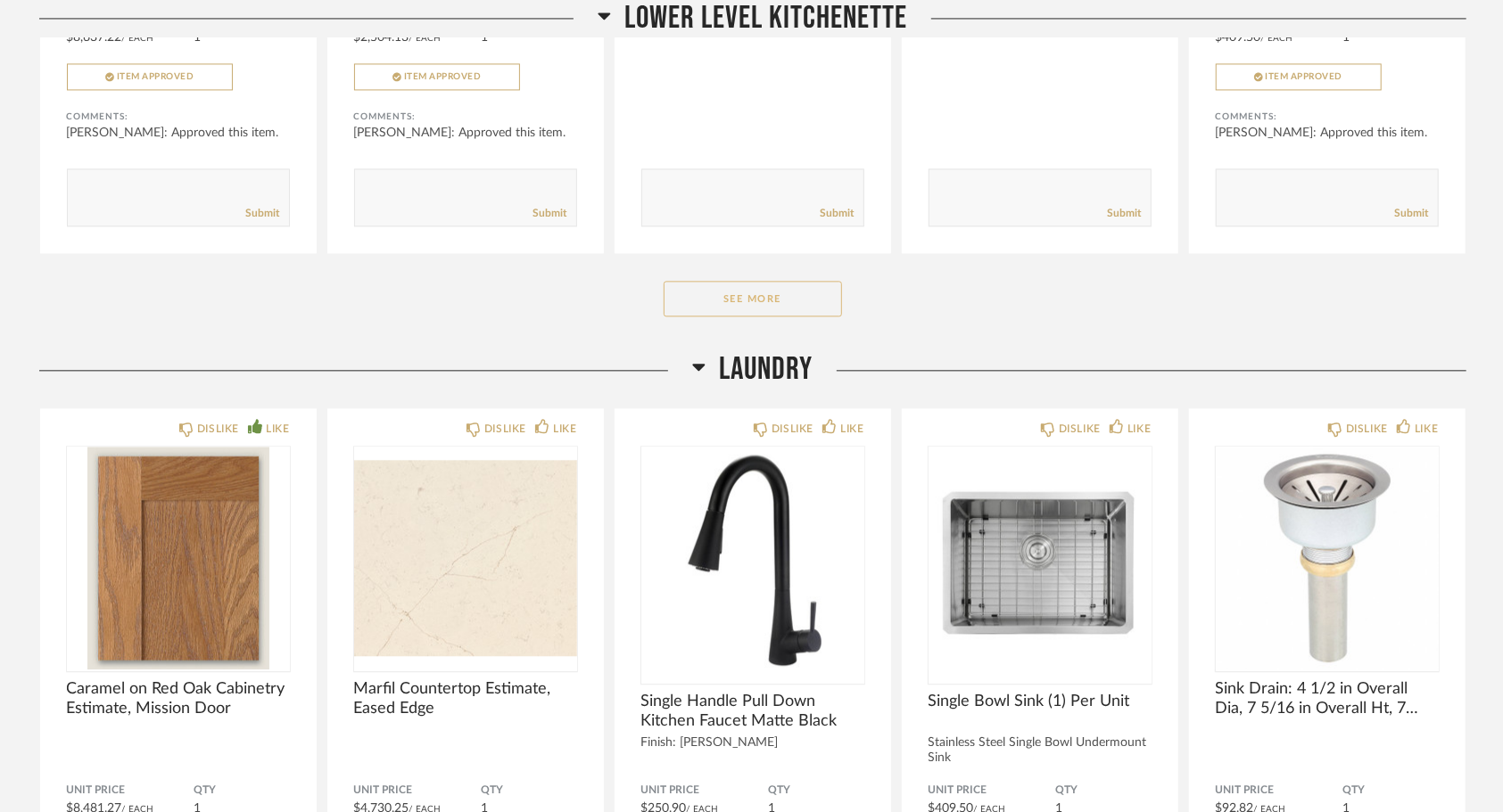
click at [815, 311] on button "See More" at bounding box center [753, 299] width 179 height 36
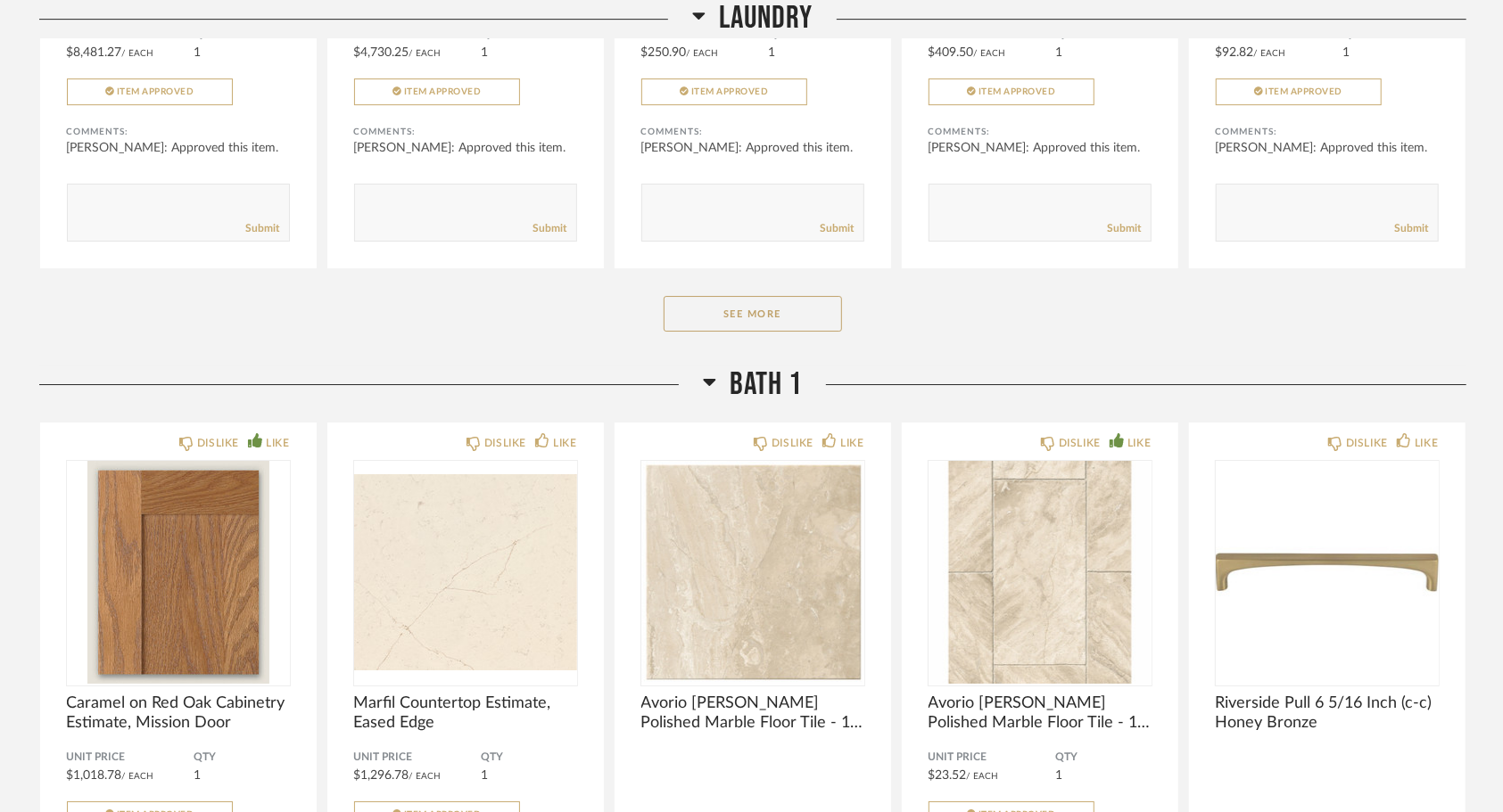
scroll to position [3924, 0]
click at [817, 317] on button "See More" at bounding box center [753, 313] width 179 height 36
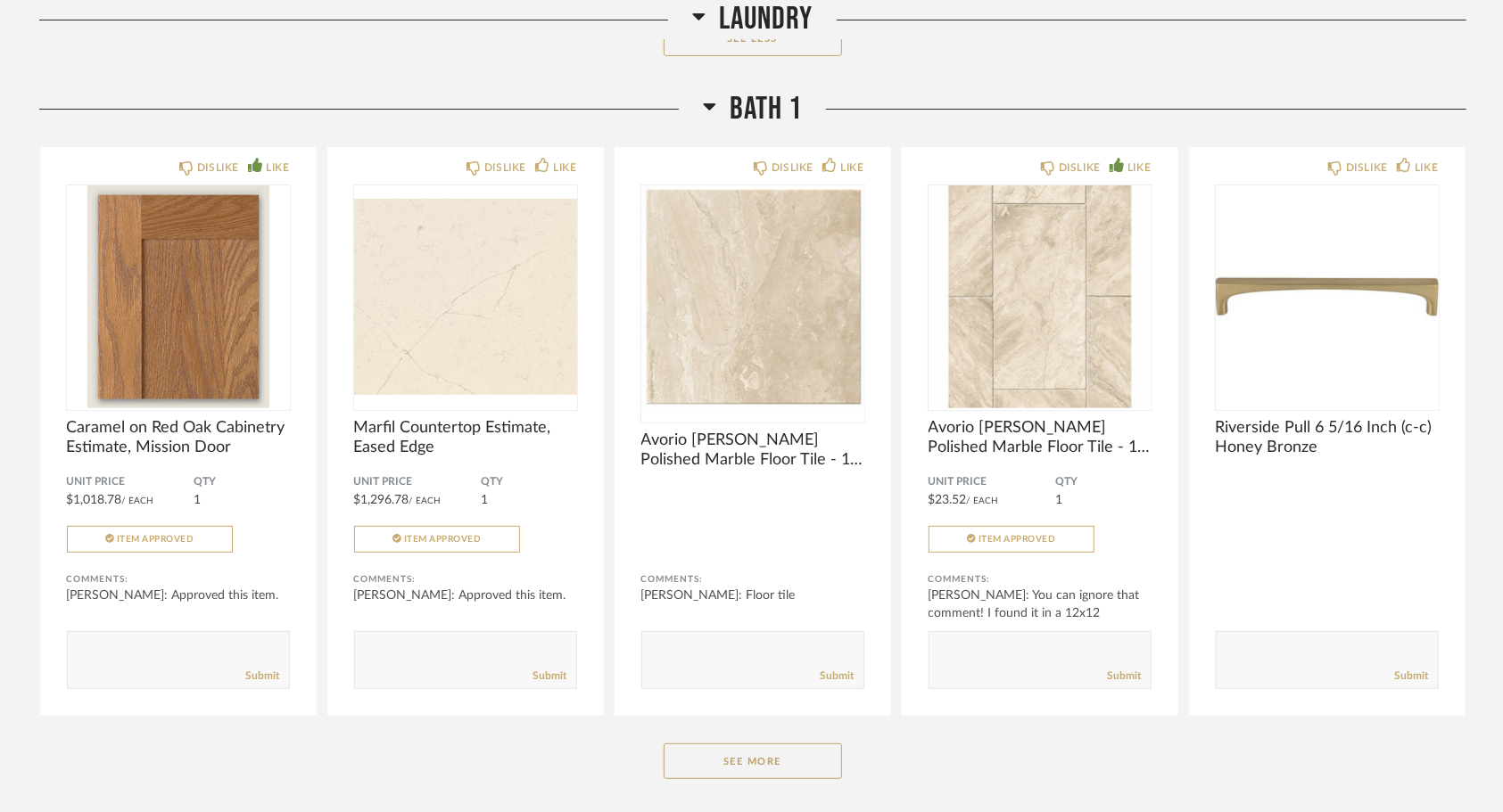
scroll to position [4904, 0]
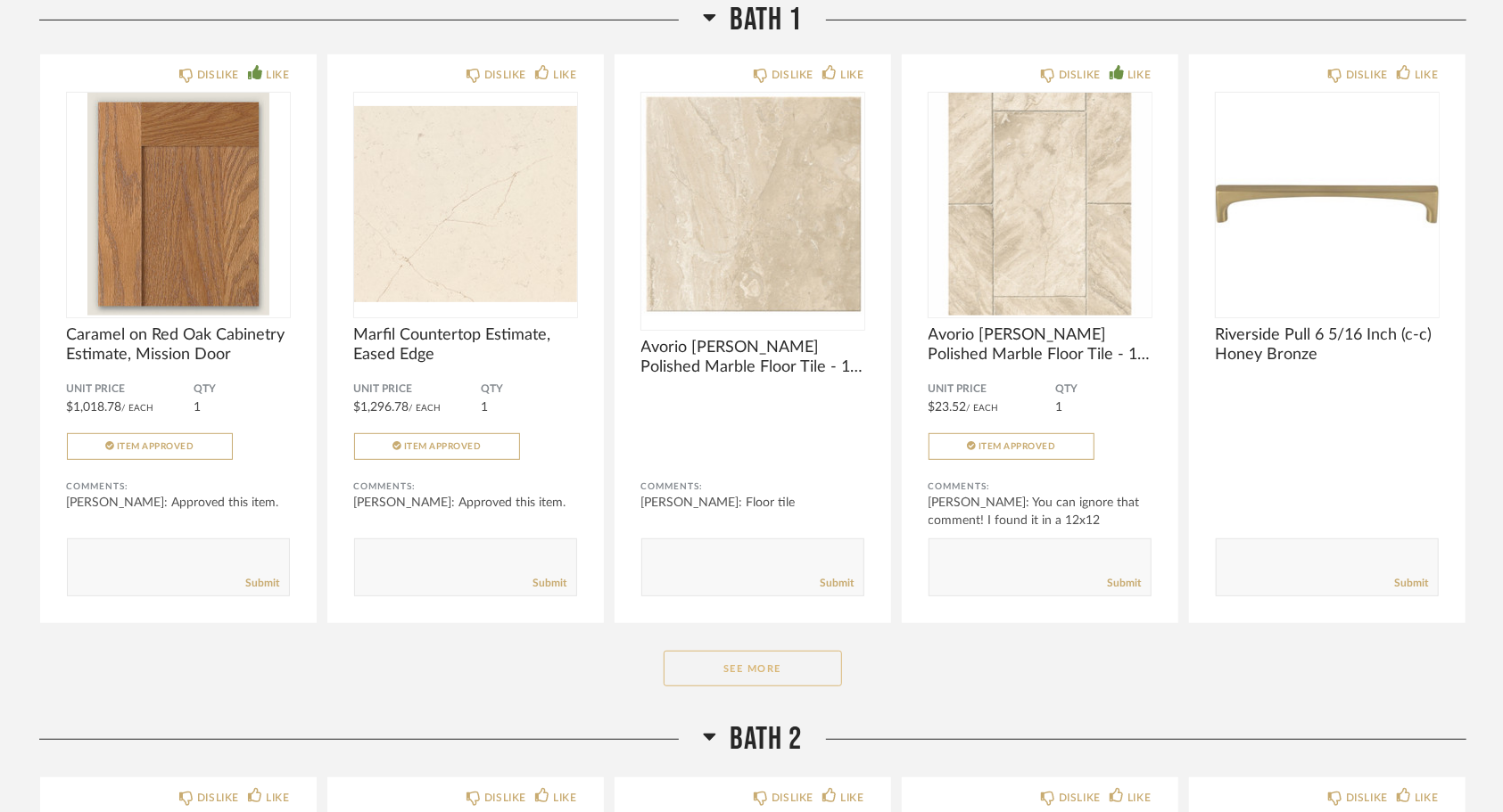
click at [829, 666] on button "See More" at bounding box center [753, 669] width 179 height 36
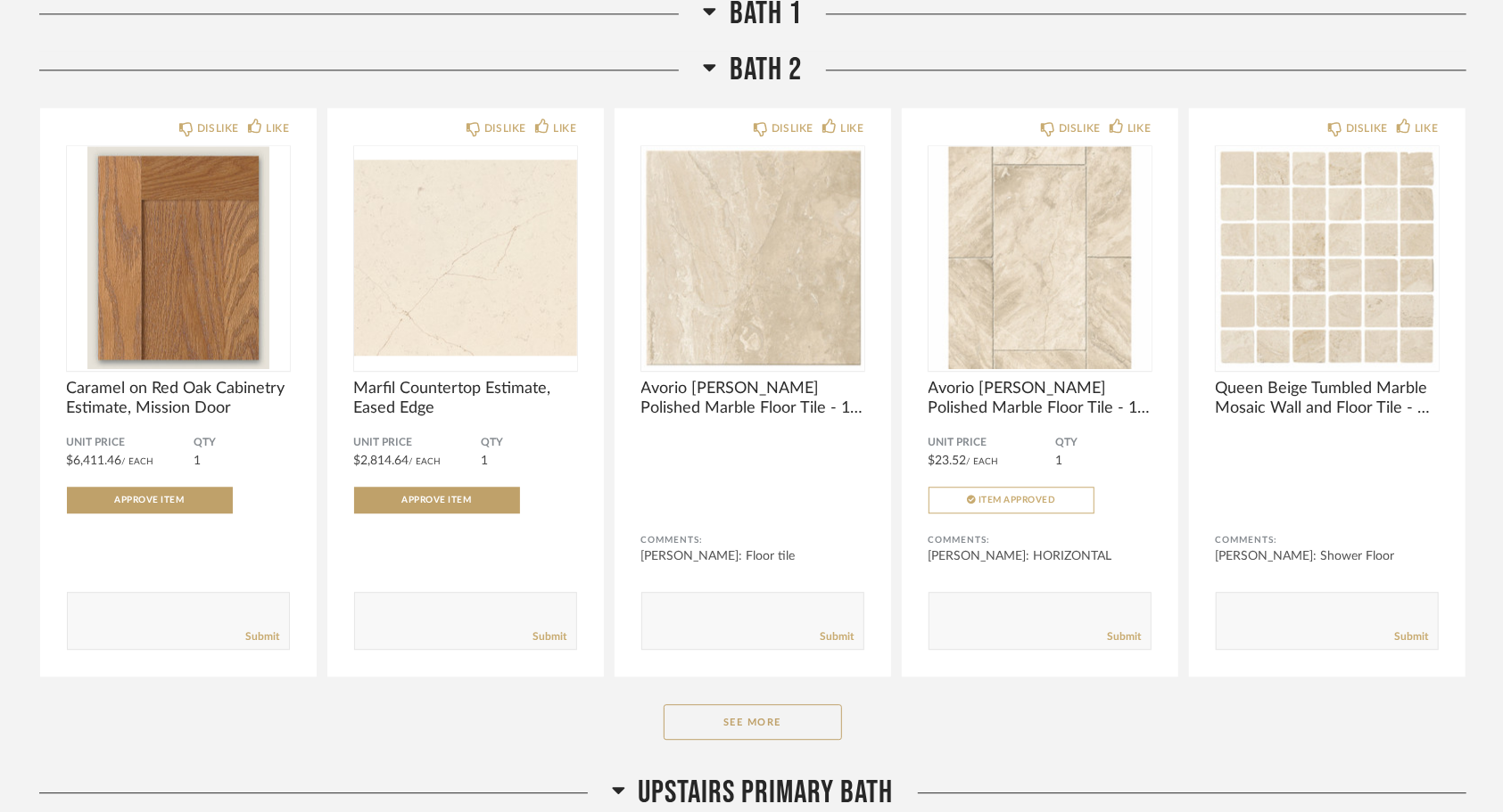
scroll to position [7490, 0]
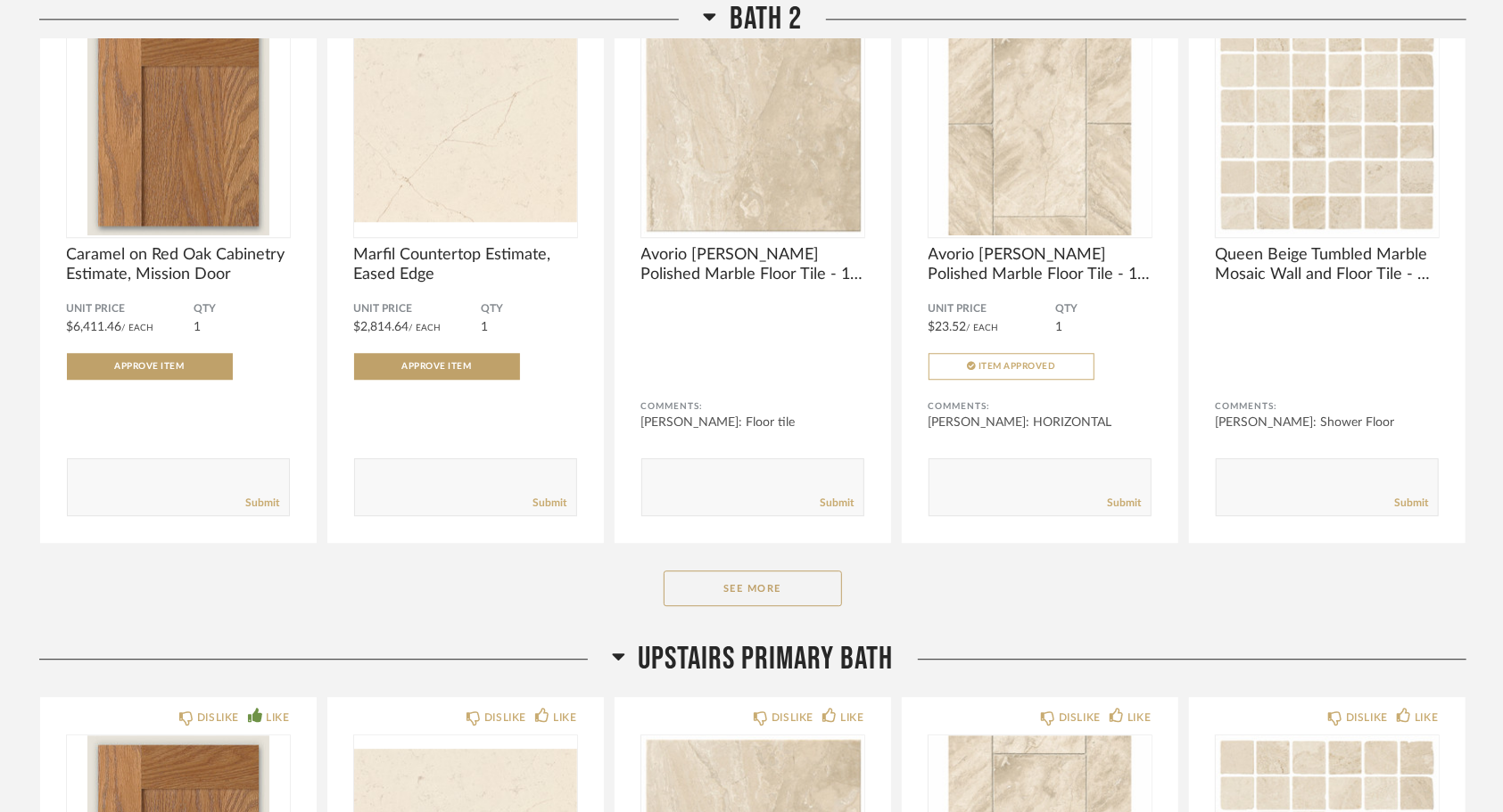
click at [787, 596] on button "See More" at bounding box center [753, 588] width 179 height 36
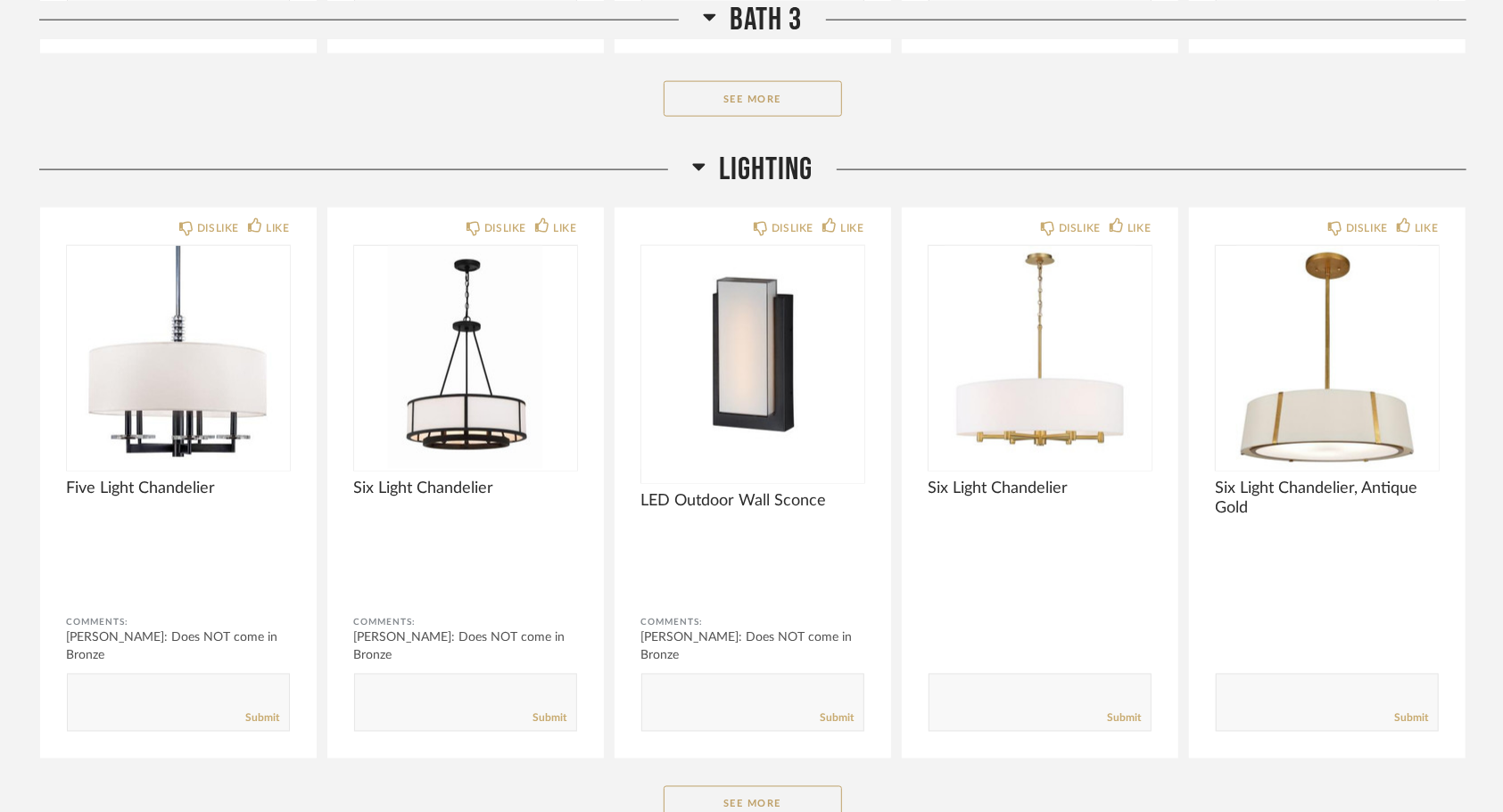
scroll to position [10789, 0]
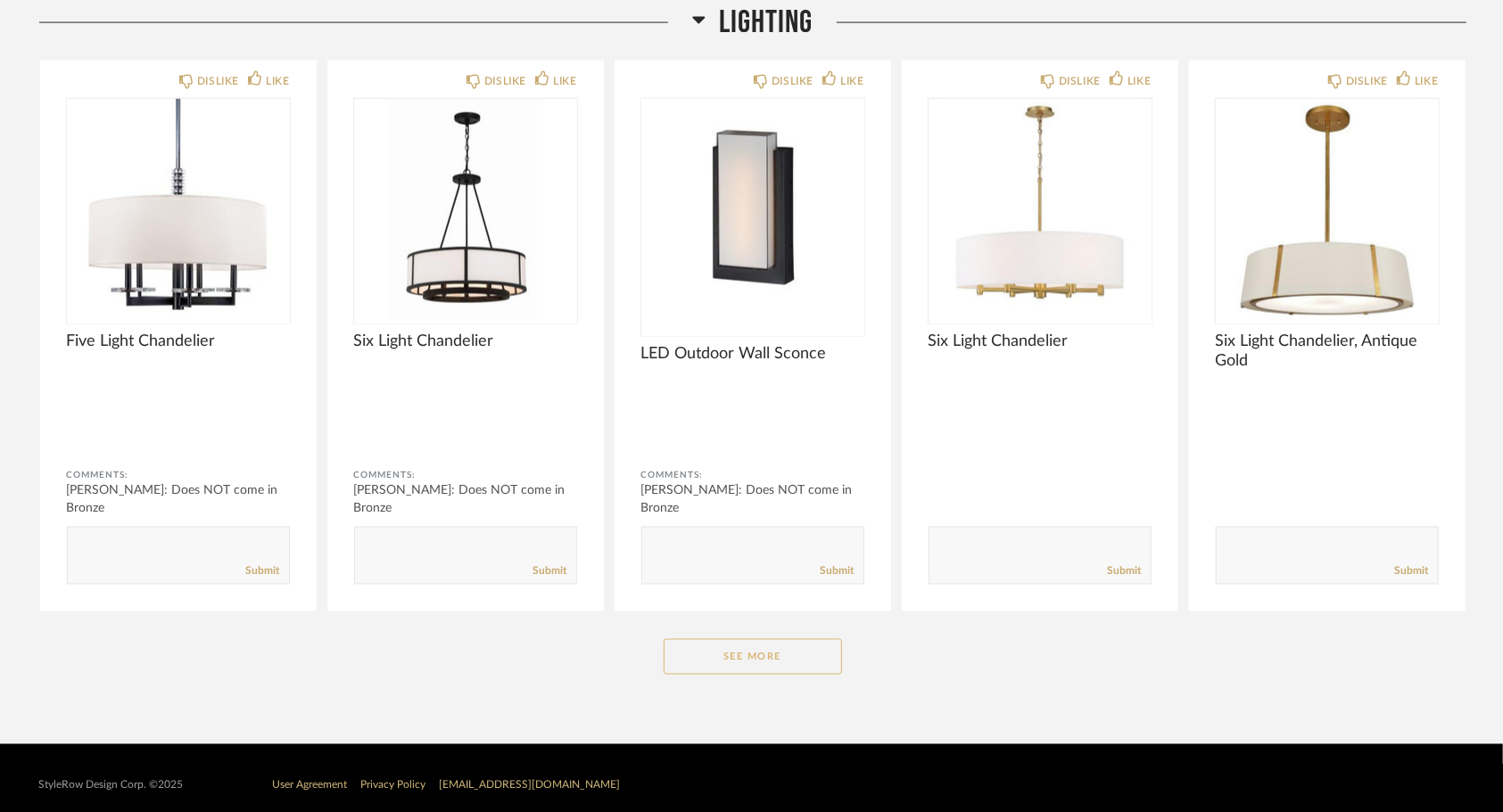
click at [778, 658] on button "See More" at bounding box center [753, 657] width 179 height 36
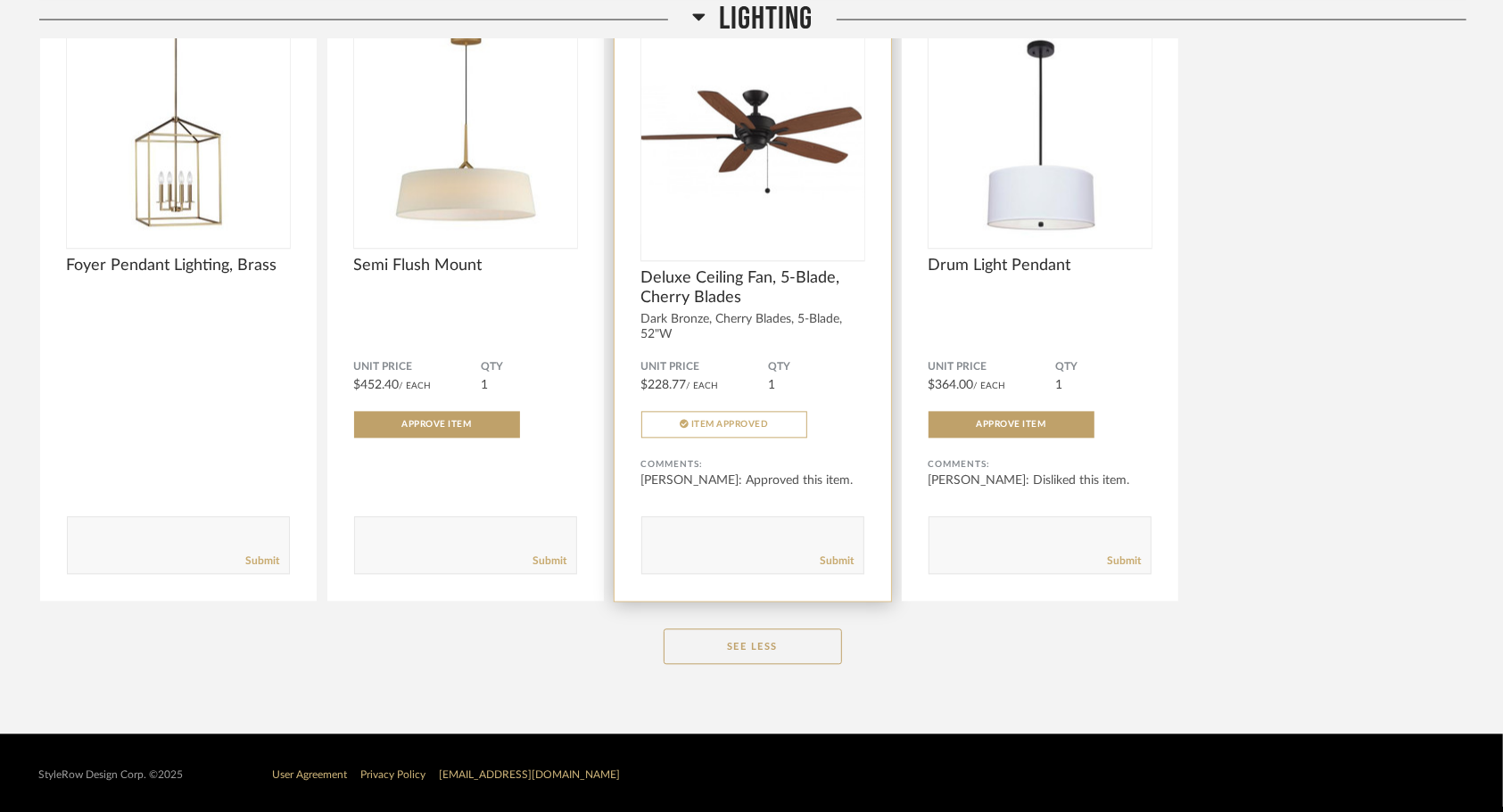
scroll to position [11428, 0]
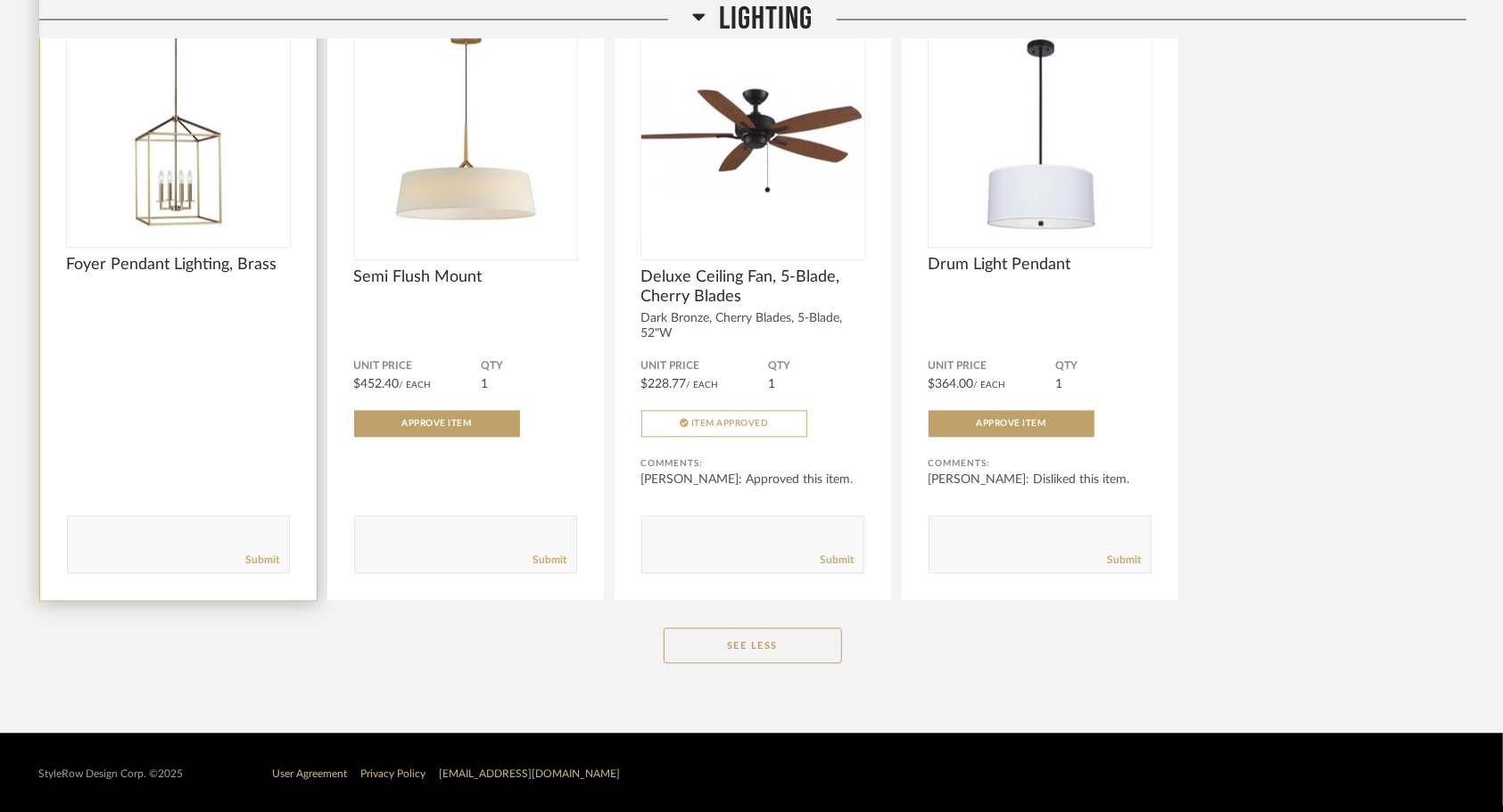
click at [191, 339] on div "Foyer Pendant Lighting, Brass" at bounding box center [178, 314] width 223 height 117
